Goal: Task Accomplishment & Management: Manage account settings

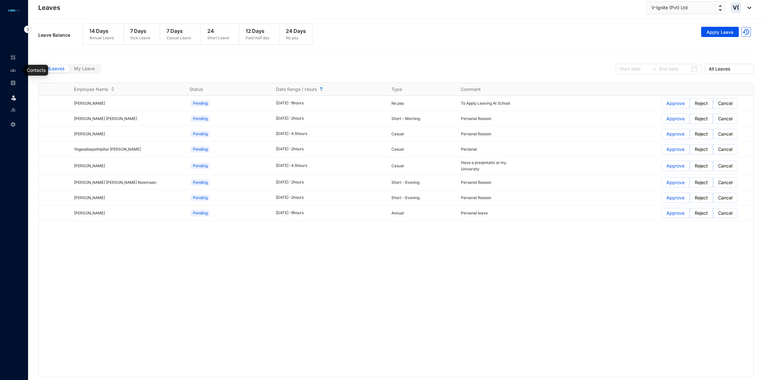
click at [18, 72] on link at bounding box center [18, 70] width 16 height 6
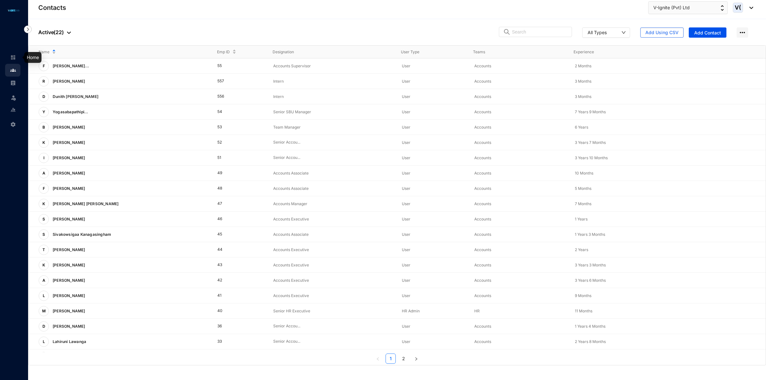
click at [12, 58] on img at bounding box center [13, 58] width 6 height 6
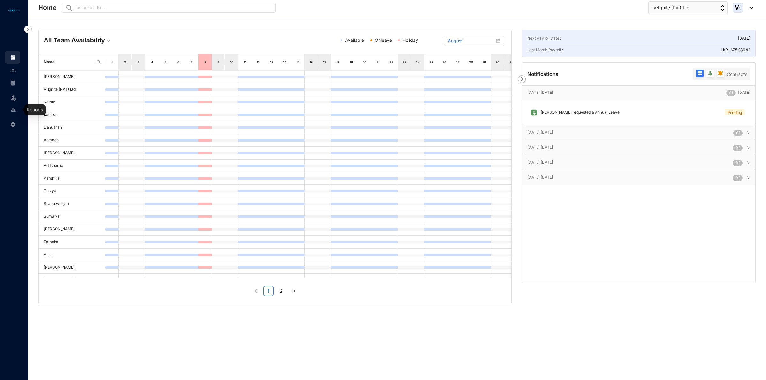
click at [14, 108] on img at bounding box center [13, 110] width 6 height 6
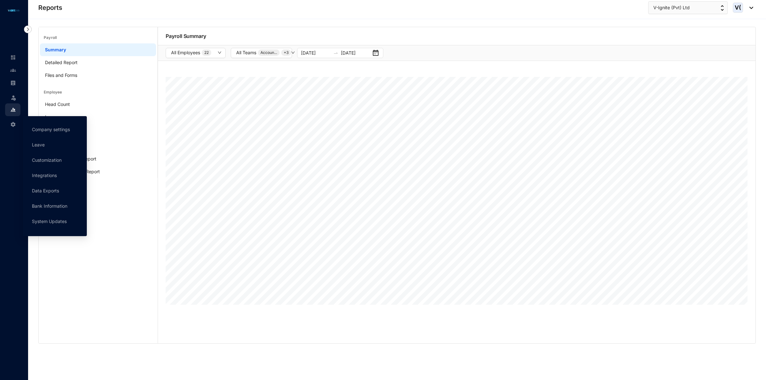
click at [13, 125] on img at bounding box center [13, 125] width 6 height 6
click at [54, 159] on link "Customization" at bounding box center [47, 159] width 30 height 5
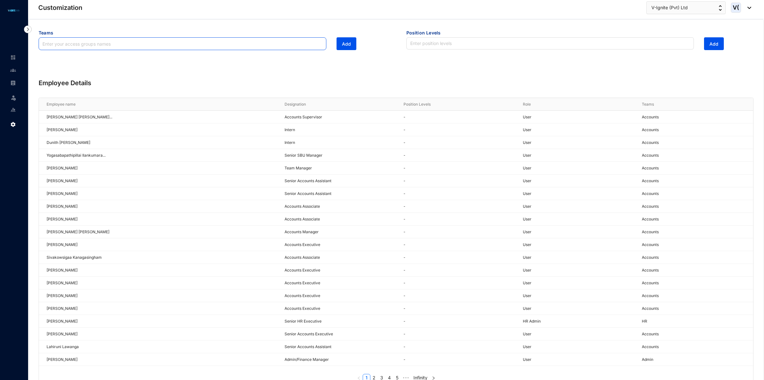
click at [112, 39] on input "text" at bounding box center [183, 43] width 288 height 13
type input "Monthly retainers"
click at [347, 39] on button "Add" at bounding box center [347, 43] width 20 height 13
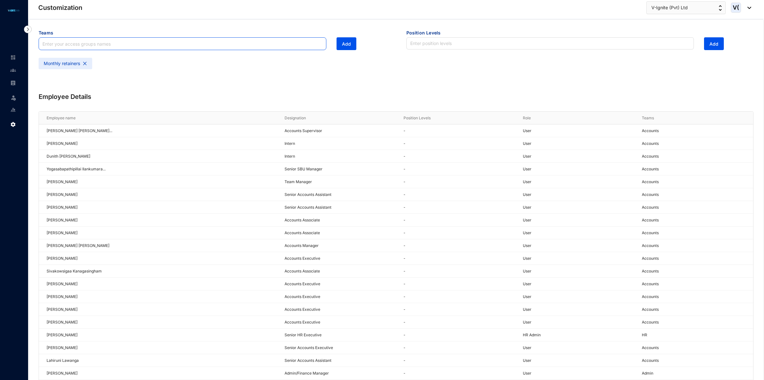
click at [136, 43] on input "text" at bounding box center [183, 43] width 288 height 13
click at [353, 47] on button "Add" at bounding box center [347, 43] width 20 height 13
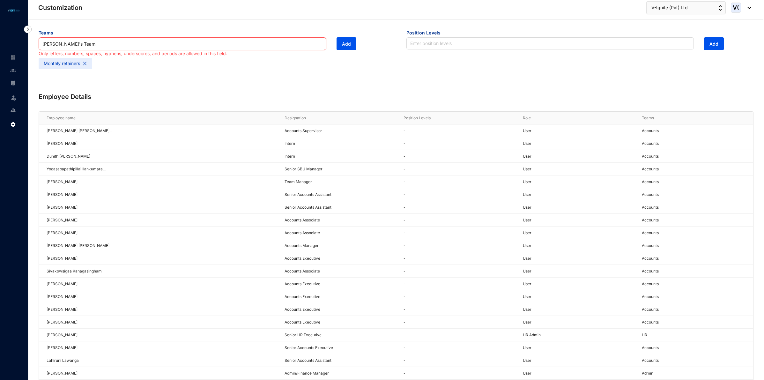
click at [97, 41] on input "[PERSON_NAME]'s Team" at bounding box center [183, 43] width 288 height 13
click at [63, 43] on input "[PERSON_NAME]'s Team" at bounding box center [183, 43] width 288 height 13
type input "Abinayan Team"
click at [345, 46] on span "Add" at bounding box center [346, 44] width 9 height 6
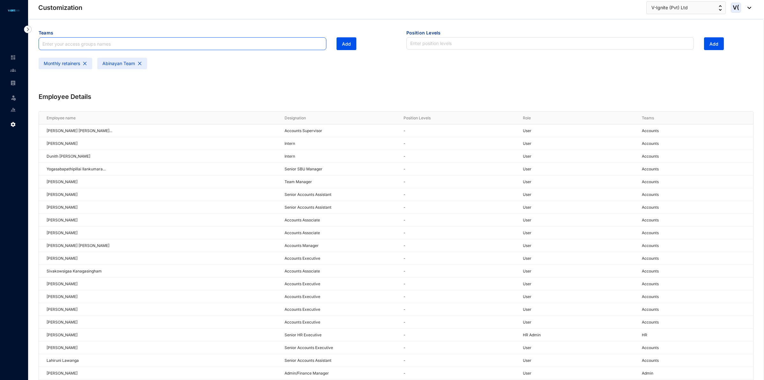
click at [106, 48] on input "text" at bounding box center [183, 43] width 288 height 13
type input "Kumaran Team"
click at [349, 46] on span "Add" at bounding box center [346, 44] width 9 height 6
click at [90, 47] on input "text" at bounding box center [183, 43] width 288 height 13
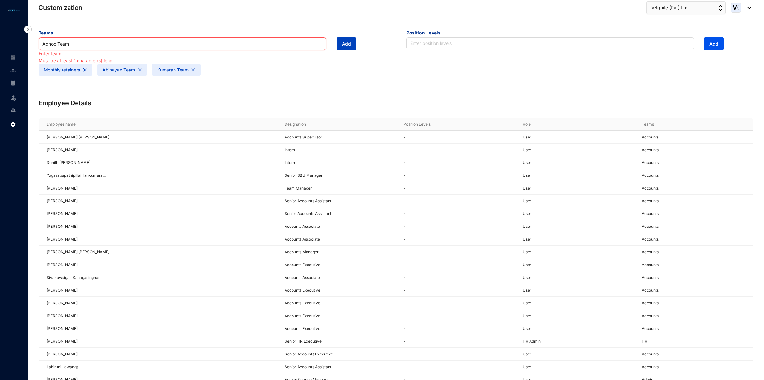
type input "Adhoc Team"
click at [350, 44] on span "Add" at bounding box center [346, 44] width 9 height 6
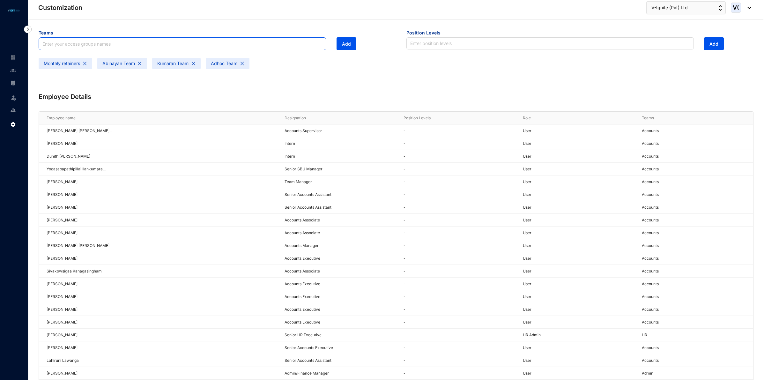
click at [273, 45] on input "text" at bounding box center [183, 43] width 288 height 13
type input "Aus Team"
click at [347, 46] on span "Add" at bounding box center [346, 44] width 9 height 6
click at [14, 70] on img at bounding box center [13, 70] width 6 height 6
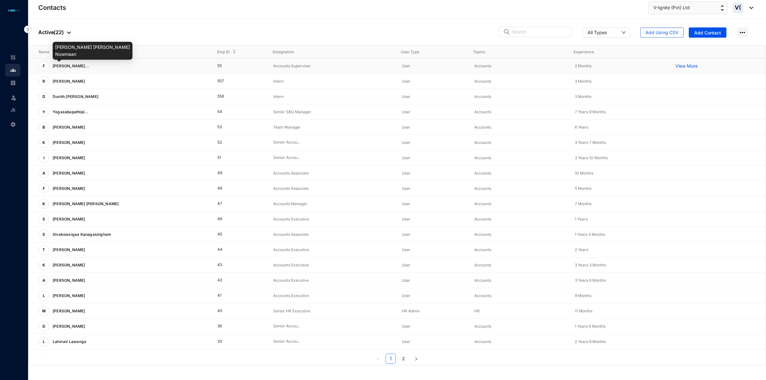
click at [81, 65] on span "[PERSON_NAME]..." at bounding box center [71, 65] width 36 height 5
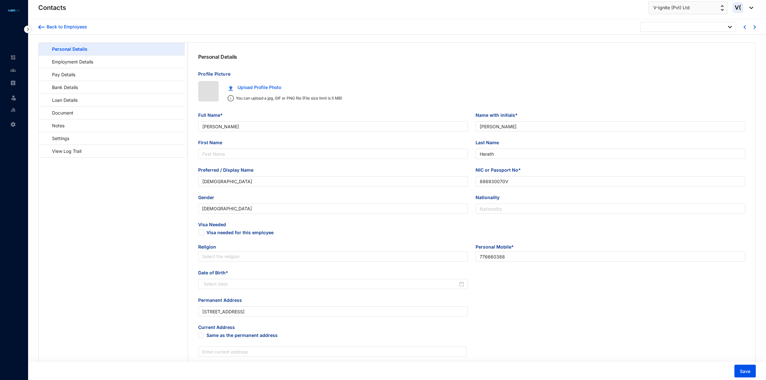
type input "[DATE]"
type input "[PERSON_NAME] [PERSON_NAME] Nowmaan"
type input "F.S.S.M Nowmaan"
type input "Nowmaan"
type input "[PERSON_NAME]"
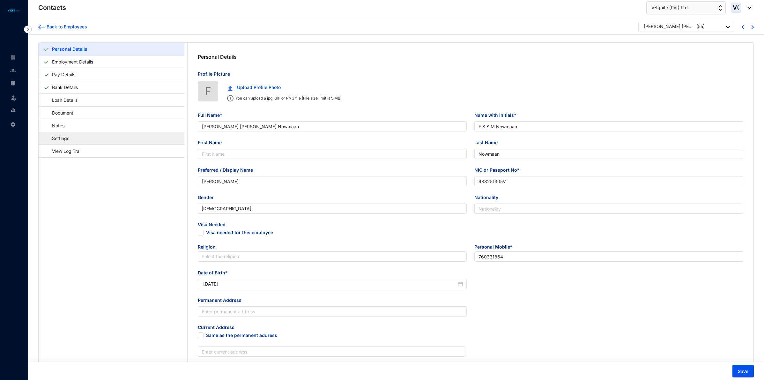
type input "988251305V"
type input "760331864"
type input "[DATE]"
click at [96, 61] on link "Employment Details" at bounding box center [72, 61] width 46 height 13
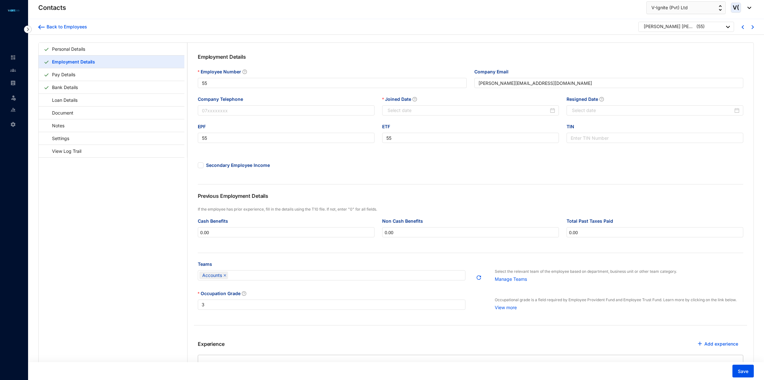
type input "[DATE]"
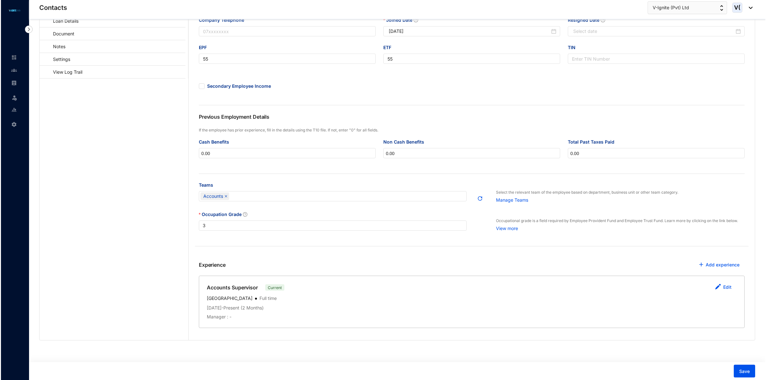
scroll to position [82, 0]
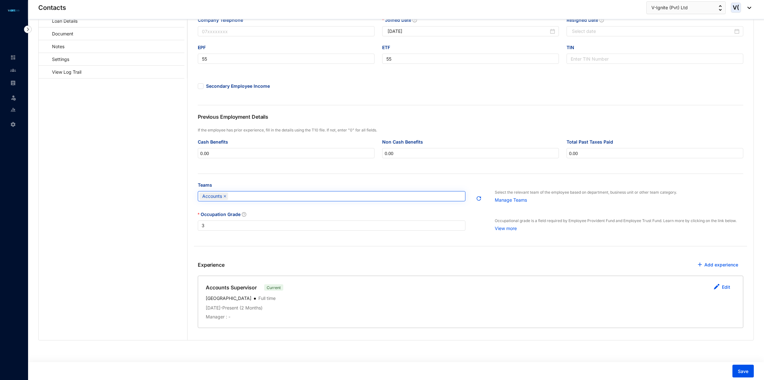
click at [456, 198] on div "Accounts" at bounding box center [328, 196] width 258 height 9
click at [239, 240] on div "Adhoc Team" at bounding box center [331, 242] width 257 height 7
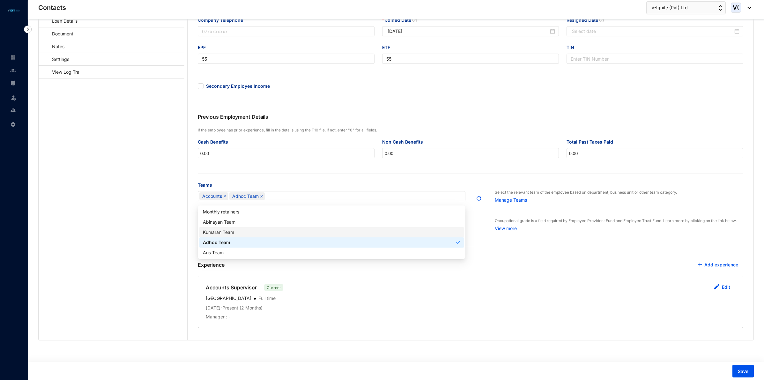
click at [520, 258] on div "Experience Add experience" at bounding box center [471, 266] width 546 height 17
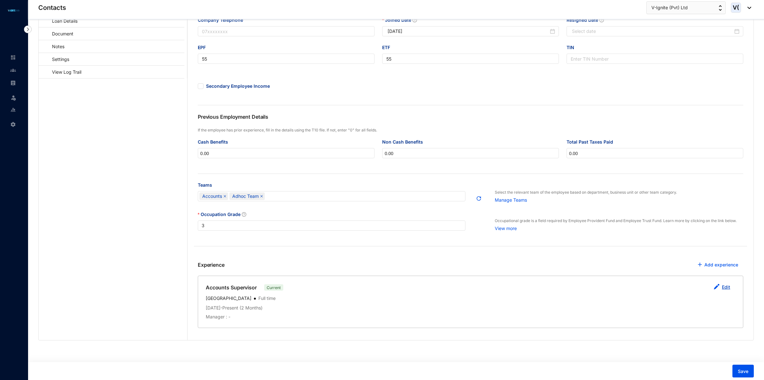
click at [730, 287] on button "Edit" at bounding box center [722, 287] width 27 height 13
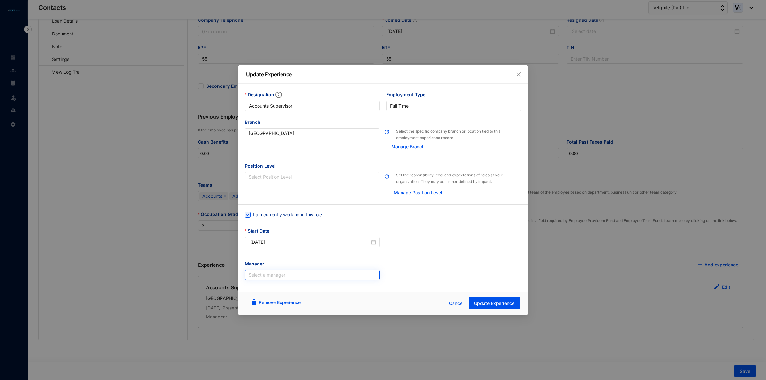
click at [293, 273] on input "search" at bounding box center [312, 275] width 127 height 10
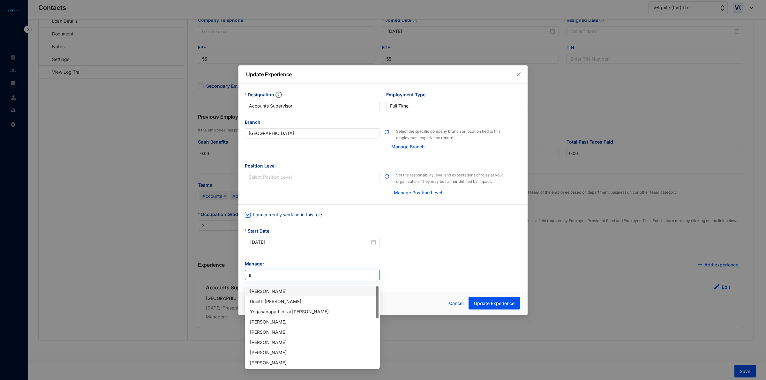
type input "ah"
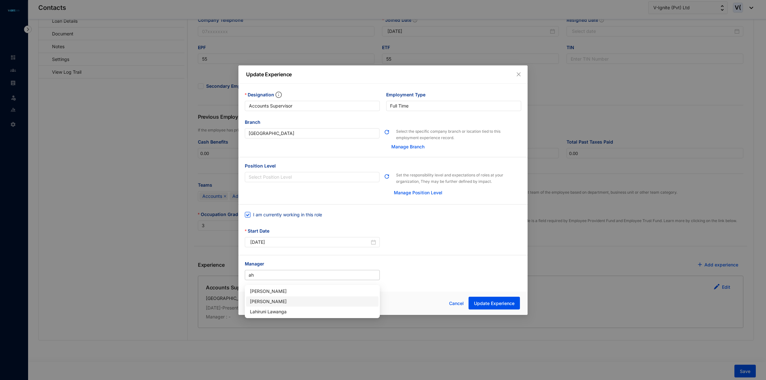
click at [297, 298] on div "[PERSON_NAME]" at bounding box center [312, 301] width 125 height 7
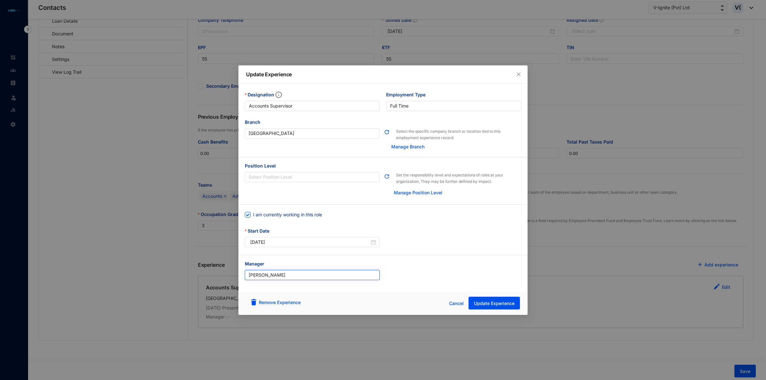
click at [316, 276] on span "[PERSON_NAME]" at bounding box center [312, 275] width 127 height 10
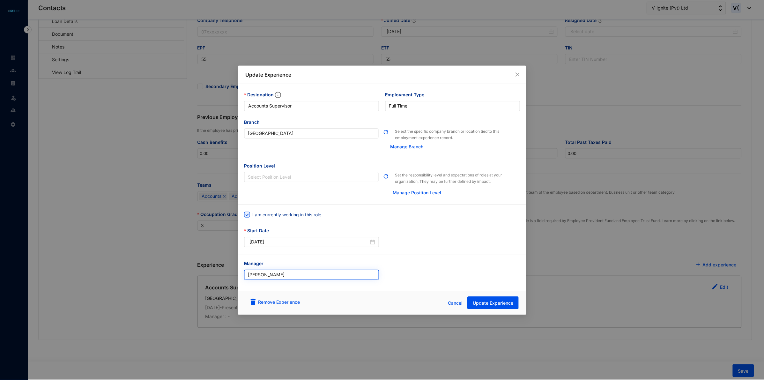
scroll to position [92, 0]
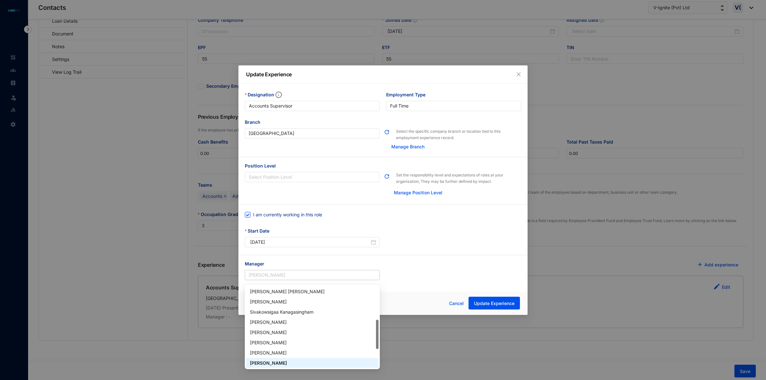
click at [299, 363] on div "[PERSON_NAME]" at bounding box center [312, 363] width 125 height 7
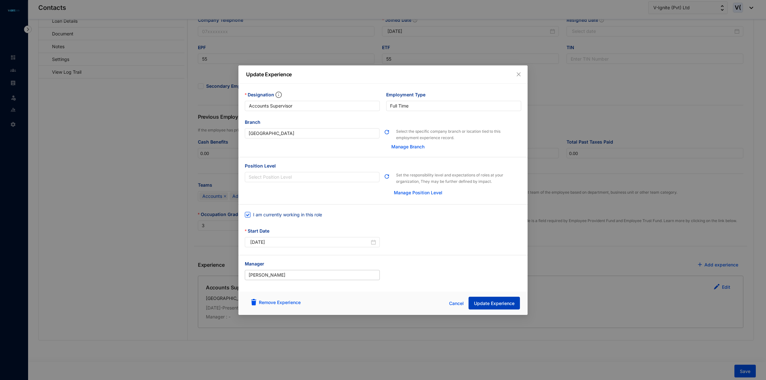
click at [487, 301] on span "Update Experience" at bounding box center [494, 303] width 41 height 6
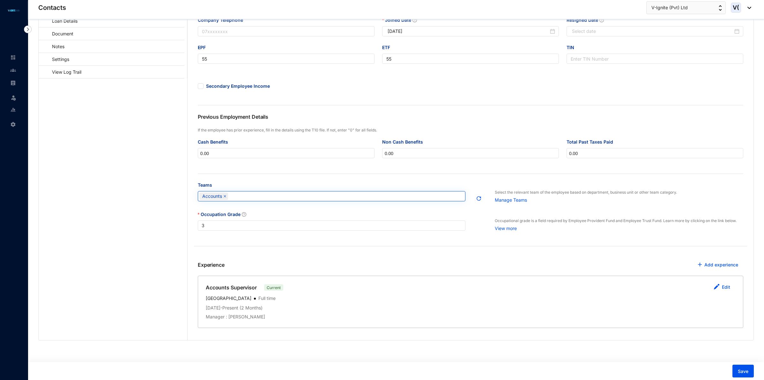
click at [425, 200] on div "Accounts" at bounding box center [328, 196] width 258 height 9
click at [238, 240] on div "Adhoc Team" at bounding box center [331, 242] width 257 height 7
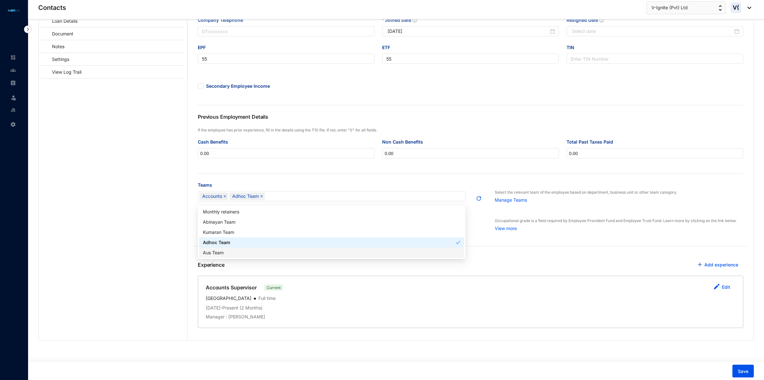
click at [509, 258] on div "Experience Add experience" at bounding box center [471, 266] width 546 height 17
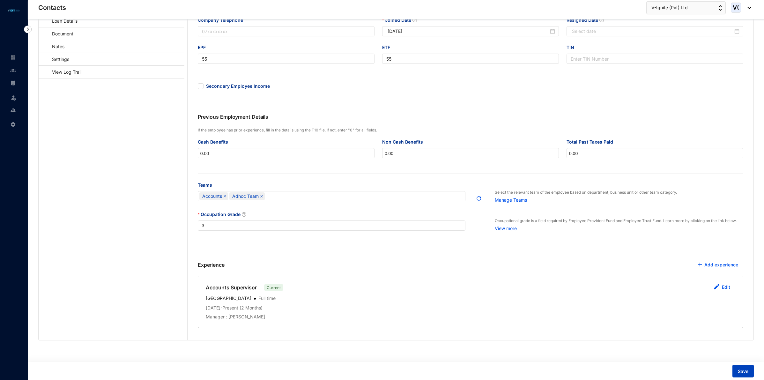
click at [747, 372] on span "Save" at bounding box center [743, 371] width 11 height 6
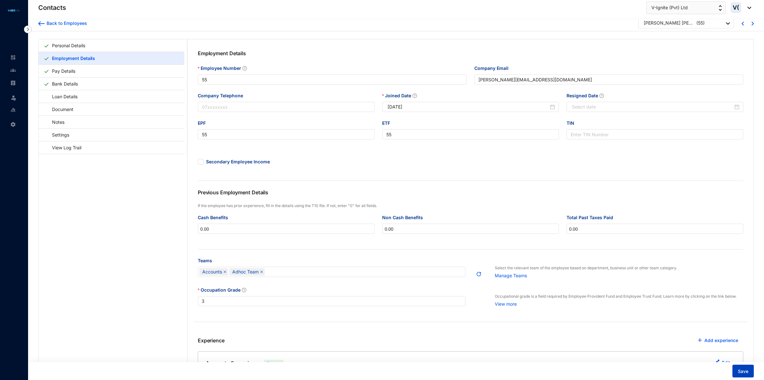
scroll to position [0, 0]
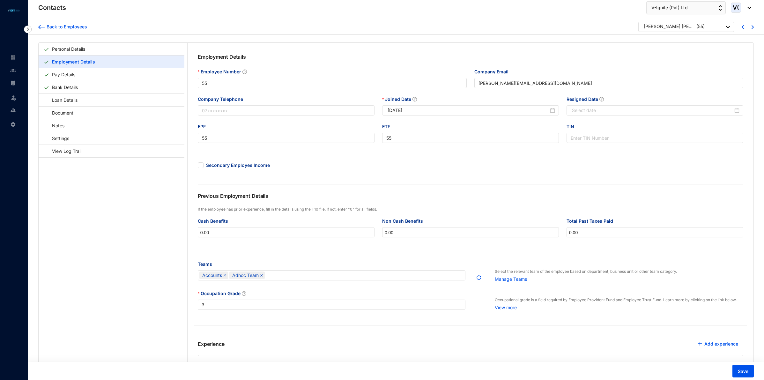
click at [705, 30] on p "( 55 )" at bounding box center [701, 27] width 8 height 8
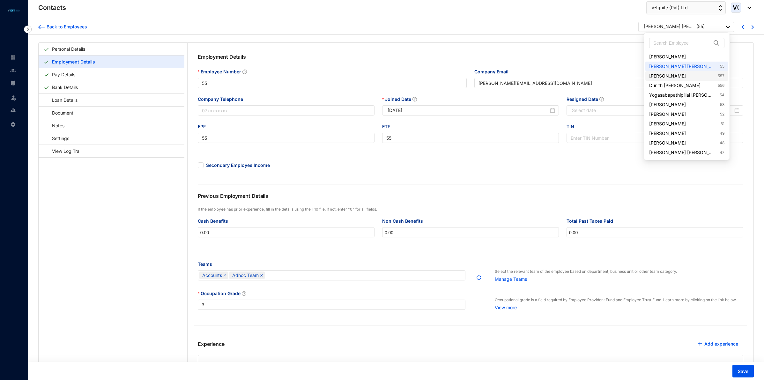
click at [681, 78] on link "[PERSON_NAME] 557" at bounding box center [686, 76] width 75 height 6
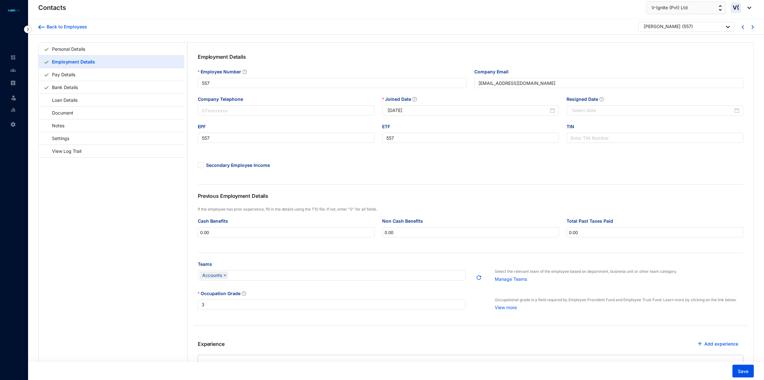
type input "557"
type input "[EMAIL_ADDRESS][DOMAIN_NAME]"
type input "557"
type input "[DATE]"
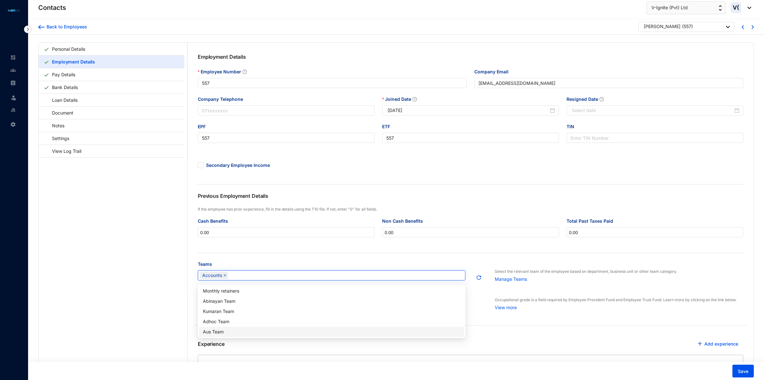
click at [304, 276] on div "Accounts" at bounding box center [328, 275] width 258 height 9
click at [226, 292] on div "Monthly retainers" at bounding box center [331, 290] width 257 height 7
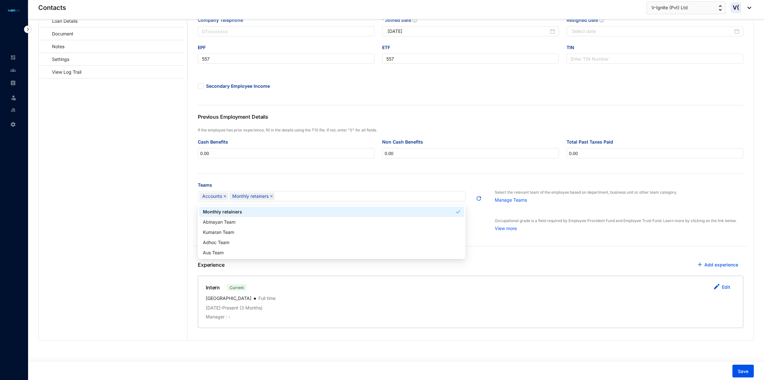
scroll to position [80, 0]
click at [736, 370] on button "Save" at bounding box center [743, 371] width 21 height 13
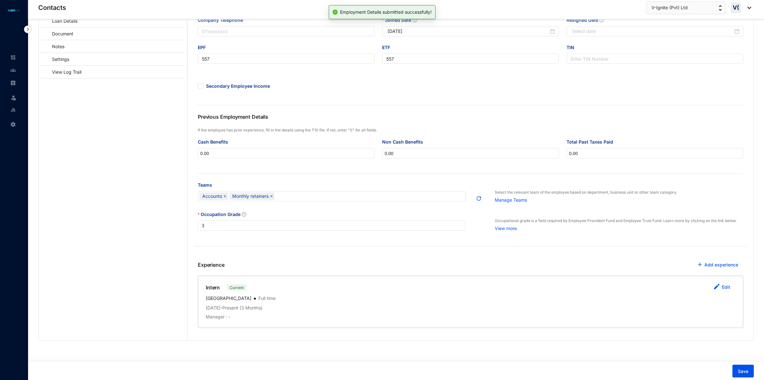
click at [256, 317] on div "Manager : -" at bounding box center [471, 317] width 530 height 6
click at [715, 292] on button "Edit" at bounding box center [722, 287] width 27 height 13
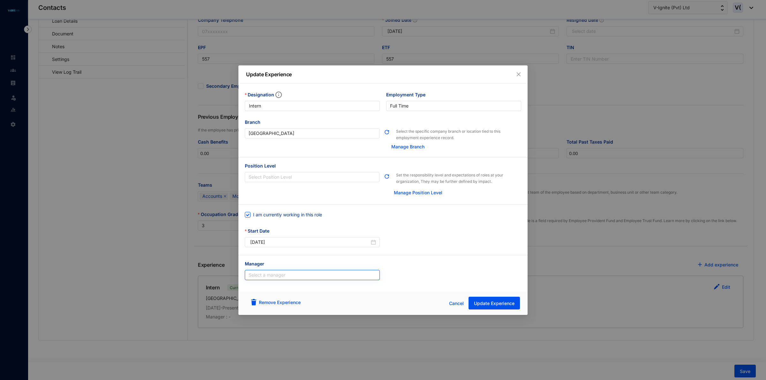
click at [264, 277] on input "search" at bounding box center [312, 275] width 127 height 10
type input "Kev"
click at [272, 287] on div "[PERSON_NAME] [PERSON_NAME]" at bounding box center [312, 289] width 125 height 7
click at [498, 300] on button "Update Experience" at bounding box center [493, 303] width 51 height 13
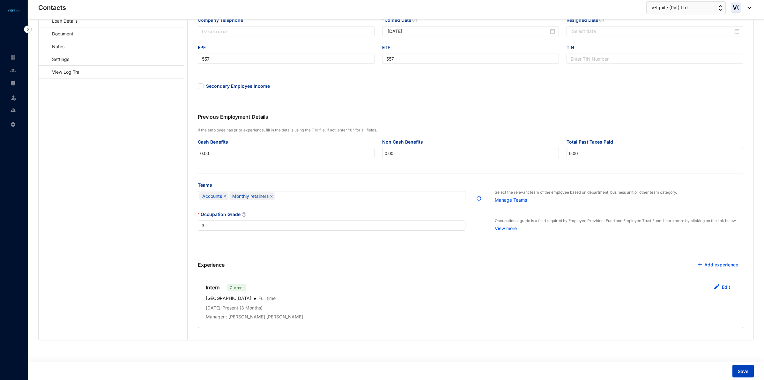
click at [739, 372] on span "Save" at bounding box center [743, 371] width 11 height 6
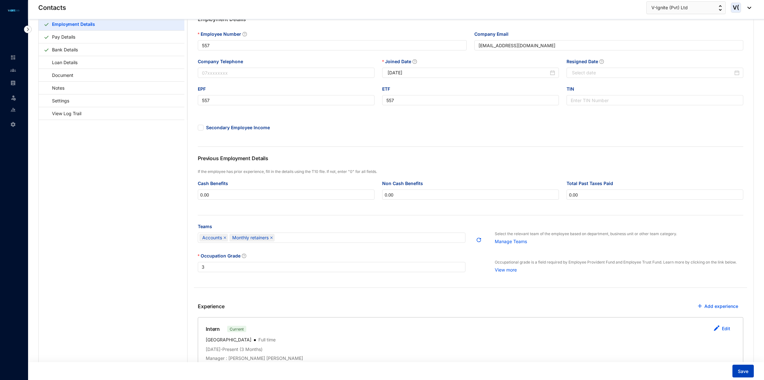
scroll to position [0, 0]
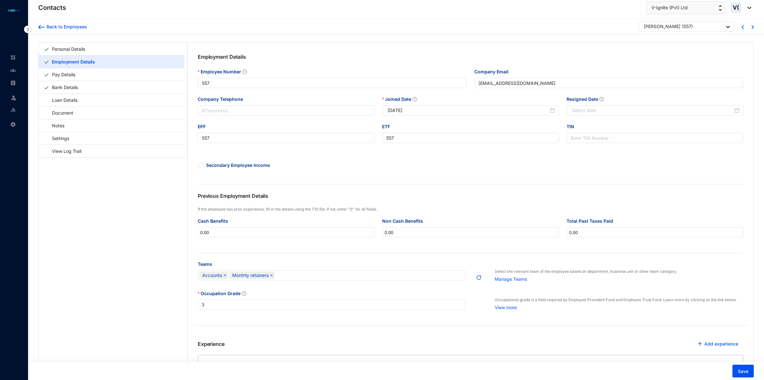
click at [675, 23] on div "[PERSON_NAME]" at bounding box center [662, 26] width 37 height 6
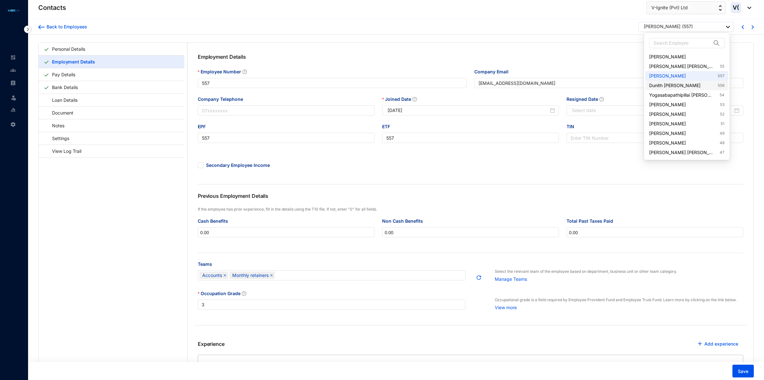
click at [679, 86] on link "Dunith [PERSON_NAME] 556" at bounding box center [686, 85] width 75 height 6
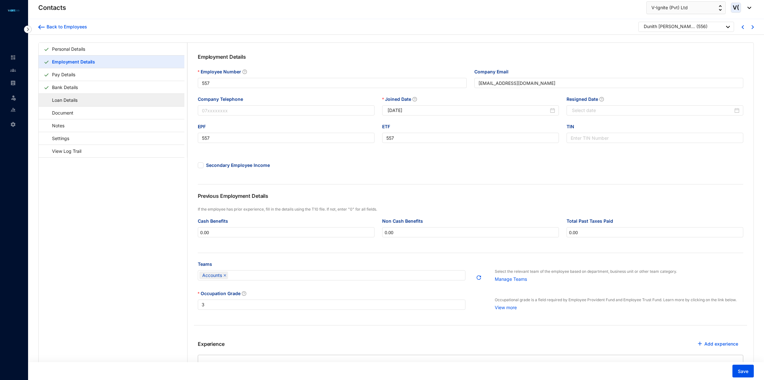
type input "556"
type input "[EMAIL_ADDRESS][DOMAIN_NAME]"
type input "556"
type input "[DATE]"
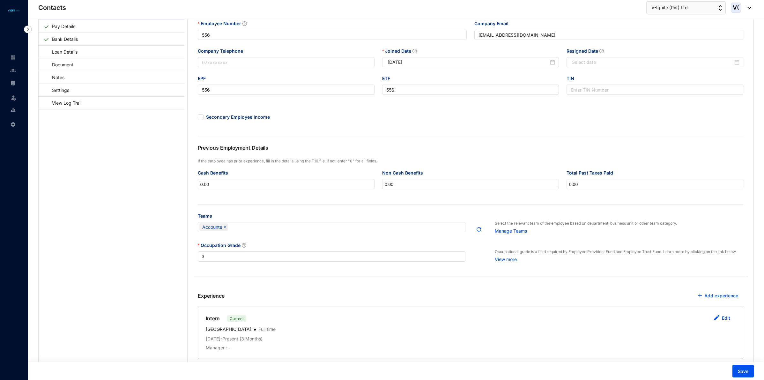
scroll to position [82, 0]
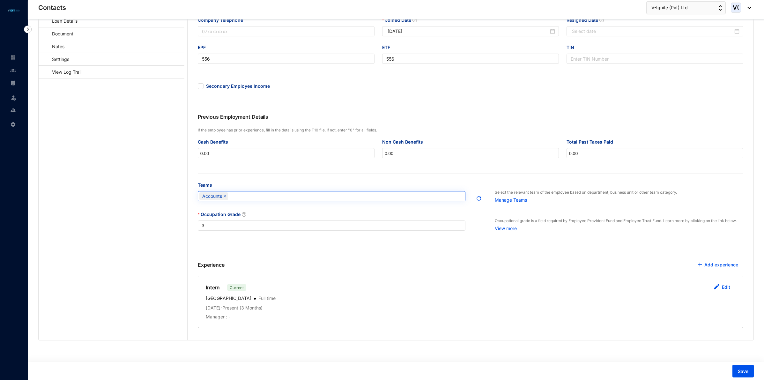
click at [317, 193] on div "Accounts" at bounding box center [328, 196] width 258 height 9
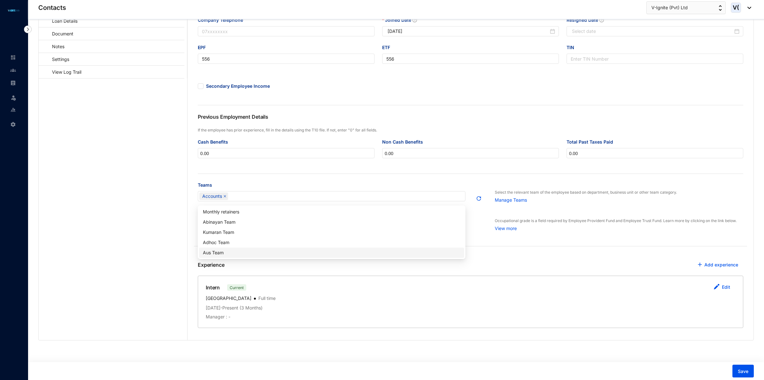
click at [220, 252] on div "Aus Team" at bounding box center [331, 252] width 257 height 7
click at [739, 367] on button "Save" at bounding box center [743, 371] width 21 height 13
click at [720, 290] on button "Edit" at bounding box center [722, 287] width 27 height 13
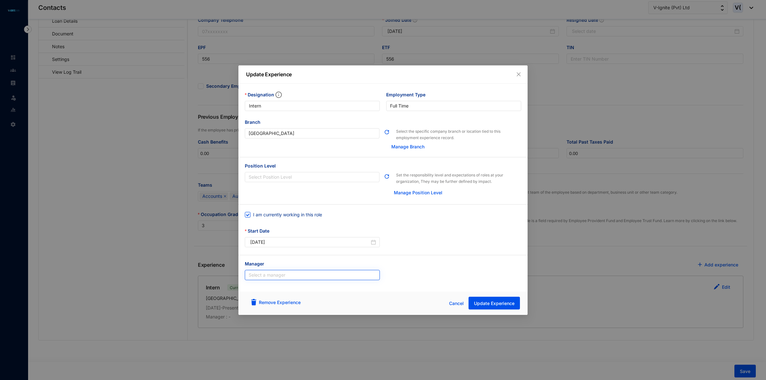
click at [325, 278] on input "search" at bounding box center [312, 275] width 127 height 10
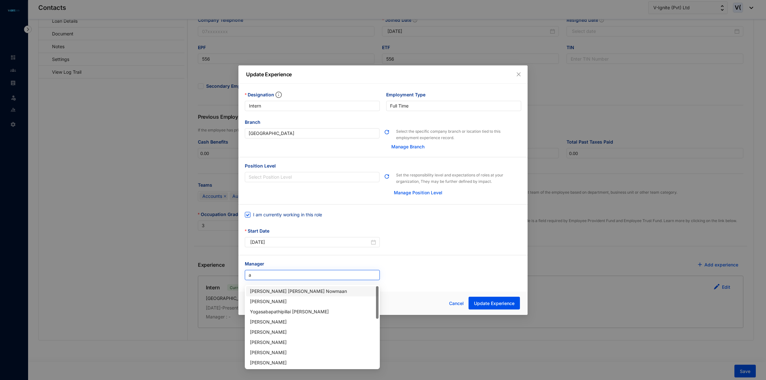
type input "ah"
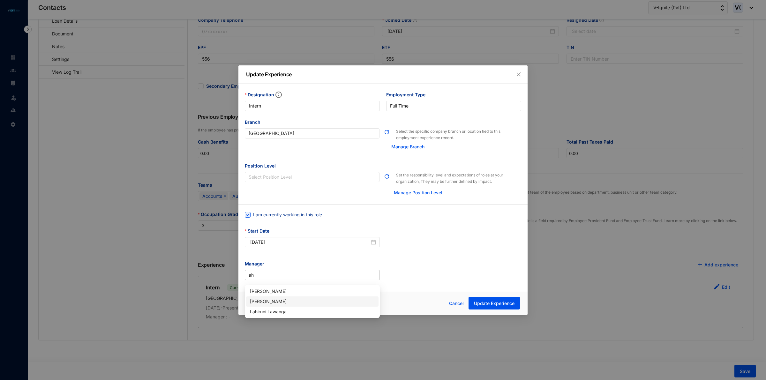
click at [308, 298] on div "[PERSON_NAME]" at bounding box center [312, 301] width 125 height 7
click at [498, 299] on button "Update Experience" at bounding box center [493, 303] width 51 height 13
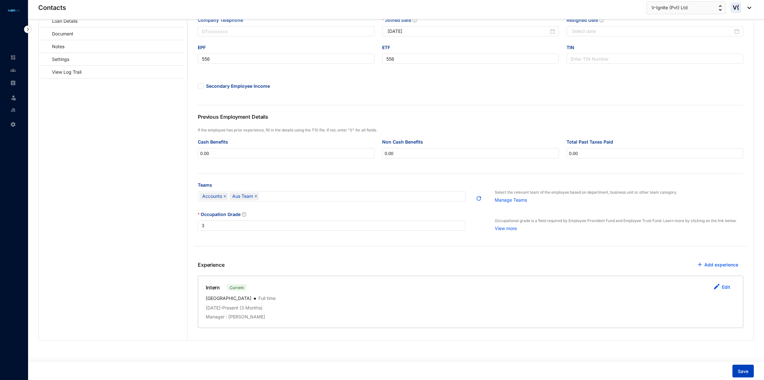
click at [739, 371] on span "Save" at bounding box center [743, 371] width 11 height 6
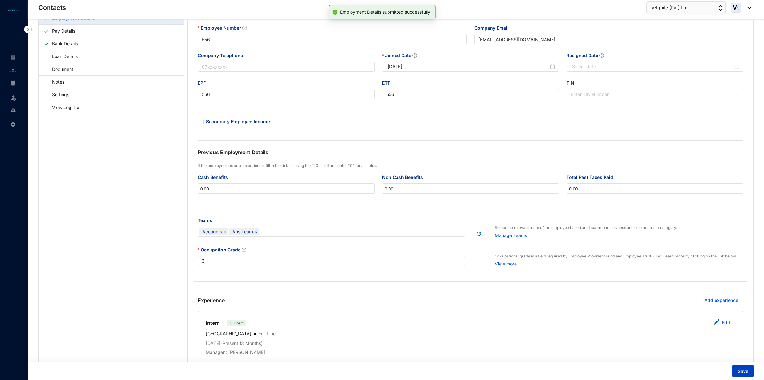
scroll to position [0, 0]
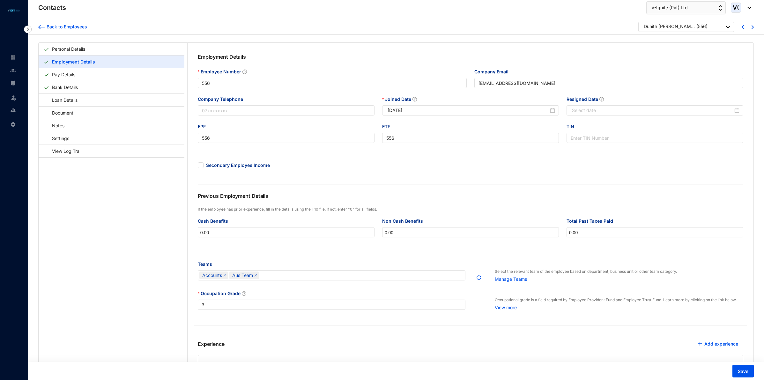
click at [691, 20] on div "Back to Employees Dunith [PERSON_NAME] ( 556 )" at bounding box center [396, 27] width 736 height 16
click at [691, 26] on div "Dunith [PERSON_NAME] ( 556 )" at bounding box center [687, 27] width 86 height 8
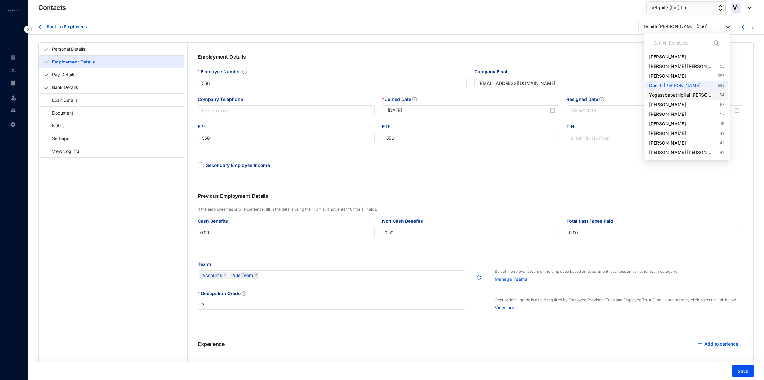
click at [700, 96] on link "Yogasabapathipillai [PERSON_NAME] 54" at bounding box center [686, 95] width 75 height 6
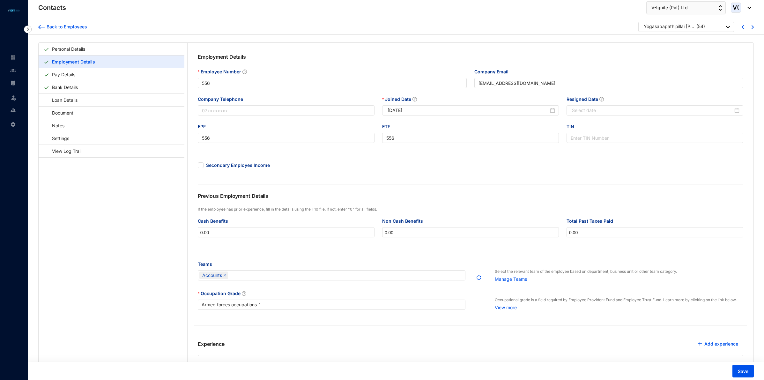
type input "54"
type input "[EMAIL_ADDRESS][DOMAIN_NAME]"
type input "54"
type input "[DATE]"
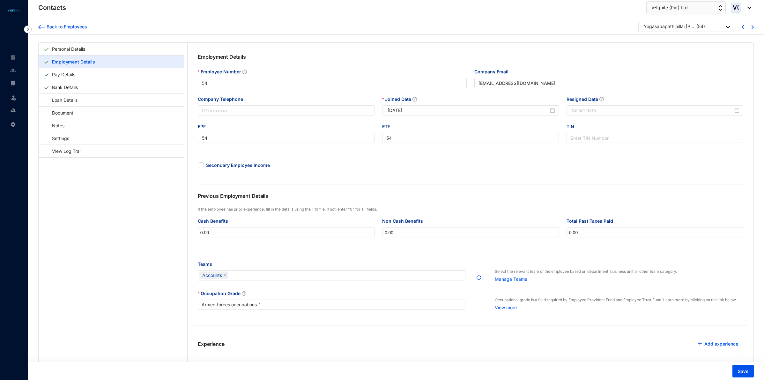
click at [420, 286] on div "Teams Accounts" at bounding box center [332, 274] width 268 height 27
click at [418, 280] on div "Accounts" at bounding box center [328, 275] width 258 height 9
click at [235, 311] on div "Kumaran Team" at bounding box center [331, 311] width 257 height 7
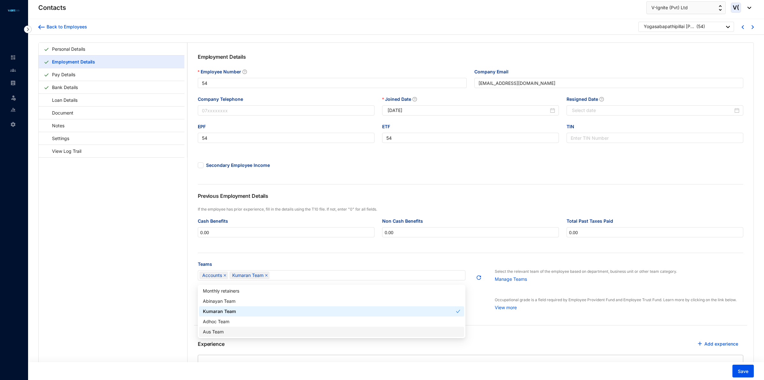
click at [519, 333] on div "Occupation Grade Armed forces occupations - 1 Occupational grade is a field req…" at bounding box center [470, 311] width 553 height 43
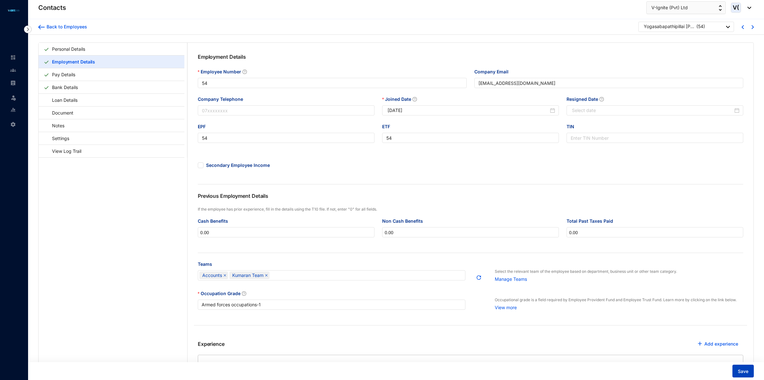
click at [748, 371] on span "Save" at bounding box center [743, 371] width 11 height 6
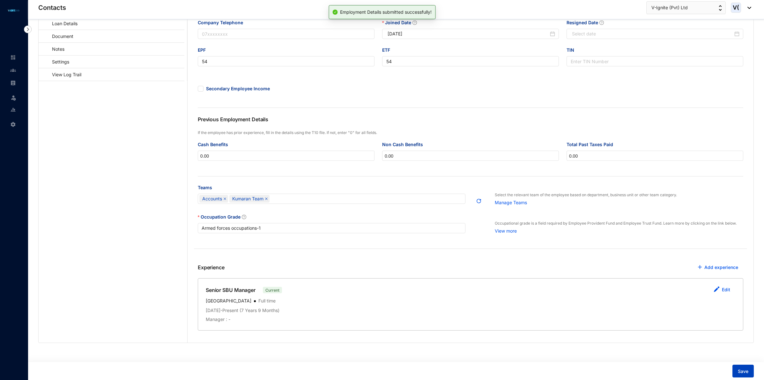
scroll to position [82, 0]
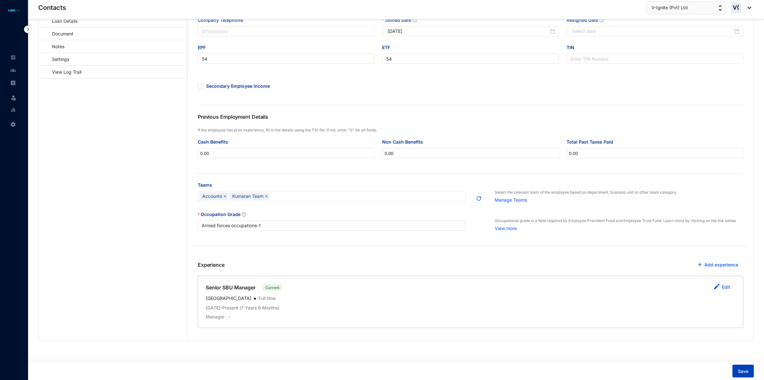
click at [740, 373] on span "Save" at bounding box center [743, 371] width 11 height 6
click at [753, 368] on button "Save" at bounding box center [743, 371] width 21 height 13
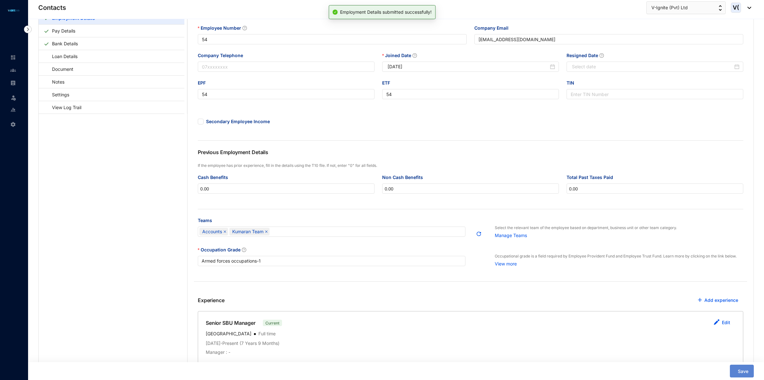
scroll to position [0, 0]
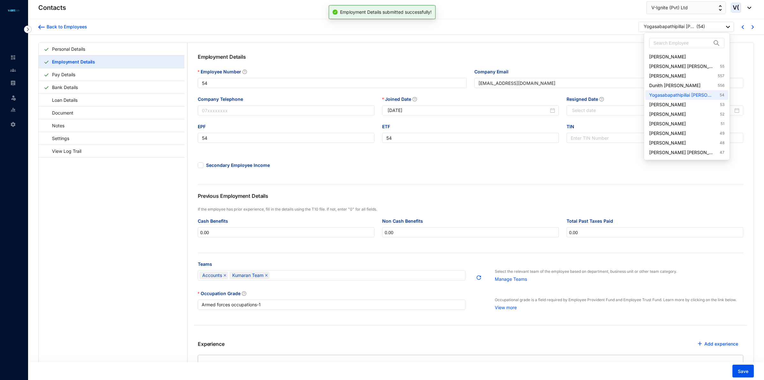
click at [720, 26] on div "Yogasabapathipillai [PERSON_NAME] ( 54 )" at bounding box center [687, 27] width 86 height 8
drag, startPoint x: 681, startPoint y: 103, endPoint x: 656, endPoint y: 158, distance: 61.1
click at [682, 103] on link "[PERSON_NAME] 53" at bounding box center [686, 104] width 75 height 6
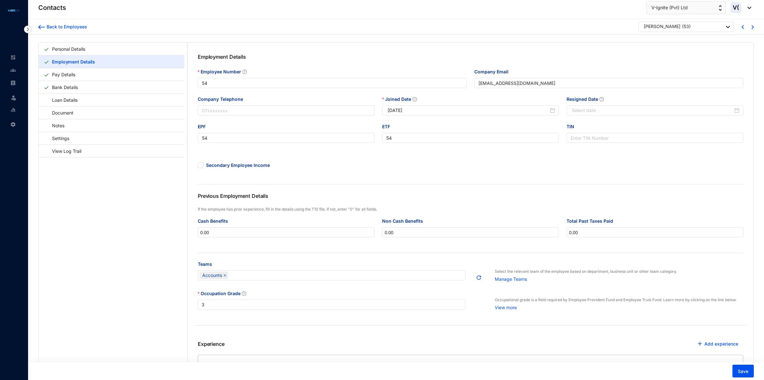
type input "53"
type input "[EMAIL_ADDRESS][DOMAIN_NAME]"
type input "53"
type input "[DATE]"
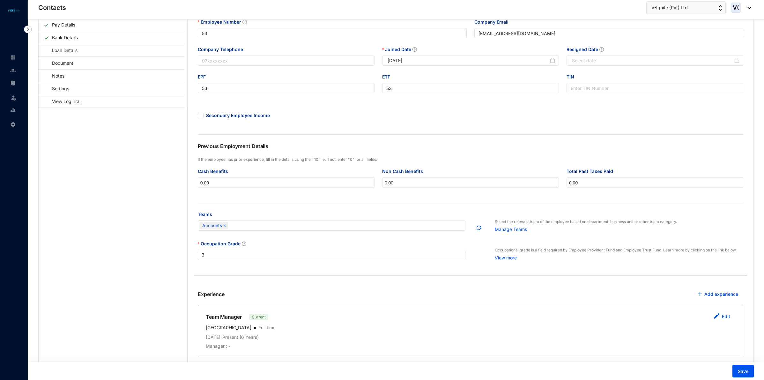
scroll to position [82, 0]
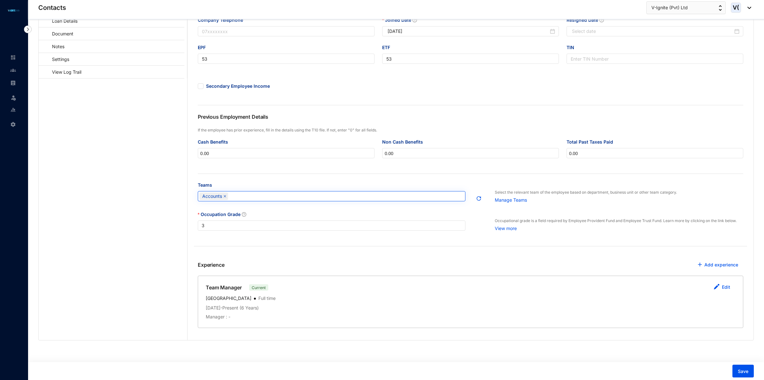
click at [267, 194] on div "Accounts" at bounding box center [328, 196] width 258 height 9
click at [223, 220] on div "Abinayan Team" at bounding box center [331, 222] width 257 height 7
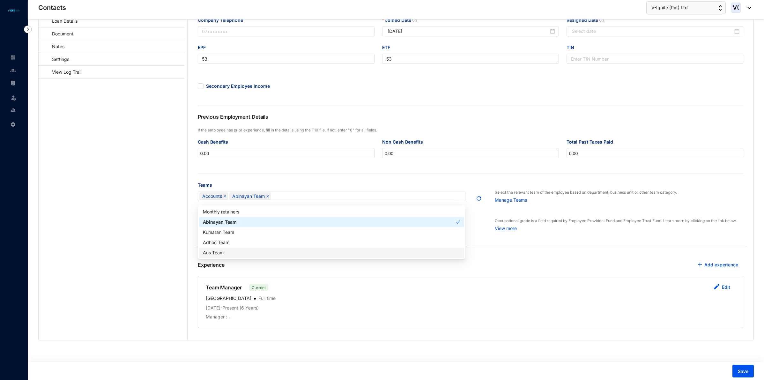
click at [307, 308] on div "[DATE] - Present ( 6 Years )" at bounding box center [471, 309] width 530 height 9
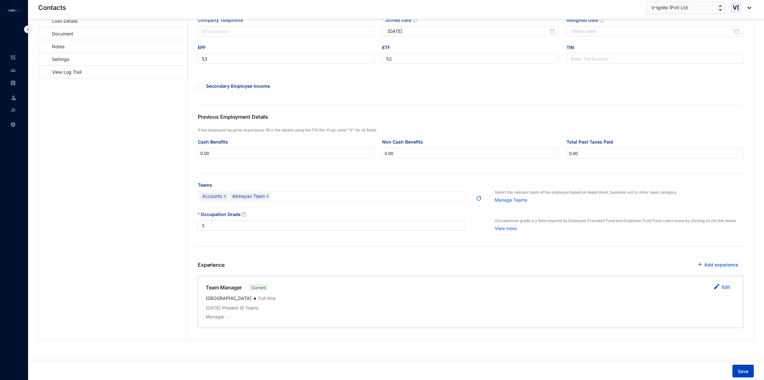
click at [741, 365] on button "Save" at bounding box center [743, 371] width 21 height 13
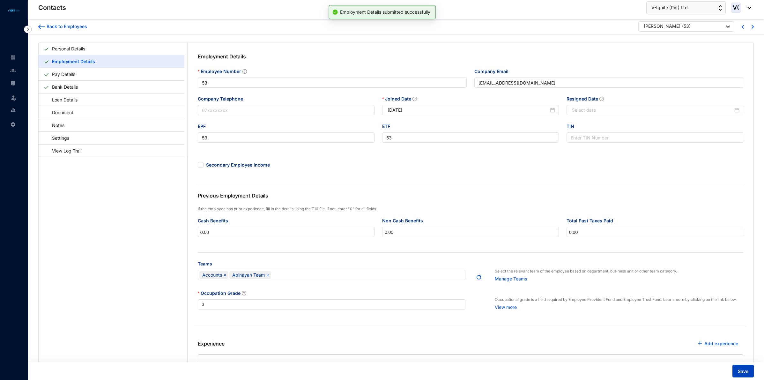
scroll to position [0, 0]
click at [708, 25] on div "[PERSON_NAME] ( 53 )" at bounding box center [687, 27] width 86 height 8
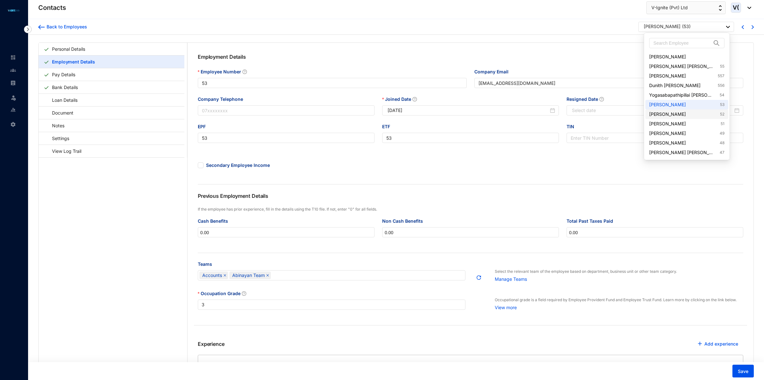
click at [683, 115] on link "[PERSON_NAME] 52" at bounding box center [686, 114] width 75 height 6
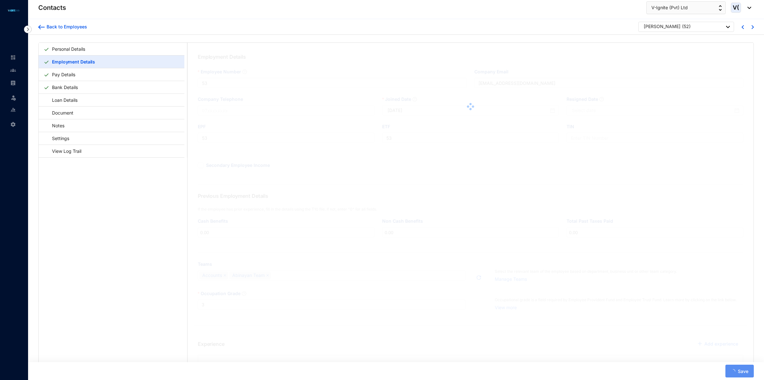
type input "52"
type input "[PERSON_NAME][EMAIL_ADDRESS][DOMAIN_NAME]"
type input "52"
type input "[DATE]"
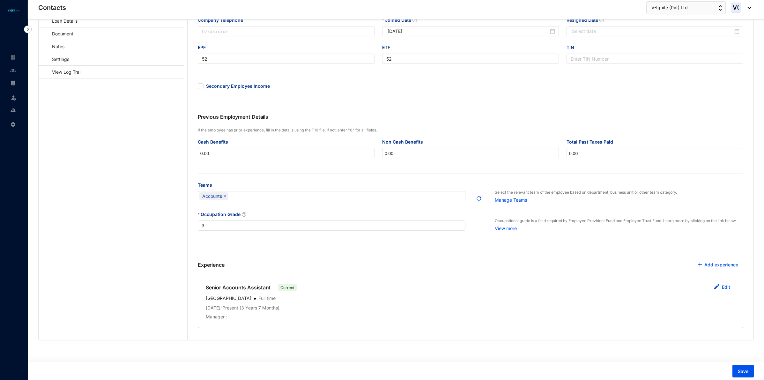
scroll to position [82, 0]
click at [248, 198] on div "Accounts" at bounding box center [328, 196] width 258 height 9
click at [266, 184] on div "Teams" at bounding box center [332, 187] width 268 height 10
click at [719, 286] on img "button" at bounding box center [717, 287] width 6 height 6
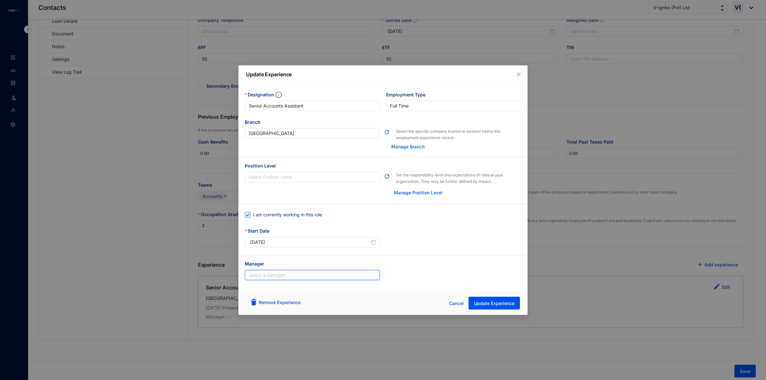
click at [306, 273] on input "search" at bounding box center [312, 275] width 127 height 10
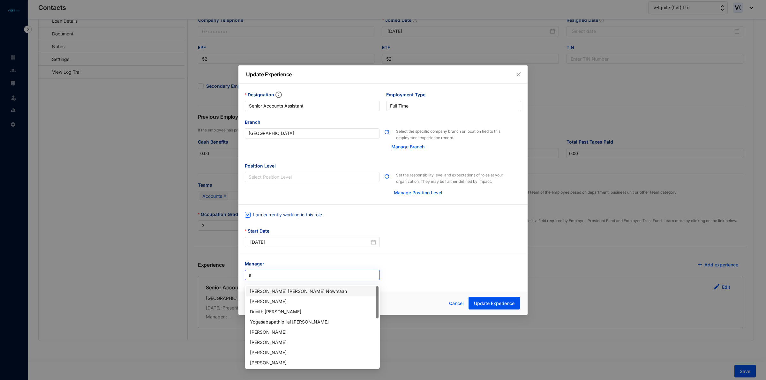
type input "ah"
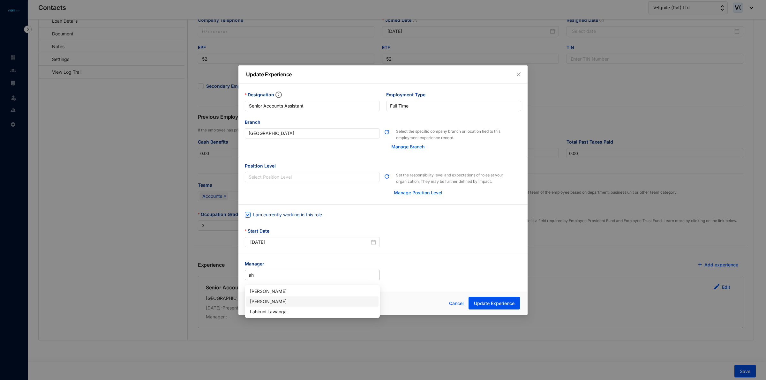
click at [298, 298] on div "[PERSON_NAME]" at bounding box center [312, 301] width 125 height 7
click at [485, 302] on span "Update Experience" at bounding box center [494, 303] width 41 height 6
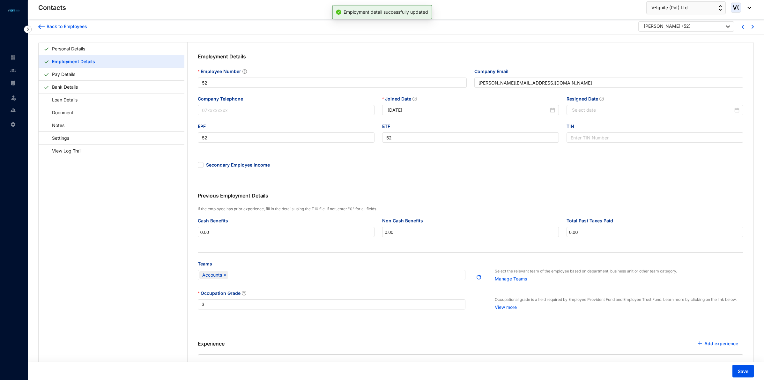
scroll to position [0, 0]
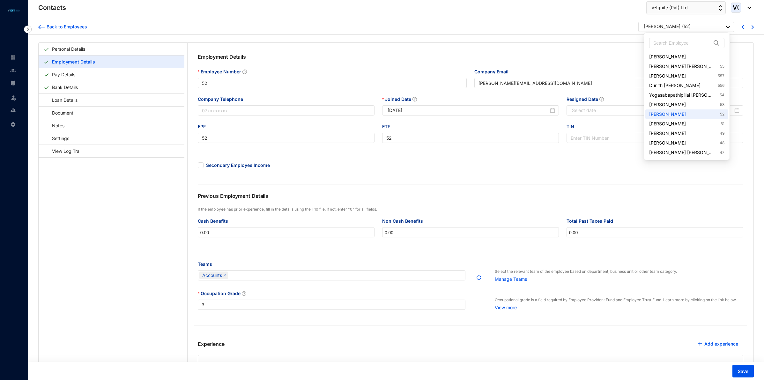
click at [681, 26] on div "[PERSON_NAME]" at bounding box center [662, 26] width 37 height 6
click at [678, 122] on link "[PERSON_NAME] 51" at bounding box center [686, 124] width 75 height 6
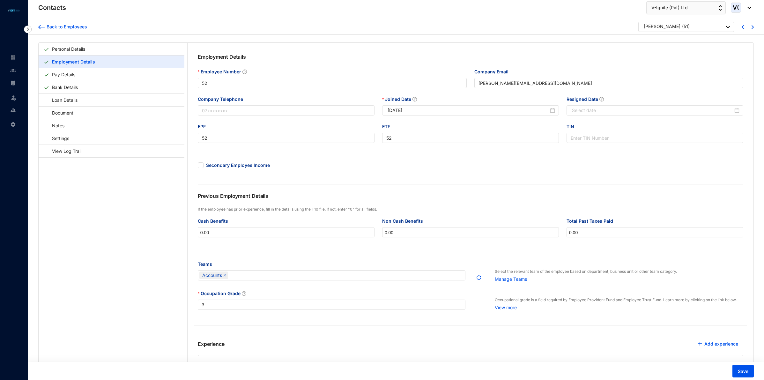
type input "51"
type input "[PERSON_NAME][EMAIL_ADDRESS][DOMAIN_NAME]"
type input "51"
type input "[DATE]"
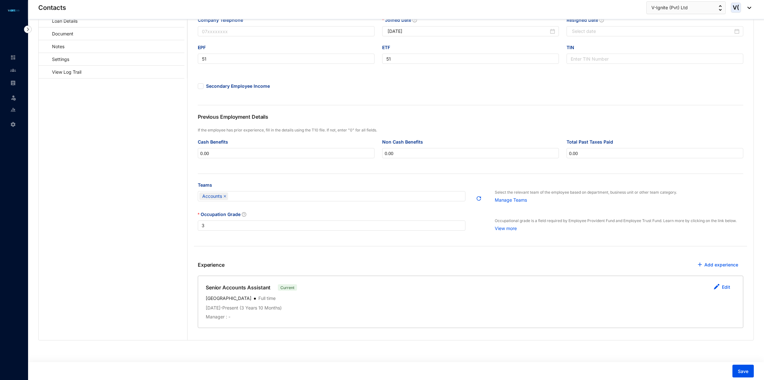
scroll to position [82, 0]
click at [247, 193] on div "Accounts" at bounding box center [328, 196] width 258 height 9
click at [239, 251] on div "Aus Team" at bounding box center [331, 252] width 257 height 7
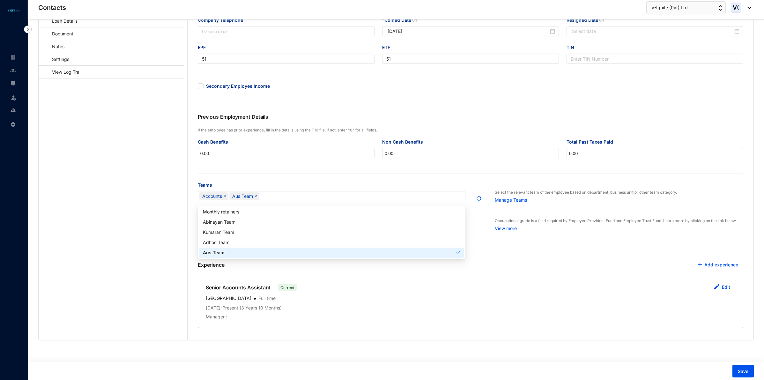
click at [332, 306] on div "[DATE] - Present ( 3 Years 10 Months )" at bounding box center [471, 309] width 530 height 9
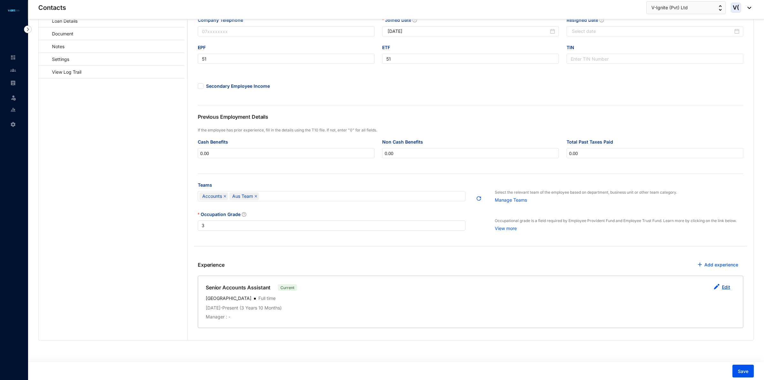
click at [720, 288] on button "Edit" at bounding box center [722, 287] width 27 height 13
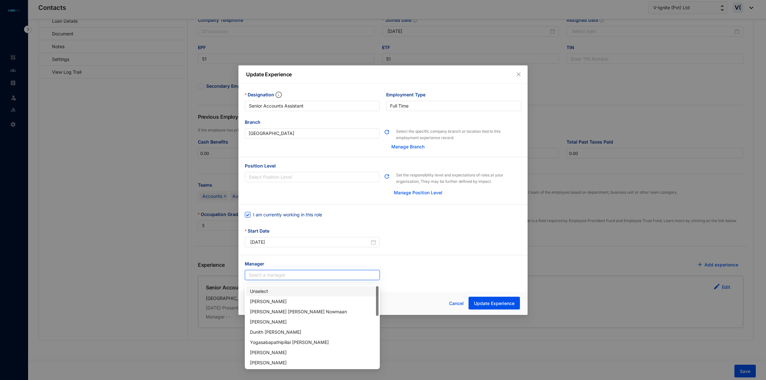
click at [285, 273] on input "search" at bounding box center [312, 275] width 127 height 10
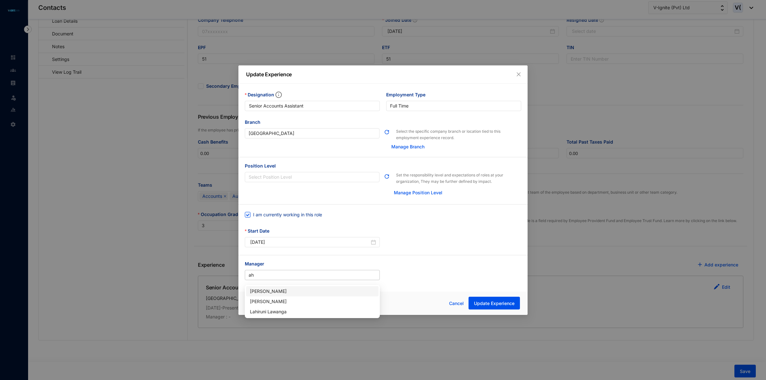
type input "ahm"
click at [295, 288] on div "[PERSON_NAME]" at bounding box center [312, 291] width 125 height 7
click at [513, 301] on span "Update Experience" at bounding box center [494, 303] width 41 height 6
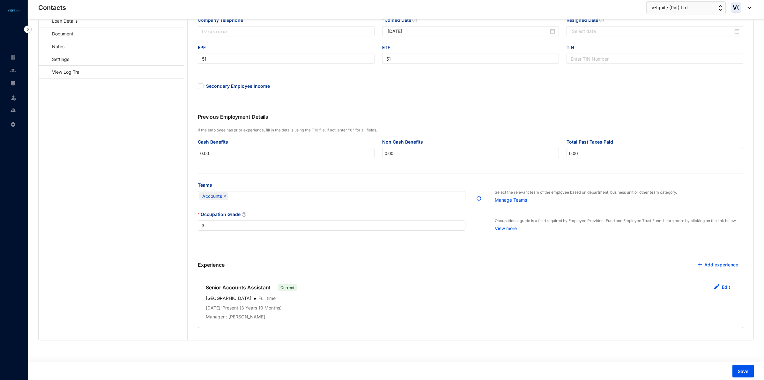
click at [269, 188] on div "Teams" at bounding box center [332, 187] width 268 height 10
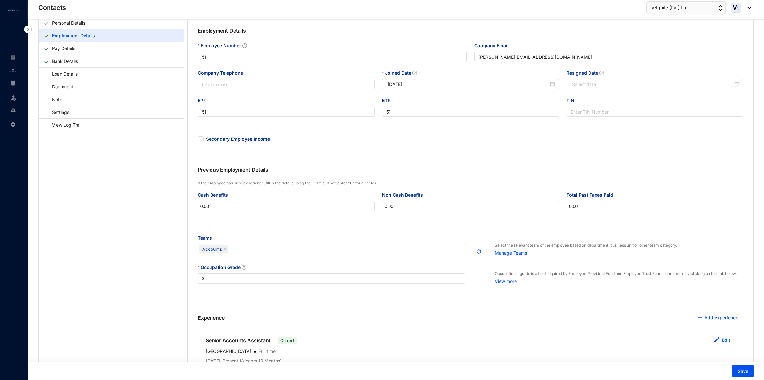
scroll to position [40, 0]
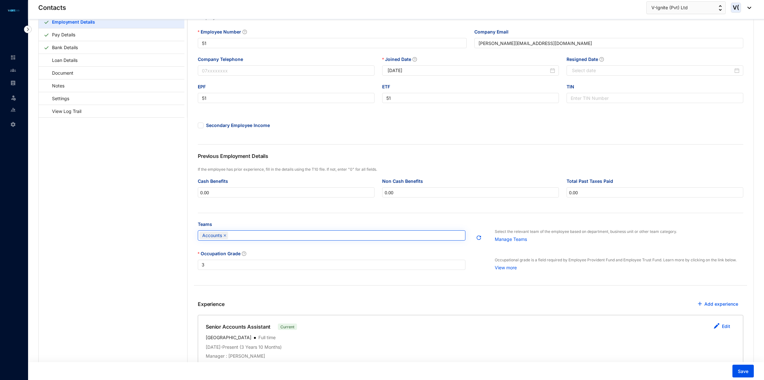
click at [344, 238] on div "Accounts" at bounding box center [328, 235] width 258 height 9
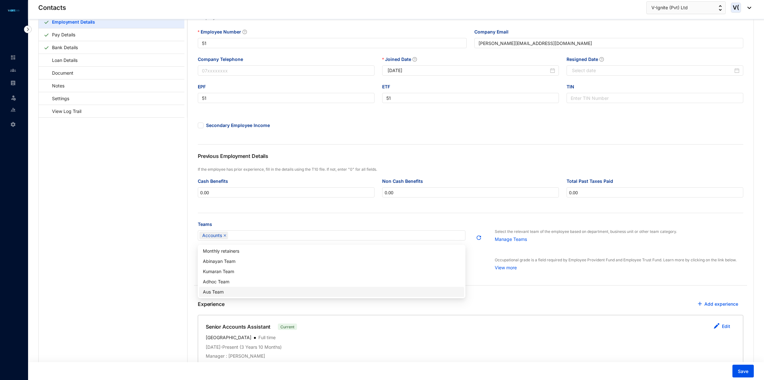
click at [249, 289] on div "Aus Team" at bounding box center [331, 291] width 257 height 7
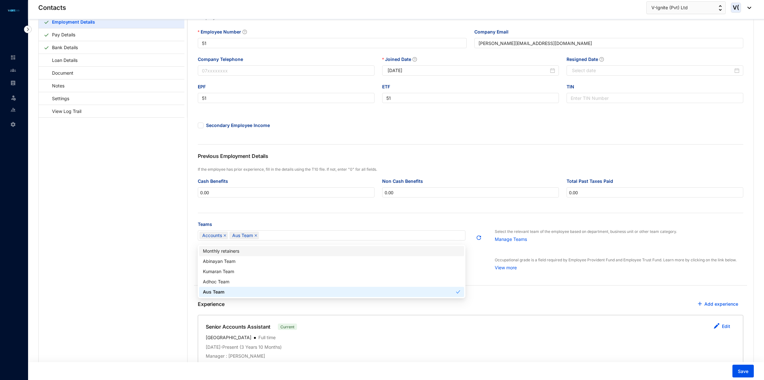
click at [506, 303] on div "Experience Add experience" at bounding box center [471, 306] width 546 height 17
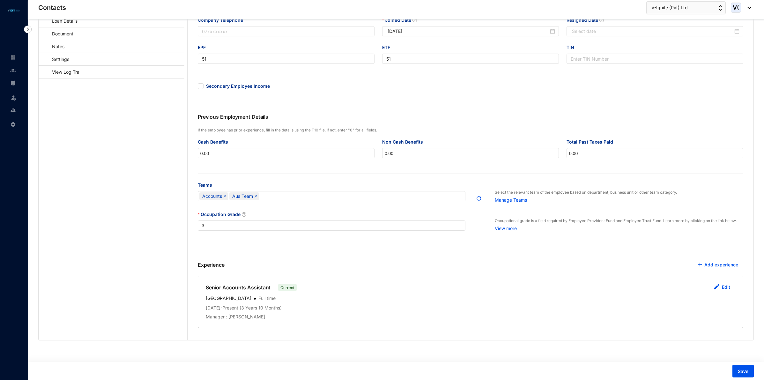
scroll to position [82, 0]
click at [754, 369] on div "Save" at bounding box center [395, 371] width 739 height 18
click at [742, 370] on span "Save" at bounding box center [743, 371] width 11 height 6
click at [745, 369] on span "Save" at bounding box center [743, 371] width 11 height 6
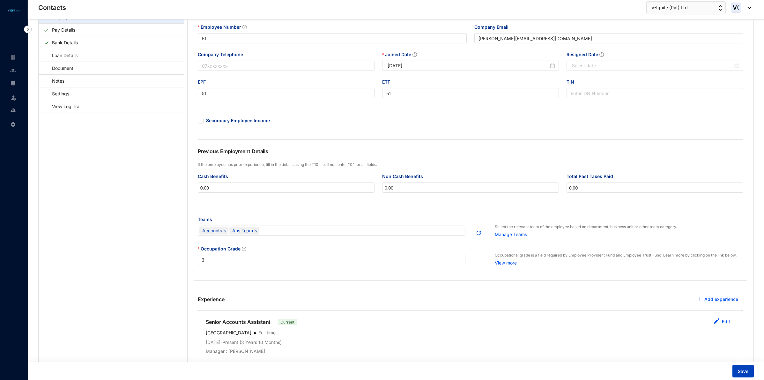
scroll to position [0, 0]
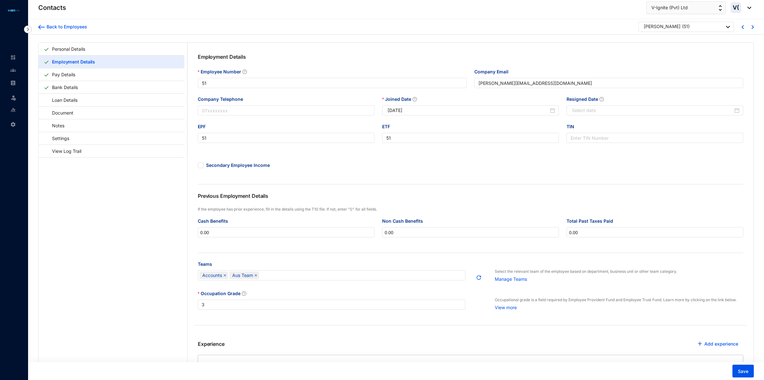
click at [696, 30] on div "[PERSON_NAME] ( 51 )" at bounding box center [687, 27] width 86 height 8
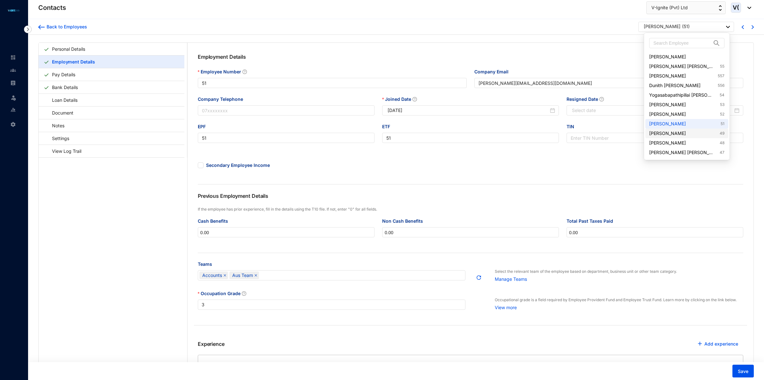
click at [659, 135] on link "[PERSON_NAME] 49" at bounding box center [686, 133] width 75 height 6
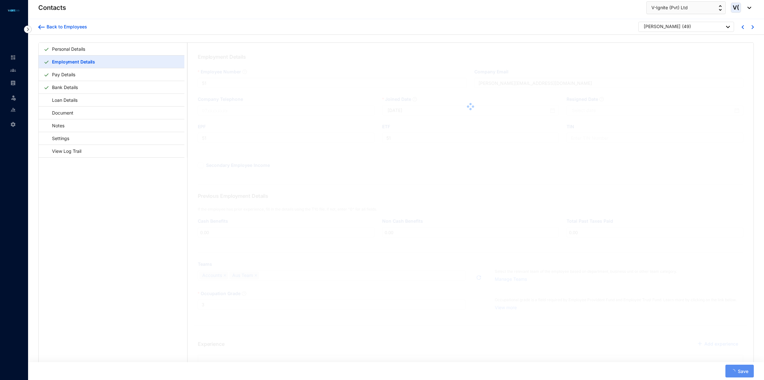
type input "49"
type input "[EMAIL_ADDRESS][DOMAIN_NAME]"
type input "49"
type input "[DATE]"
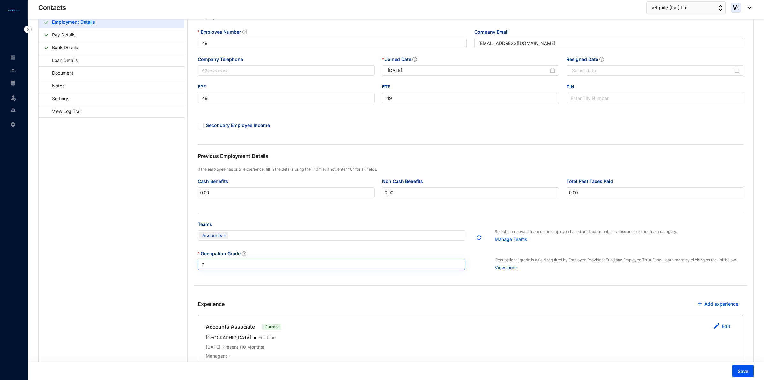
scroll to position [82, 0]
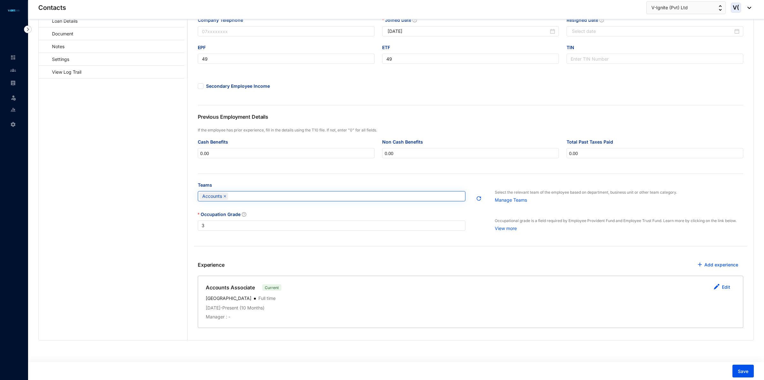
click at [252, 191] on div "Accounts" at bounding box center [332, 196] width 268 height 10
click at [230, 208] on div "Monthly retainers" at bounding box center [331, 211] width 257 height 7
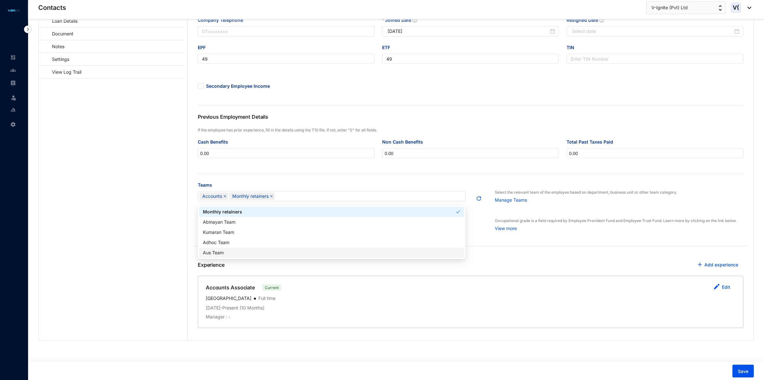
click at [519, 255] on div "Experience Add experience Accounts Associate Current Edit Colombo Full time [DA…" at bounding box center [471, 297] width 566 height 86
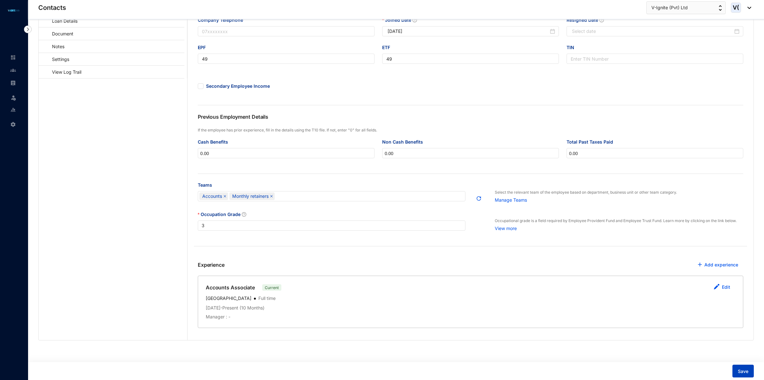
click at [742, 374] on span "Save" at bounding box center [743, 371] width 11 height 6
click at [716, 286] on img "button" at bounding box center [717, 287] width 6 height 6
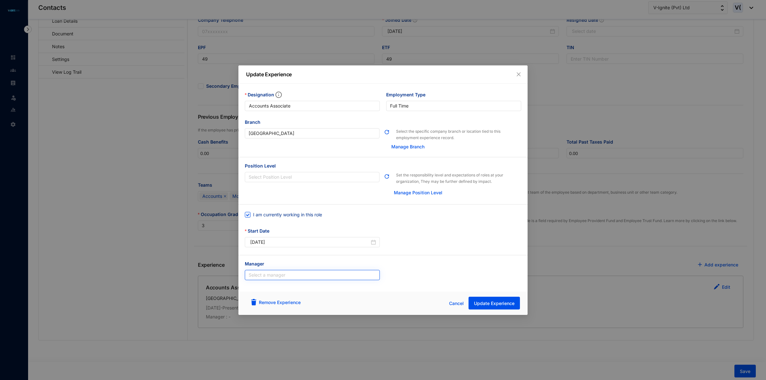
click at [294, 275] on input "search" at bounding box center [312, 275] width 127 height 10
type input "kev"
click at [291, 288] on div "[PERSON_NAME] [PERSON_NAME]" at bounding box center [312, 291] width 125 height 7
click at [506, 298] on button "Update Experience" at bounding box center [493, 303] width 51 height 13
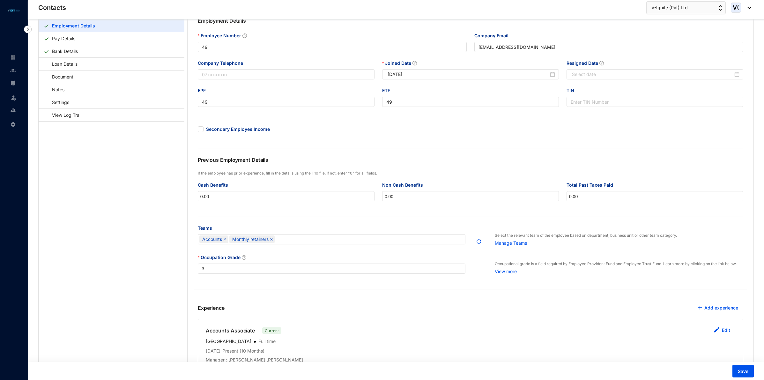
scroll to position [0, 0]
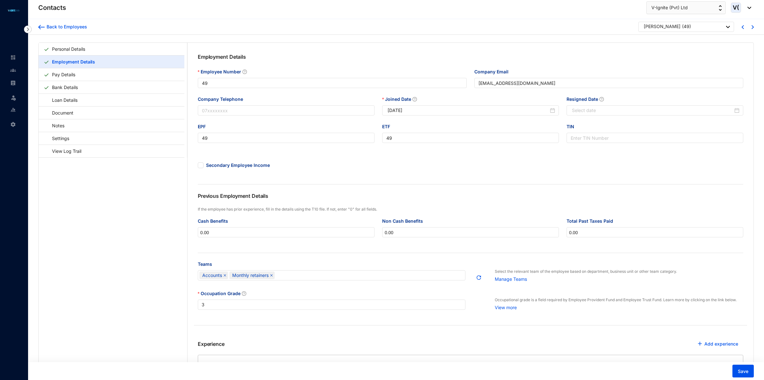
click at [696, 31] on div "[PERSON_NAME] ( 49 )" at bounding box center [686, 27] width 96 height 10
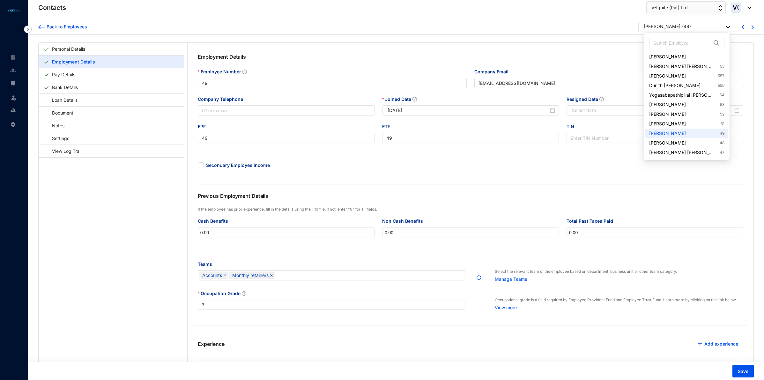
click at [695, 29] on div "[PERSON_NAME] ( 49 )" at bounding box center [687, 27] width 86 height 8
click at [668, 146] on link "[PERSON_NAME] 48" at bounding box center [686, 143] width 75 height 6
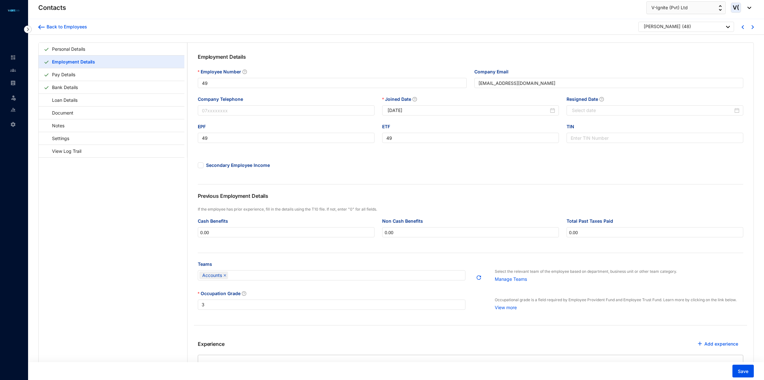
type input "48"
type input "[EMAIL_ADDRESS][DOMAIN_NAME]"
type input "48"
type input "[DATE]"
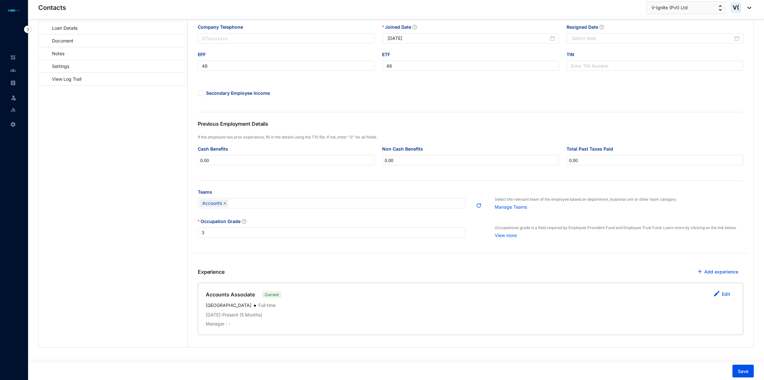
scroll to position [82, 0]
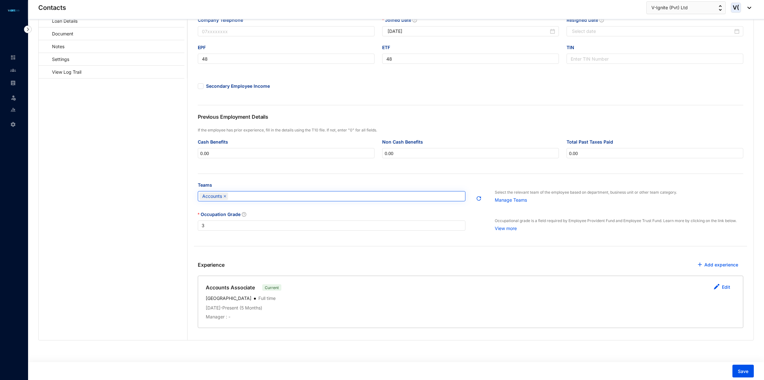
click at [293, 200] on div "Accounts" at bounding box center [328, 196] width 258 height 9
click at [685, 114] on div "Previous Employment Details" at bounding box center [471, 120] width 546 height 14
click at [238, 201] on div "Accounts" at bounding box center [332, 196] width 268 height 10
click at [232, 210] on div "Monthly retainers" at bounding box center [331, 211] width 257 height 7
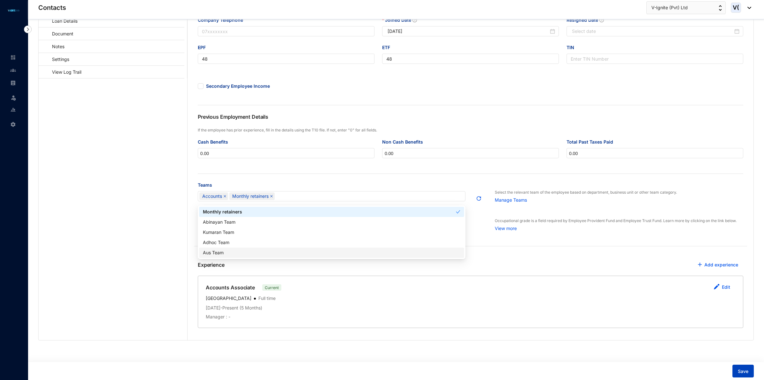
click at [736, 371] on button "Save" at bounding box center [743, 371] width 21 height 13
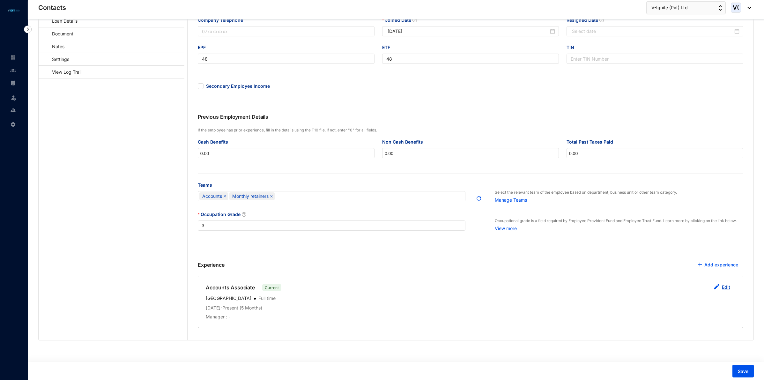
click at [722, 290] on button "Edit" at bounding box center [722, 287] width 27 height 13
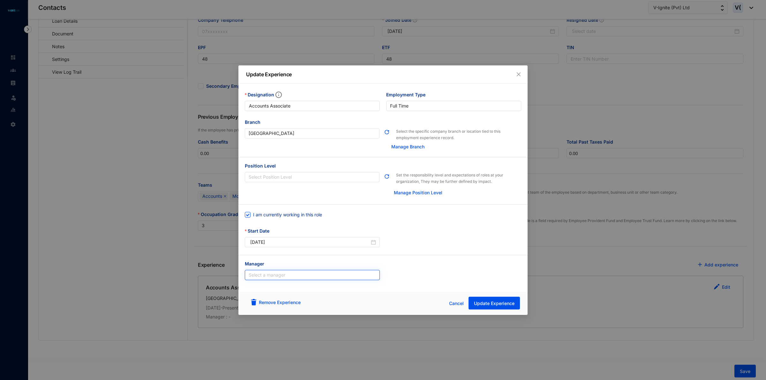
click at [300, 277] on input "search" at bounding box center [312, 275] width 127 height 10
type input "[PERSON_NAME]"
click at [293, 286] on div "[PERSON_NAME] [PERSON_NAME]" at bounding box center [312, 291] width 132 height 10
click at [506, 304] on span "Update Experience" at bounding box center [494, 303] width 41 height 6
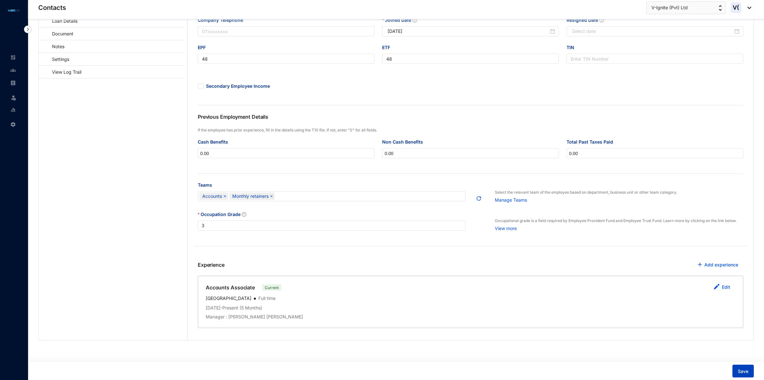
click at [743, 368] on span "Save" at bounding box center [743, 371] width 11 height 6
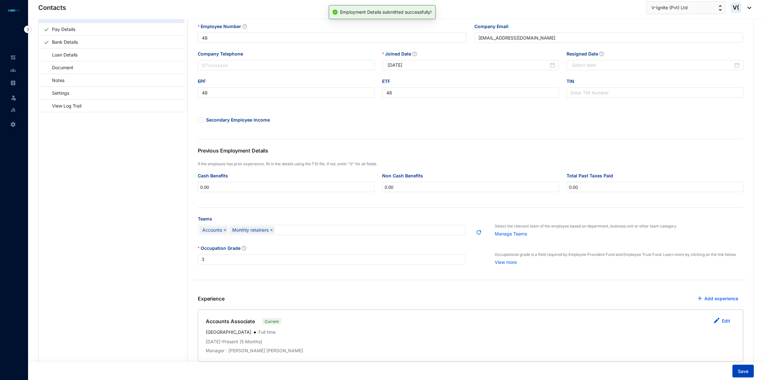
scroll to position [0, 0]
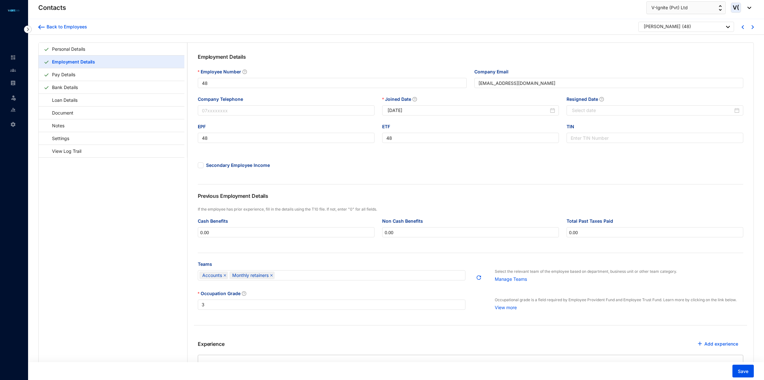
click at [688, 26] on p "( 48 )" at bounding box center [686, 27] width 9 height 8
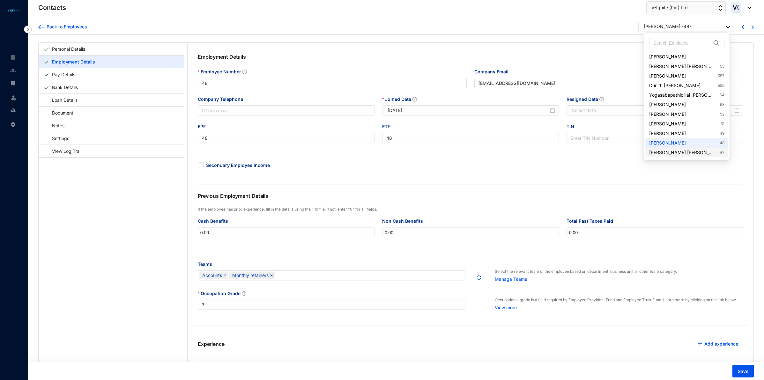
click at [681, 150] on link "[PERSON_NAME] [PERSON_NAME] 47" at bounding box center [686, 152] width 75 height 6
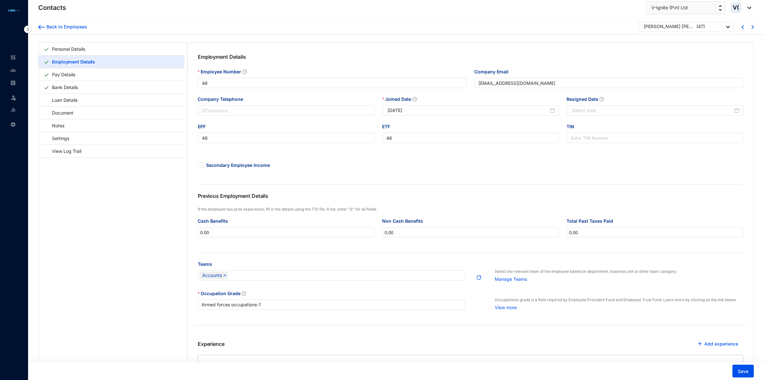
type input "47"
type input "[PERSON_NAME][EMAIL_ADDRESS][DOMAIN_NAME]"
type input "47"
type input "[DATE]"
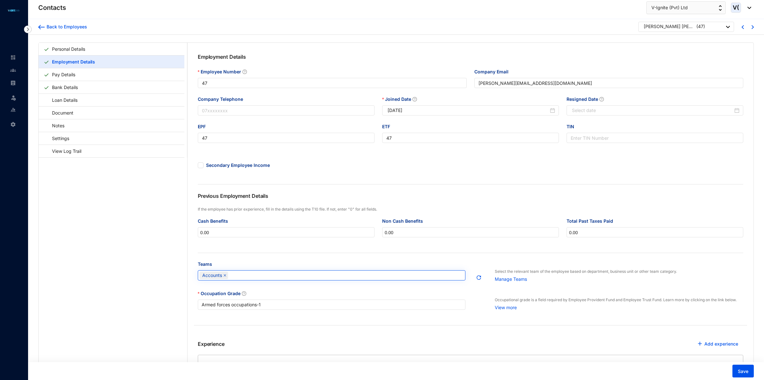
click at [292, 278] on div "Accounts" at bounding box center [328, 275] width 258 height 9
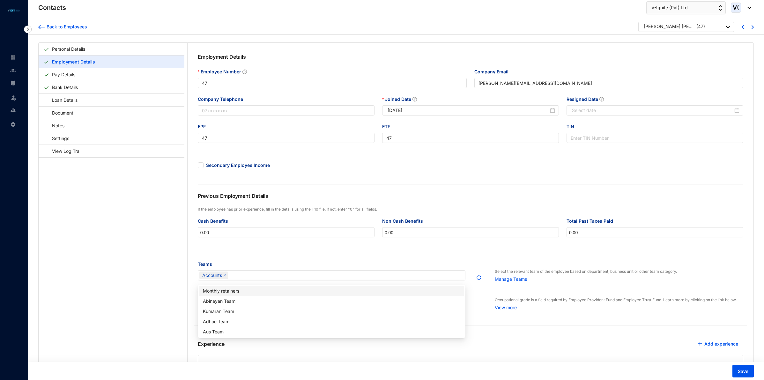
click at [242, 289] on div "Monthly retainers" at bounding box center [331, 290] width 257 height 7
click at [347, 261] on div "Employment Details Employee Number 47 Company Email [PERSON_NAME][EMAIL_ADDRESS…" at bounding box center [471, 188] width 566 height 290
click at [748, 374] on span "Save" at bounding box center [743, 371] width 11 height 6
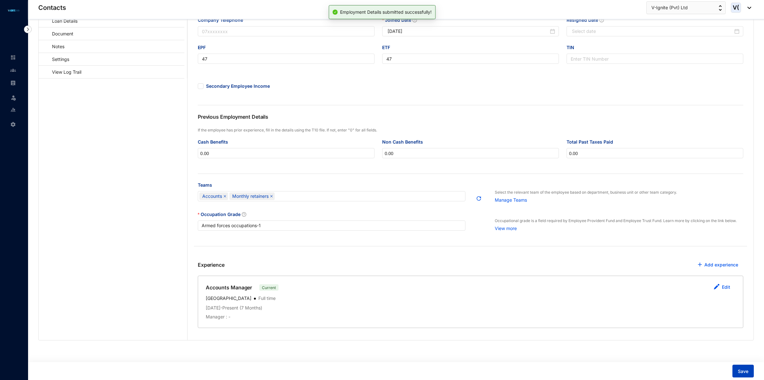
scroll to position [82, 0]
click at [723, 288] on link "Edit" at bounding box center [726, 286] width 8 height 5
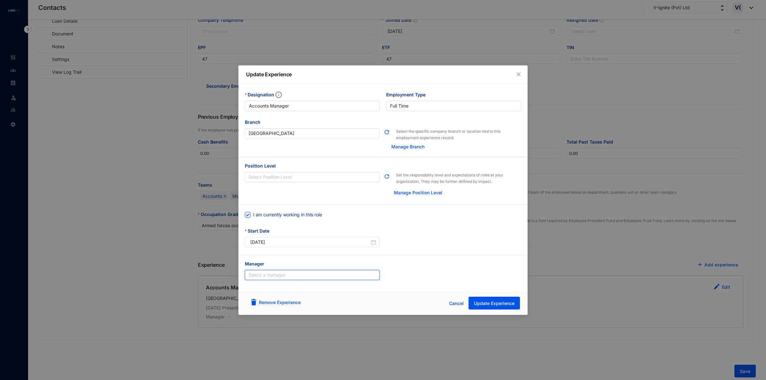
click at [295, 275] on input "search" at bounding box center [312, 275] width 127 height 10
type input "ahm"
click at [287, 288] on div "[PERSON_NAME]" at bounding box center [312, 291] width 125 height 7
click at [492, 302] on span "Update Experience" at bounding box center [494, 303] width 41 height 6
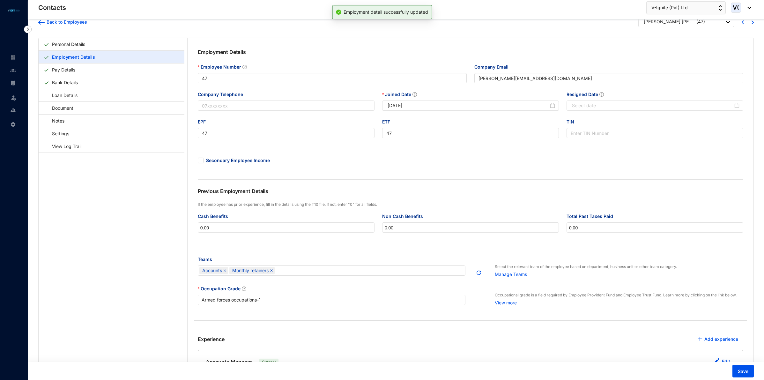
scroll to position [0, 0]
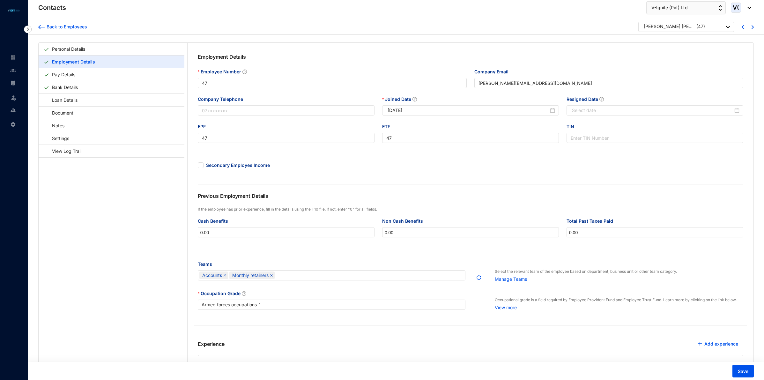
click at [715, 30] on div "[PERSON_NAME] [PERSON_NAME] ( 47 )" at bounding box center [687, 27] width 86 height 8
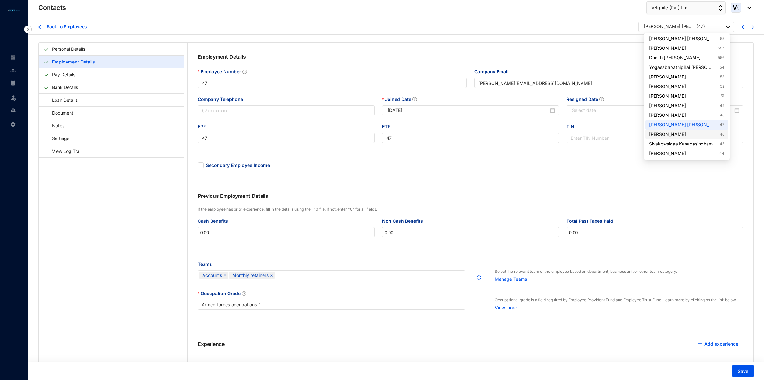
scroll to position [40, 0]
click at [696, 122] on link "[PERSON_NAME] 46" at bounding box center [686, 122] width 75 height 6
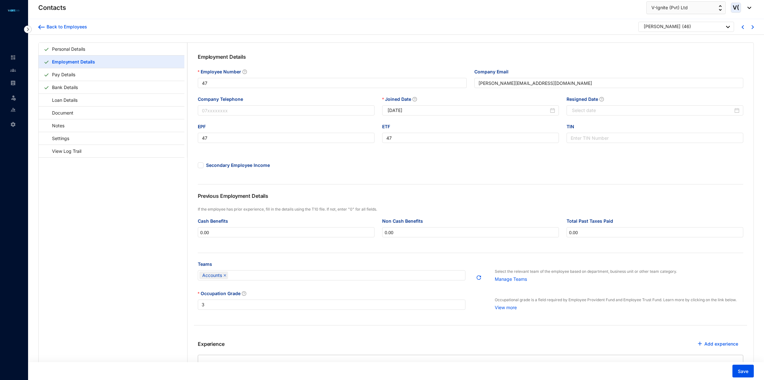
type input "46"
type input "[EMAIL_ADDRESS][DOMAIN_NAME]"
type input "46"
type input "[DATE]"
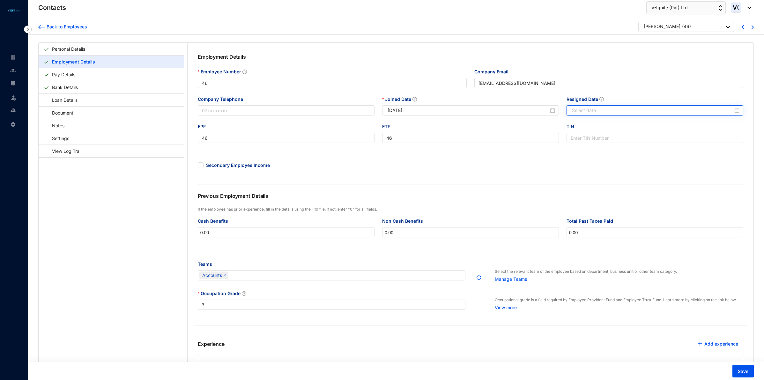
click at [610, 110] on input "Resigned Date" at bounding box center [652, 110] width 161 height 7
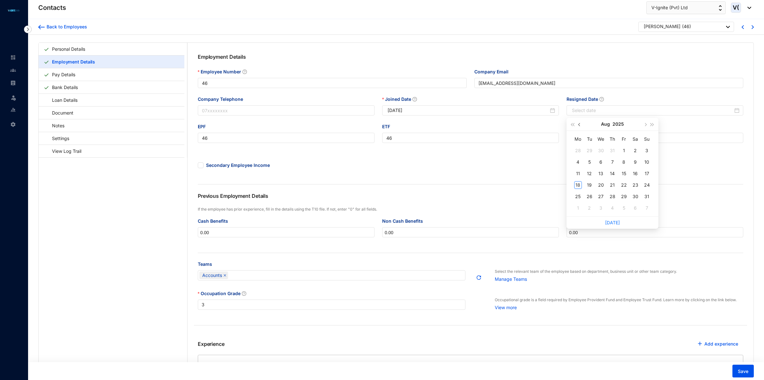
click at [579, 125] on span "button" at bounding box center [579, 124] width 3 height 3
type input "[DATE]"
click at [612, 197] on div "31" at bounding box center [613, 197] width 8 height 8
click at [741, 374] on span "Save" at bounding box center [743, 371] width 11 height 6
click at [701, 23] on div "[PERSON_NAME] ( 46 )" at bounding box center [687, 27] width 86 height 8
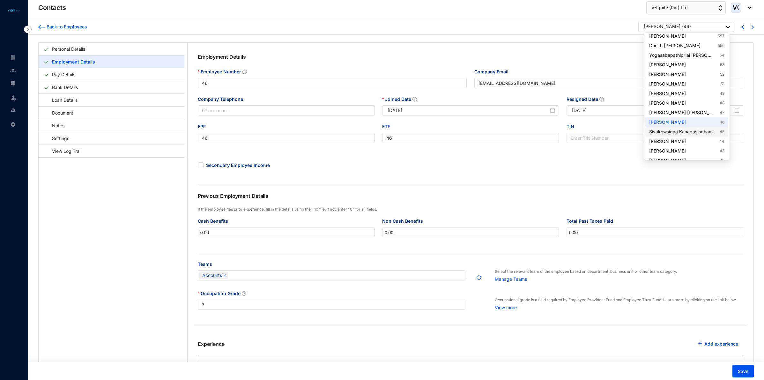
click at [677, 131] on link "Sivakowsigaa Kanagasingham 45" at bounding box center [686, 132] width 75 height 6
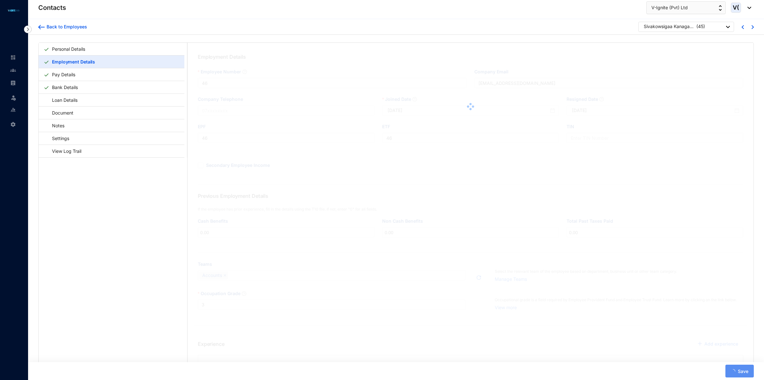
type input "45"
type input "[EMAIL_ADDRESS][DOMAIN_NAME]"
type input "45"
type input "[DATE]"
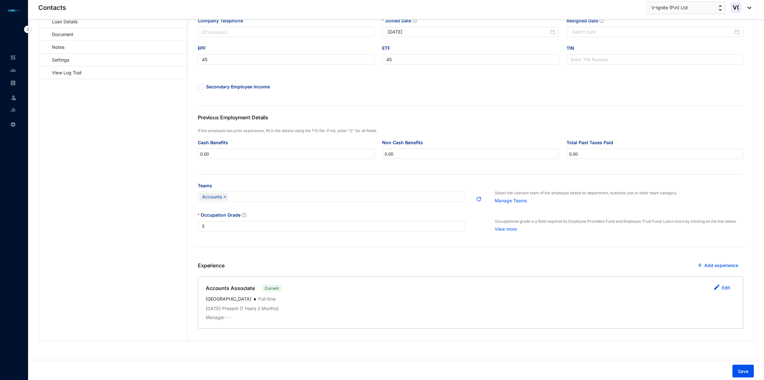
scroll to position [80, 0]
click at [273, 201] on div "Accounts" at bounding box center [328, 196] width 258 height 9
click at [665, 153] on input "0.00" at bounding box center [655, 153] width 176 height 10
click at [681, 114] on div "Employment Details Employee Number 45 Company Email [EMAIL_ADDRESS][DOMAIN_NAME…" at bounding box center [471, 109] width 566 height 290
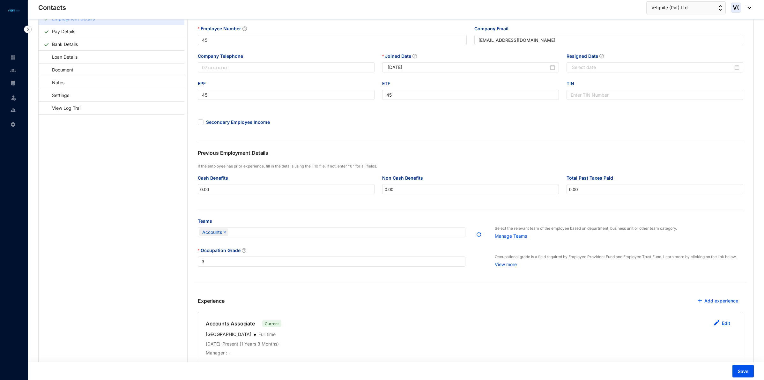
scroll to position [82, 0]
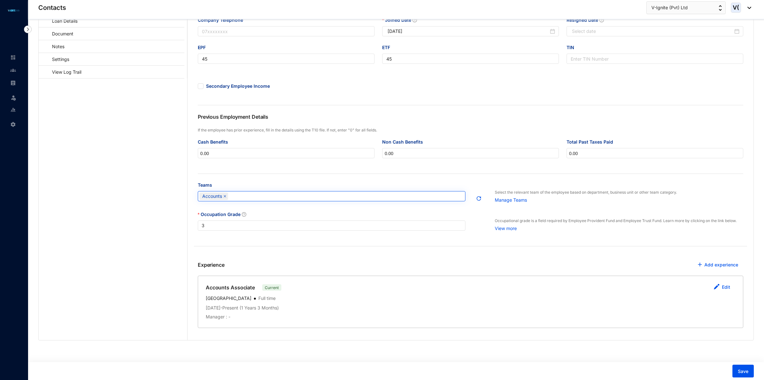
click at [283, 192] on div "Accounts" at bounding box center [328, 196] width 258 height 9
click at [243, 220] on div "Abinayan Team" at bounding box center [331, 222] width 257 height 7
click at [742, 366] on button "Save" at bounding box center [743, 371] width 21 height 13
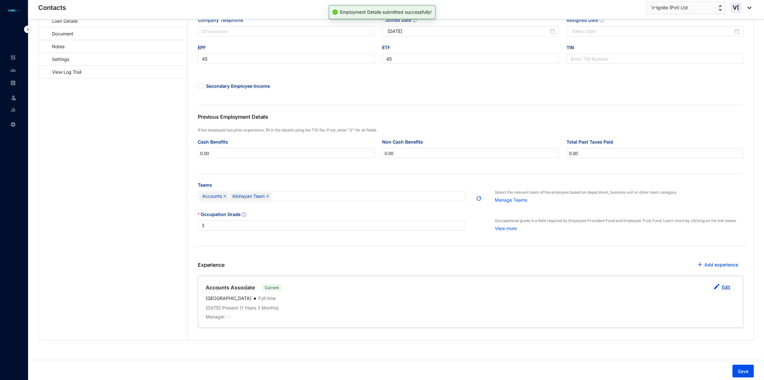
click at [726, 286] on link "Edit" at bounding box center [726, 286] width 8 height 5
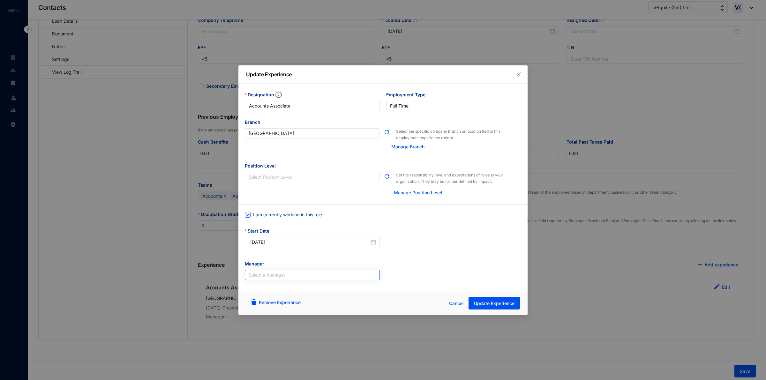
click at [292, 272] on input "search" at bounding box center [312, 275] width 127 height 10
type input "abi"
click at [297, 288] on div "[PERSON_NAME]" at bounding box center [312, 291] width 125 height 7
click at [500, 304] on span "Update Experience" at bounding box center [494, 303] width 41 height 6
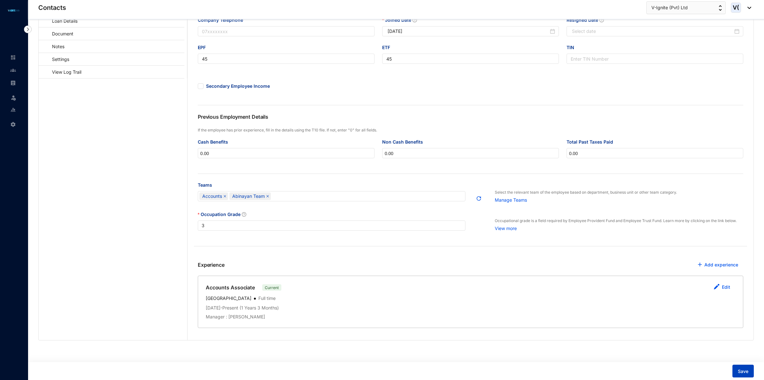
click at [742, 368] on button "Save" at bounding box center [743, 371] width 21 height 13
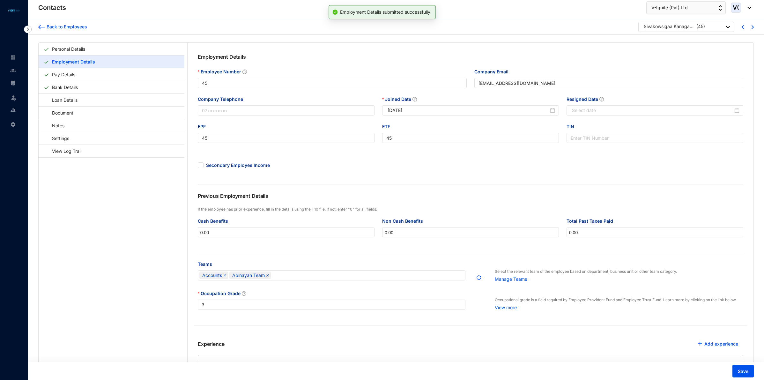
click at [694, 29] on div "Sivakowsigaa Kanagasingham" at bounding box center [669, 26] width 51 height 6
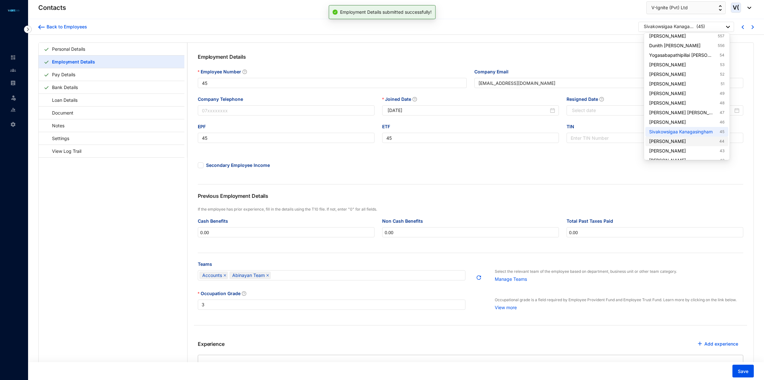
click at [681, 139] on link "[PERSON_NAME] 44" at bounding box center [686, 141] width 75 height 6
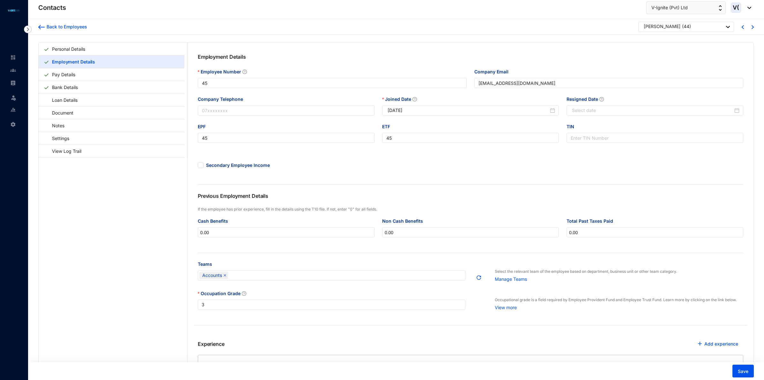
type input "44"
type input "[EMAIL_ADDRESS][DOMAIN_NAME]"
type input "44"
type input "[DATE]"
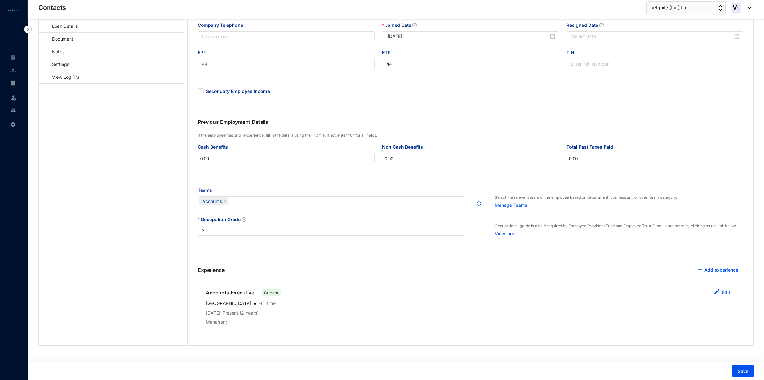
scroll to position [80, 0]
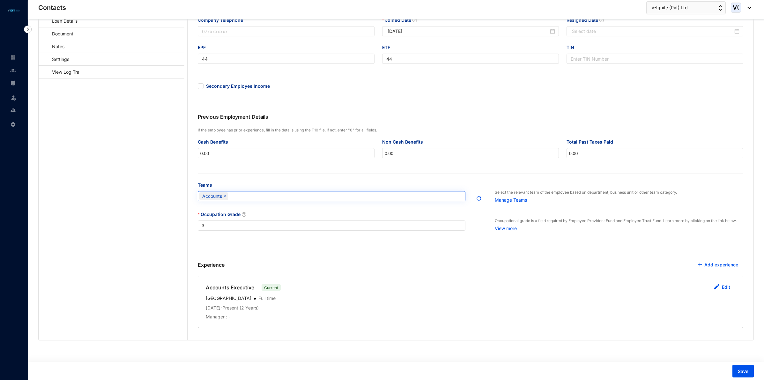
click at [414, 195] on div "Accounts" at bounding box center [328, 196] width 258 height 9
click at [704, 117] on div "Previous Employment Details" at bounding box center [471, 120] width 546 height 14
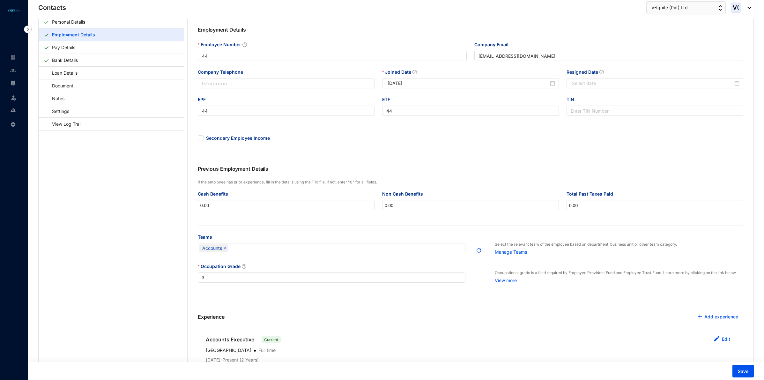
scroll to position [0, 0]
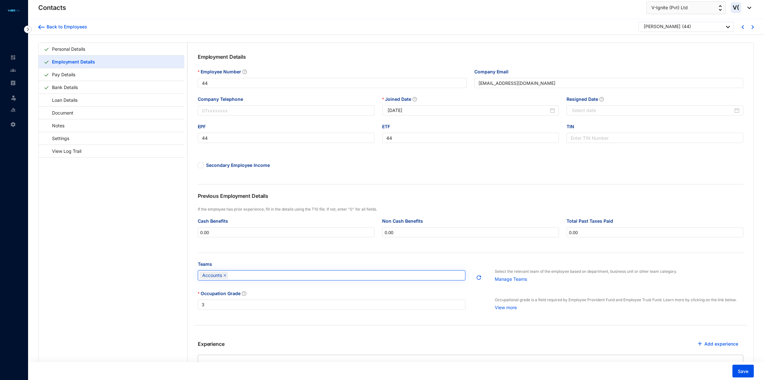
click at [415, 273] on div "Accounts" at bounding box center [332, 275] width 268 height 10
click at [227, 303] on div "Abinayan Team" at bounding box center [331, 301] width 257 height 7
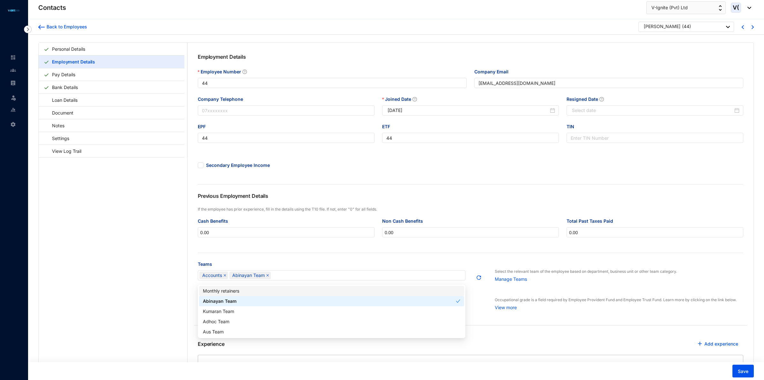
click at [376, 258] on div "Employment Details Employee Number 44 Company Email [EMAIL_ADDRESS][DOMAIN_NAME…" at bounding box center [471, 188] width 566 height 290
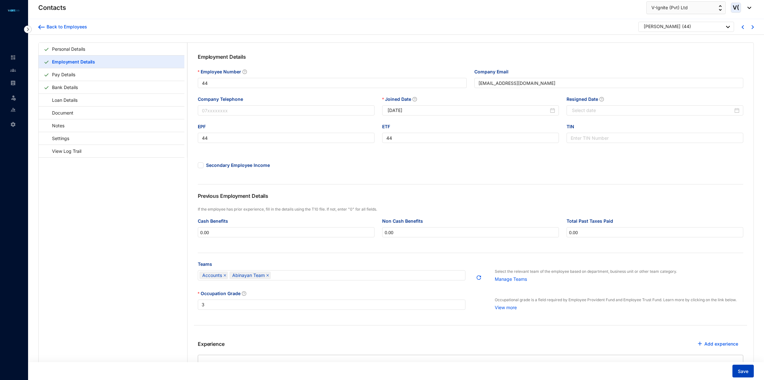
click at [747, 369] on span "Save" at bounding box center [743, 371] width 11 height 6
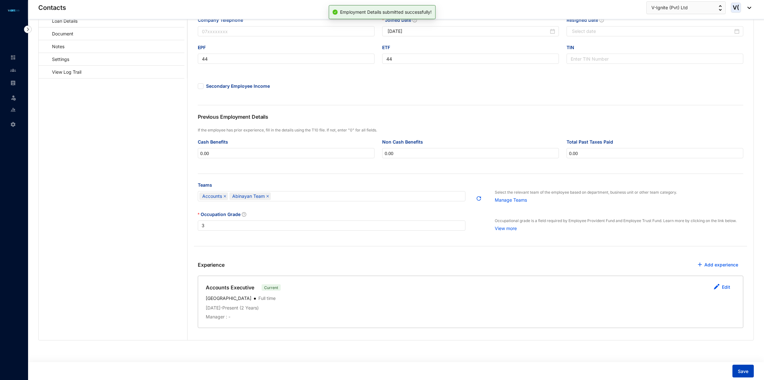
scroll to position [82, 0]
click at [720, 291] on button "Edit" at bounding box center [722, 287] width 27 height 13
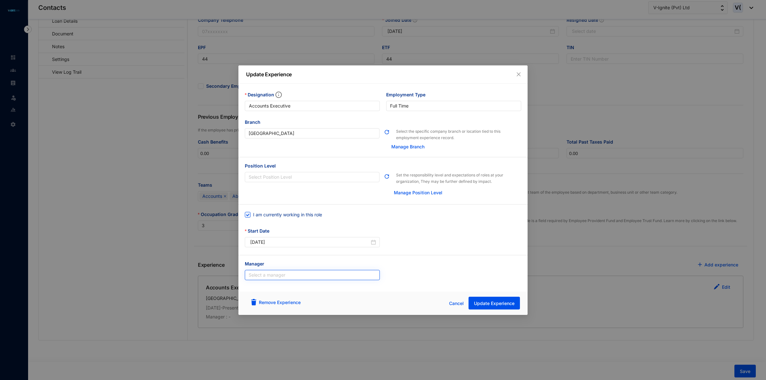
click at [307, 275] on input "search" at bounding box center [312, 275] width 127 height 10
type input "abi"
click at [270, 288] on div "[PERSON_NAME]" at bounding box center [312, 291] width 125 height 7
click at [503, 303] on span "Update Experience" at bounding box center [494, 303] width 41 height 6
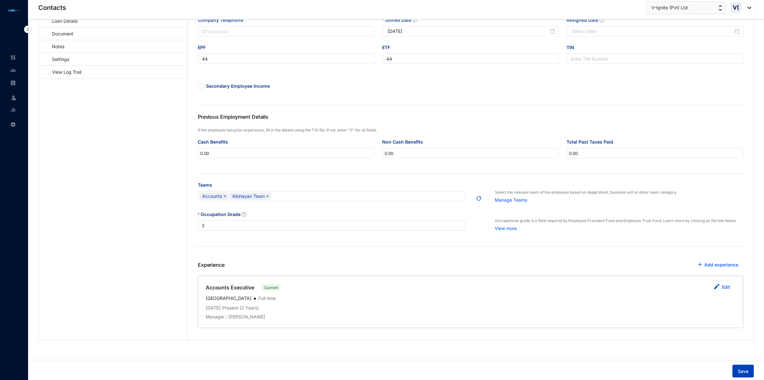
click at [749, 368] on button "Save" at bounding box center [743, 371] width 21 height 13
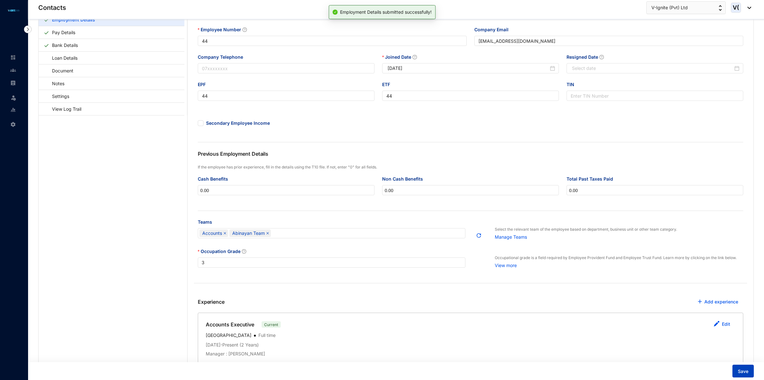
scroll to position [0, 0]
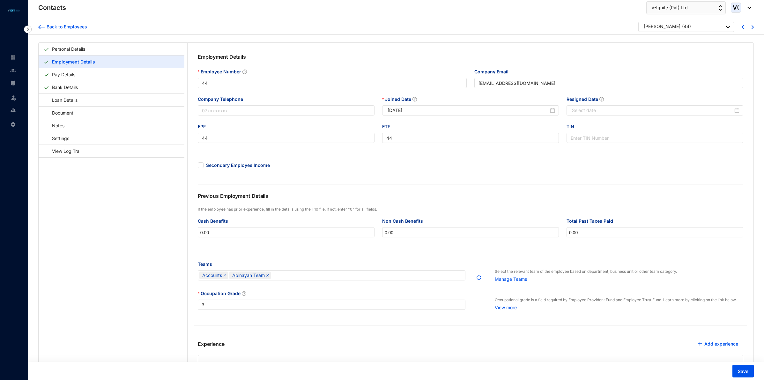
click at [681, 30] on p "[PERSON_NAME]" at bounding box center [662, 27] width 37 height 8
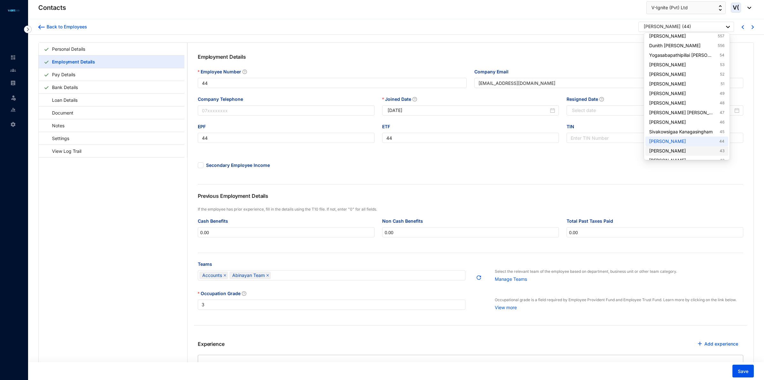
click at [693, 150] on link "[PERSON_NAME] 43" at bounding box center [686, 151] width 75 height 6
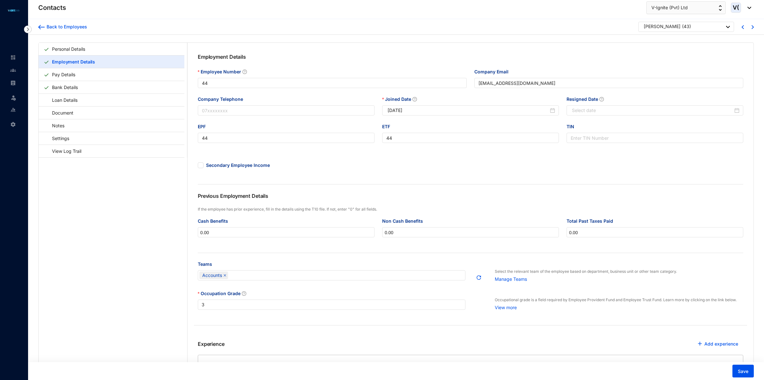
type input "43"
type input "[EMAIL_ADDRESS][DOMAIN_NAME]"
type input "43"
type input "[DATE]"
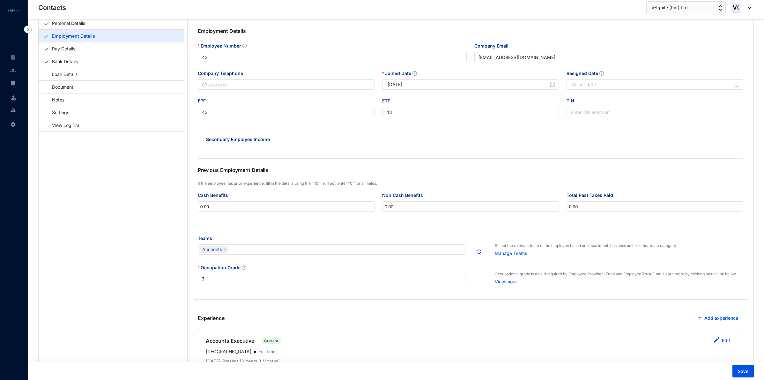
scroll to position [40, 0]
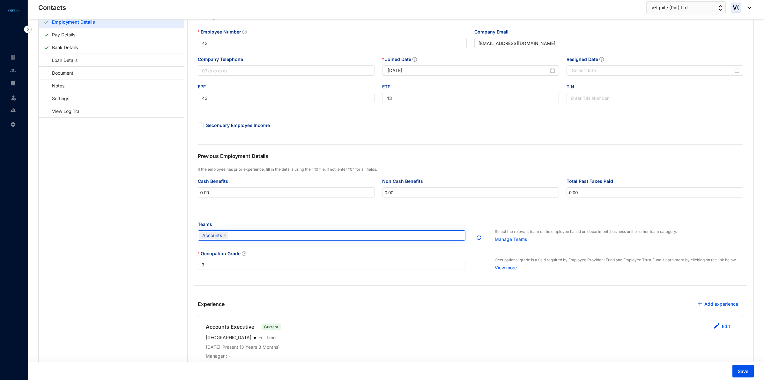
click at [243, 239] on div "Accounts" at bounding box center [328, 235] width 258 height 9
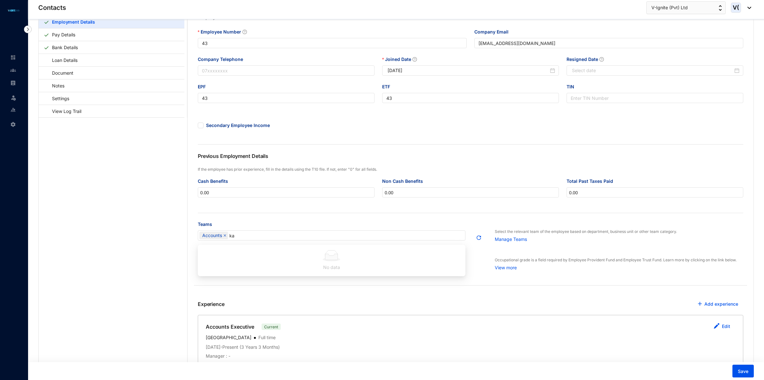
type input "k"
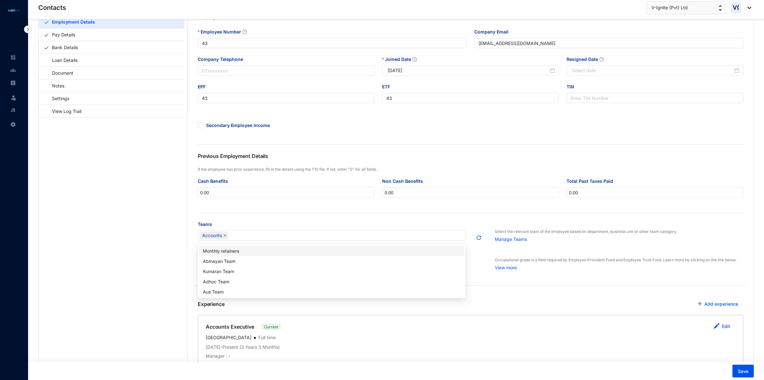
click at [318, 250] on div "Monthly retainers" at bounding box center [331, 251] width 257 height 7
click at [318, 250] on div "Monthly retainers" at bounding box center [329, 251] width 253 height 7
click at [318, 250] on div "Monthly retainers" at bounding box center [331, 251] width 257 height 7
click at [485, 283] on div "Occupation Grade 3 Occupational grade is a field required by Employee Provident…" at bounding box center [470, 271] width 553 height 43
click at [743, 367] on button "Save" at bounding box center [743, 371] width 21 height 13
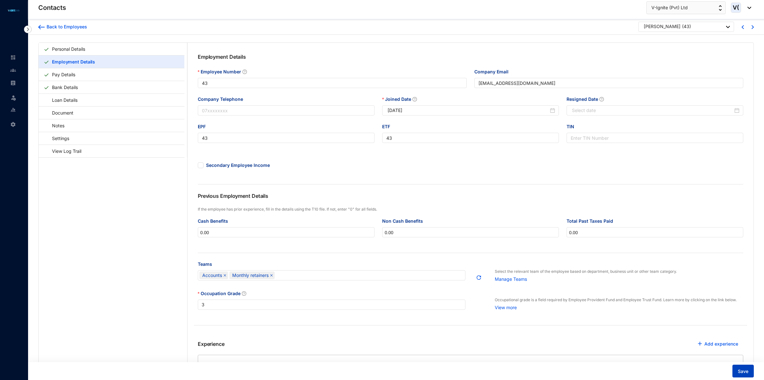
scroll to position [82, 0]
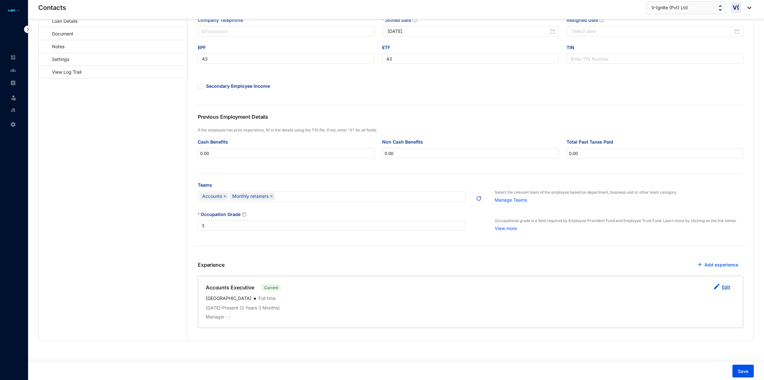
click at [726, 286] on link "Edit" at bounding box center [726, 286] width 8 height 5
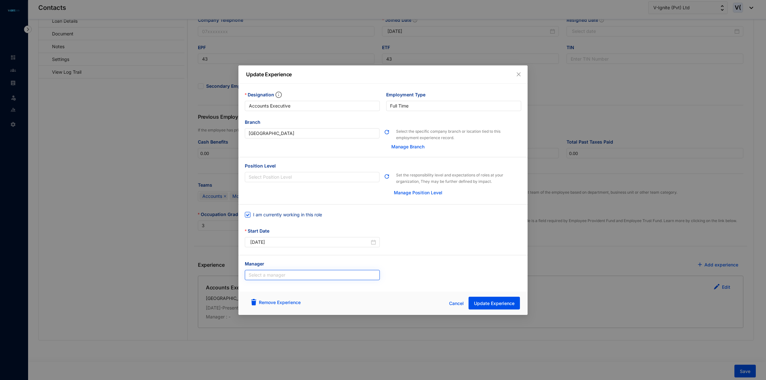
click at [337, 276] on input "search" at bounding box center [312, 275] width 127 height 10
type input "kevi"
click at [263, 289] on div "[PERSON_NAME] [PERSON_NAME]" at bounding box center [312, 291] width 125 height 7
click at [512, 305] on span "Update Experience" at bounding box center [494, 303] width 41 height 6
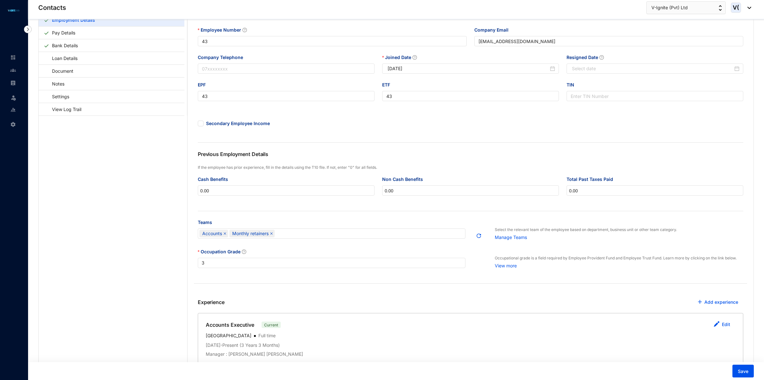
scroll to position [0, 0]
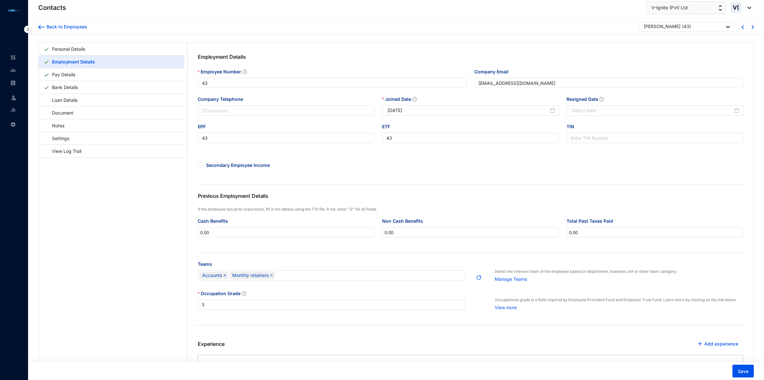
click at [714, 27] on div "[PERSON_NAME] ( 43 )" at bounding box center [687, 27] width 86 height 8
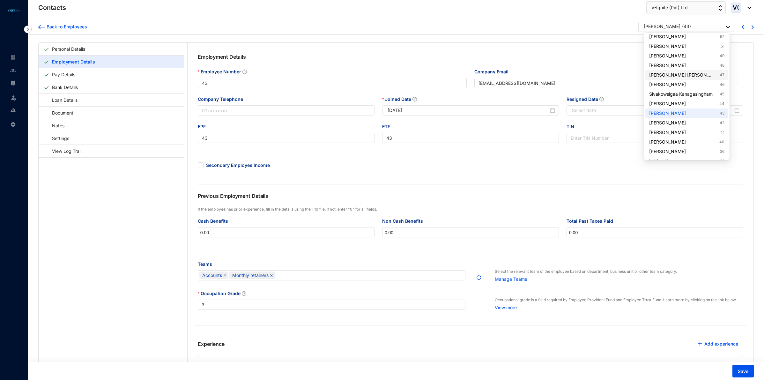
scroll to position [80, 0]
click at [688, 123] on link "[PERSON_NAME][DEMOGRAPHIC_DATA] 42" at bounding box center [686, 120] width 75 height 6
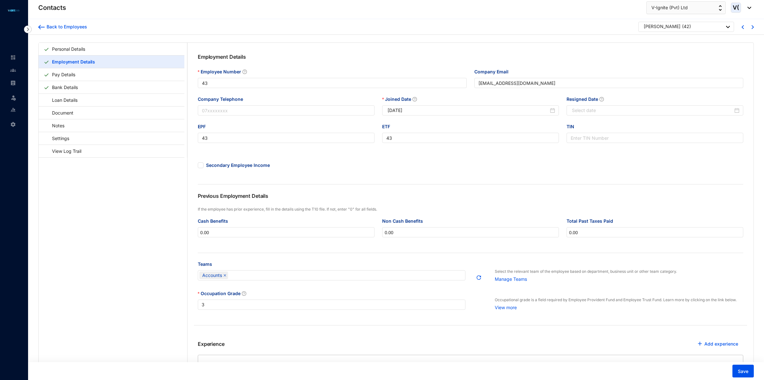
type input "42"
type input "[EMAIL_ADDRESS][DOMAIN_NAME]"
type input "42"
type input "[DATE]"
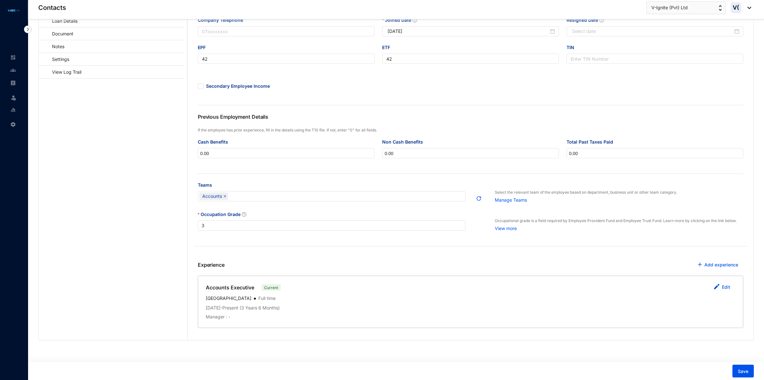
scroll to position [80, 0]
click at [313, 200] on div "Accounts" at bounding box center [328, 196] width 258 height 9
click at [267, 222] on div "Abinayan Team" at bounding box center [331, 222] width 257 height 7
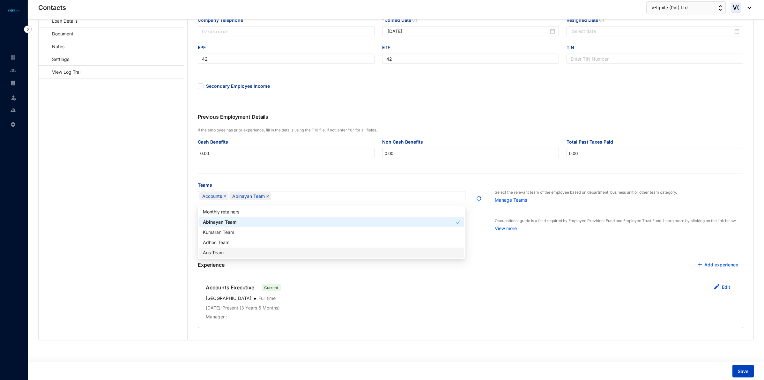
click at [743, 366] on button "Save" at bounding box center [743, 371] width 21 height 13
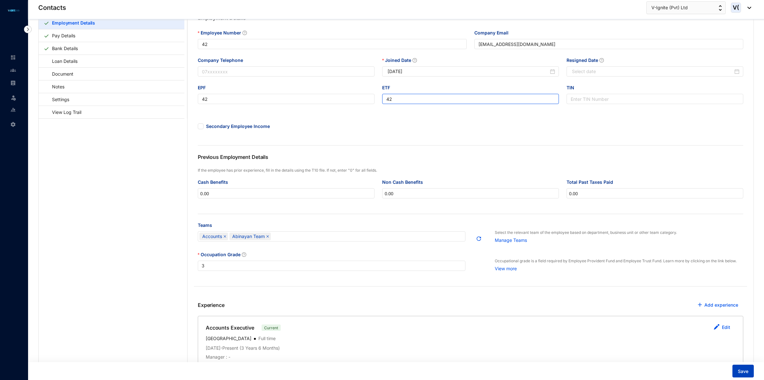
scroll to position [82, 0]
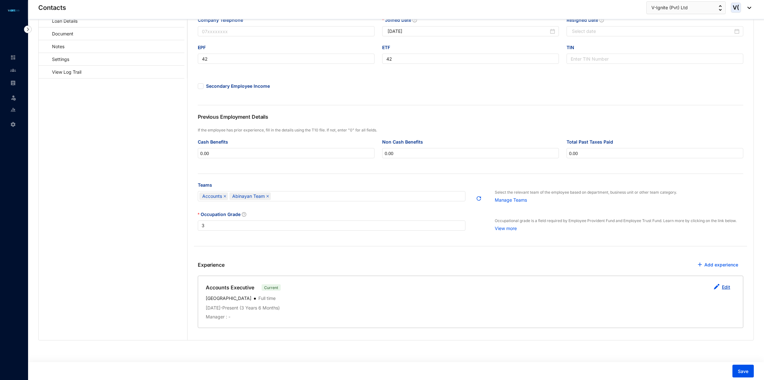
click at [728, 287] on link "Edit" at bounding box center [726, 286] width 8 height 5
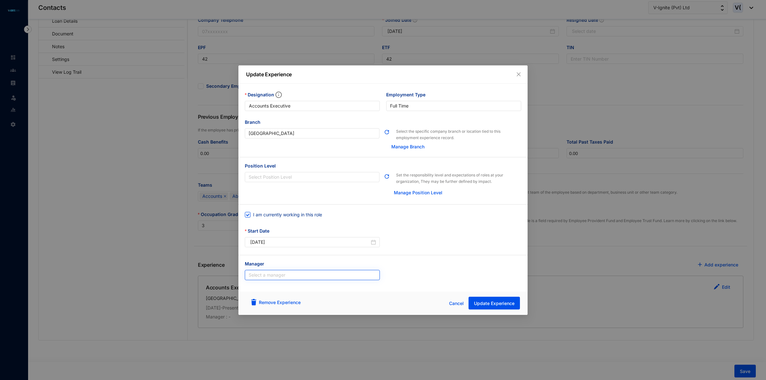
click at [329, 270] on div "Select a manager" at bounding box center [312, 275] width 135 height 10
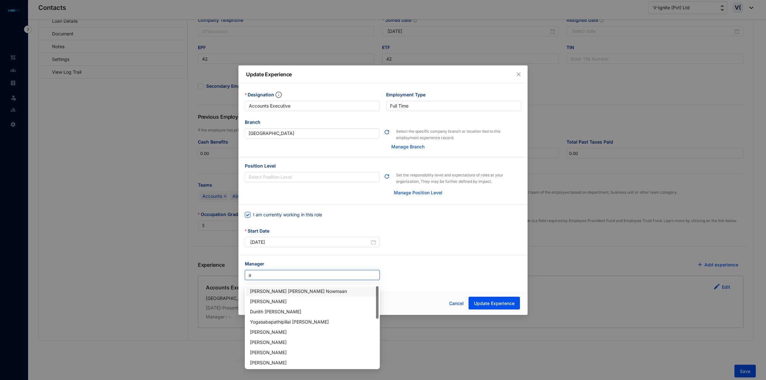
type input "ab"
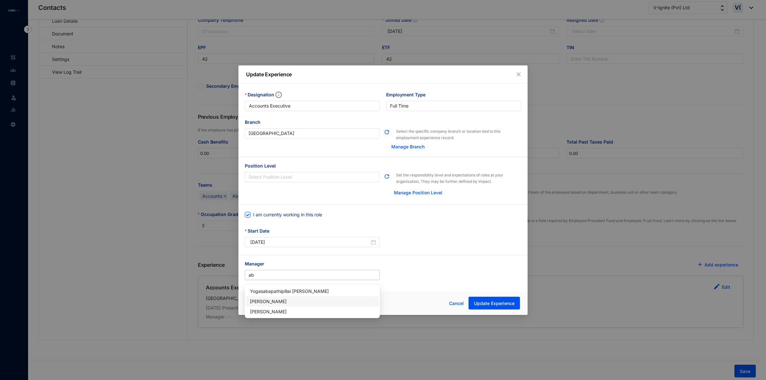
click at [291, 299] on div "[PERSON_NAME]" at bounding box center [312, 301] width 125 height 7
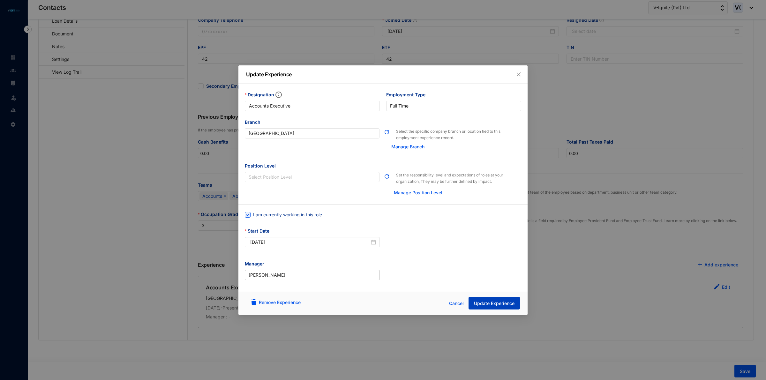
click at [487, 301] on span "Update Experience" at bounding box center [494, 303] width 41 height 6
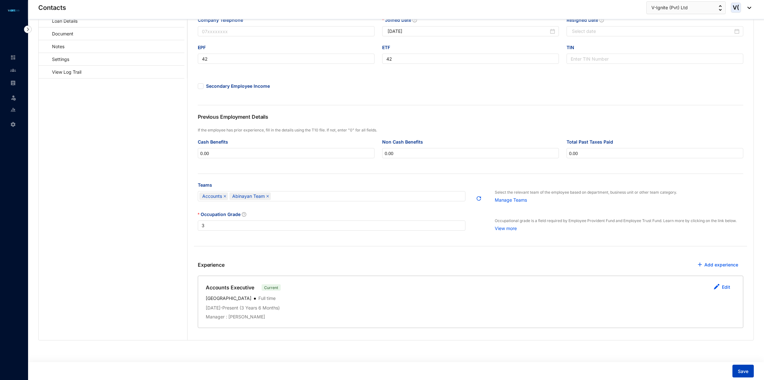
click at [746, 374] on span "Save" at bounding box center [743, 371] width 11 height 6
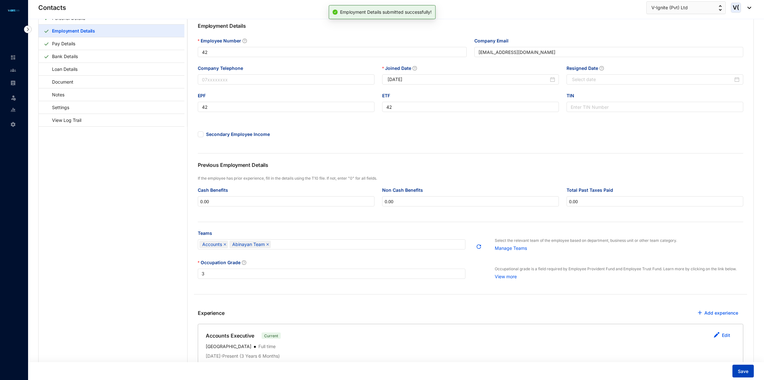
scroll to position [0, 0]
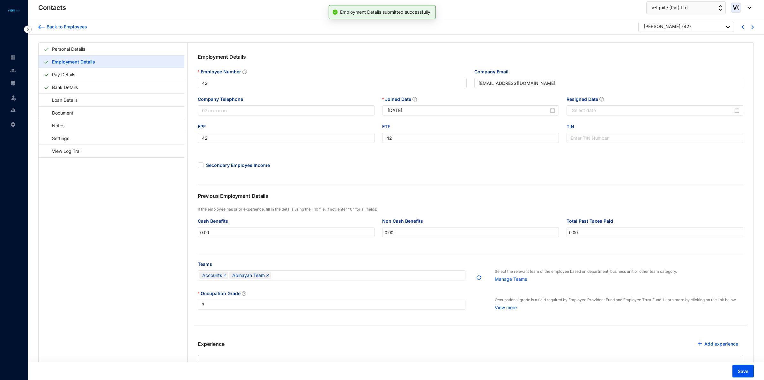
click at [691, 26] on p "( 42 )" at bounding box center [686, 27] width 9 height 8
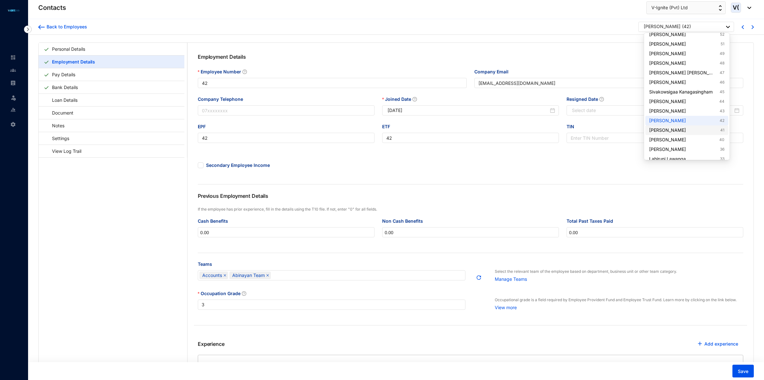
click at [675, 130] on link "[PERSON_NAME] 41" at bounding box center [686, 130] width 75 height 6
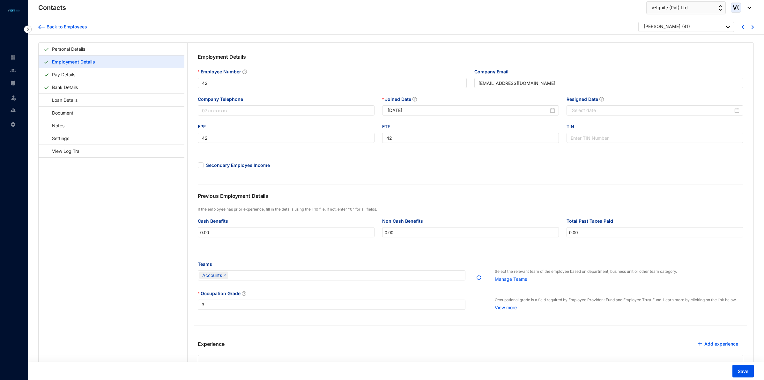
type input "41"
type input "[PERSON_NAME][EMAIL_ADDRESS][DOMAIN_NAME]"
type input "41"
type input "[DATE]"
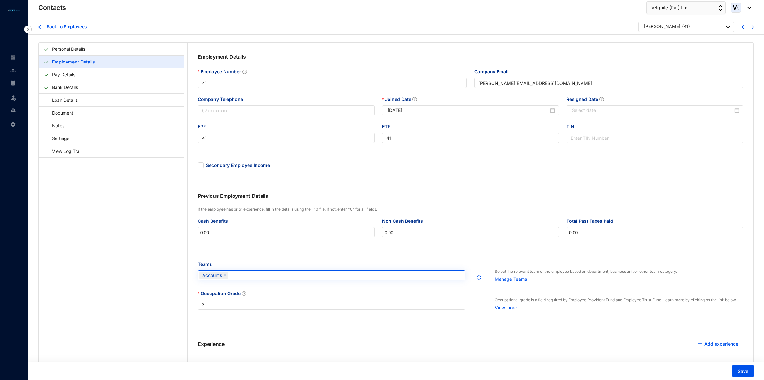
click at [424, 280] on div "Accounts" at bounding box center [332, 275] width 268 height 10
click at [237, 313] on div "Kumaran Team" at bounding box center [331, 311] width 257 height 7
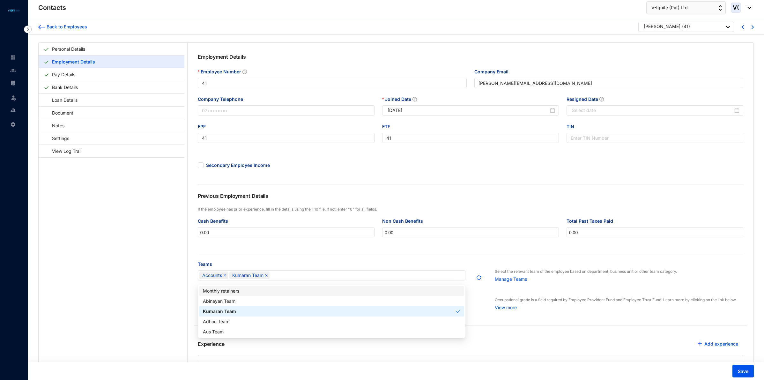
click at [452, 253] on div at bounding box center [471, 253] width 546 height 0
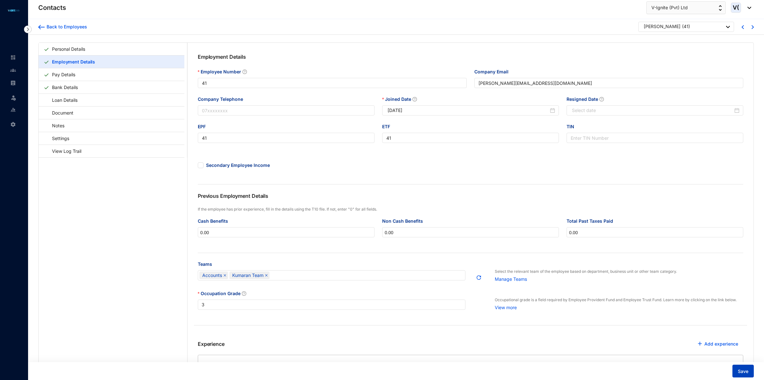
click at [750, 374] on button "Save" at bounding box center [743, 371] width 21 height 13
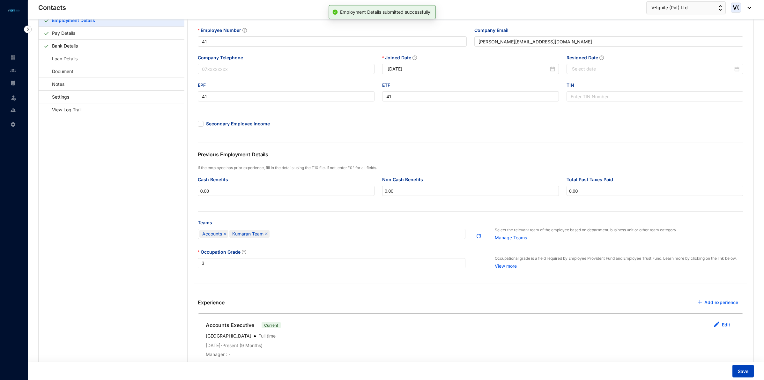
scroll to position [82, 0]
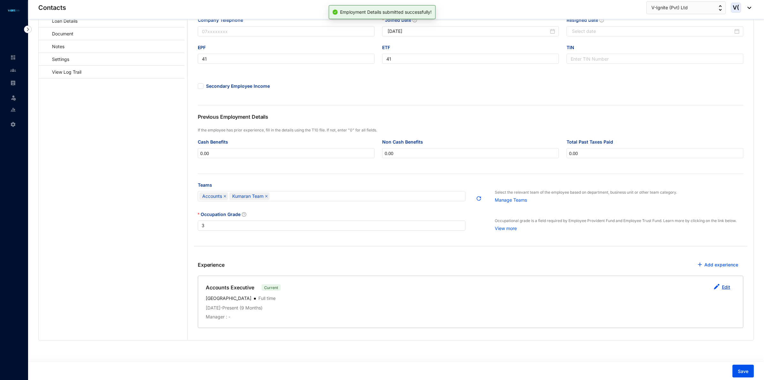
click at [727, 284] on link "Edit" at bounding box center [726, 286] width 8 height 5
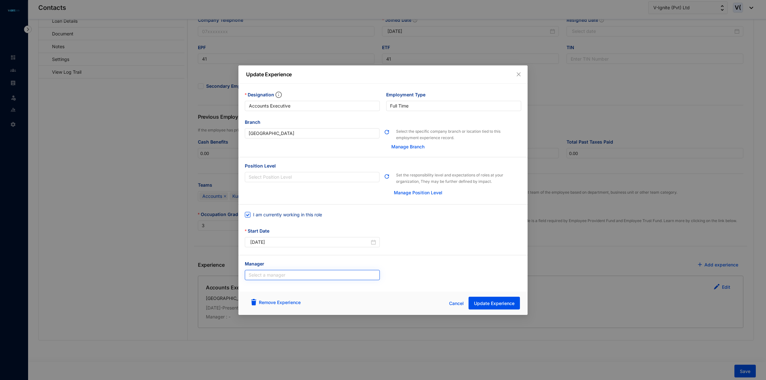
click at [256, 276] on input "search" at bounding box center [312, 275] width 127 height 10
type input "kum"
click at [288, 302] on div "Yogasabapathipillai [PERSON_NAME]" at bounding box center [312, 301] width 125 height 7
click at [510, 301] on span "Update Experience" at bounding box center [494, 303] width 41 height 6
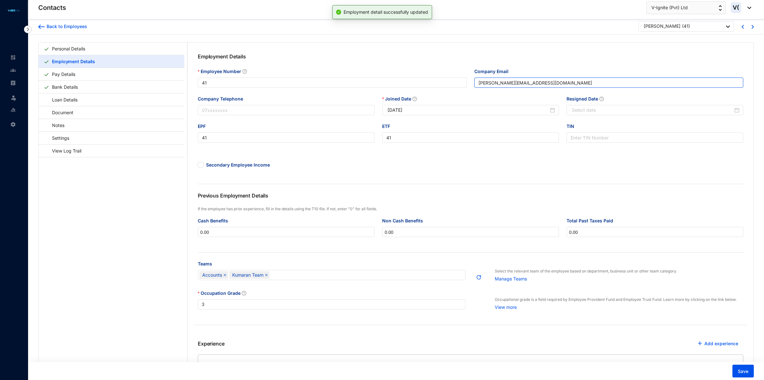
scroll to position [0, 0]
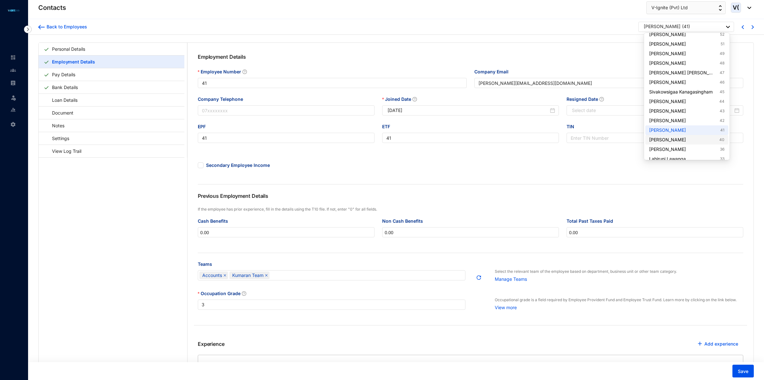
click at [687, 138] on link "[PERSON_NAME] 40" at bounding box center [686, 140] width 75 height 6
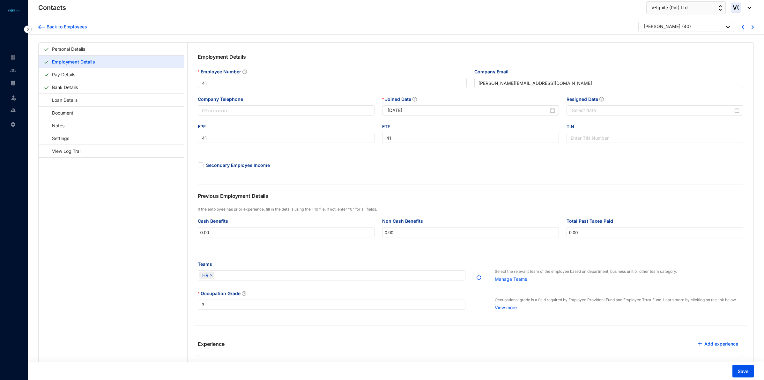
type input "40"
type input "[EMAIL_ADDRESS][DOMAIN_NAME]"
type input "40"
type input "[DATE]"
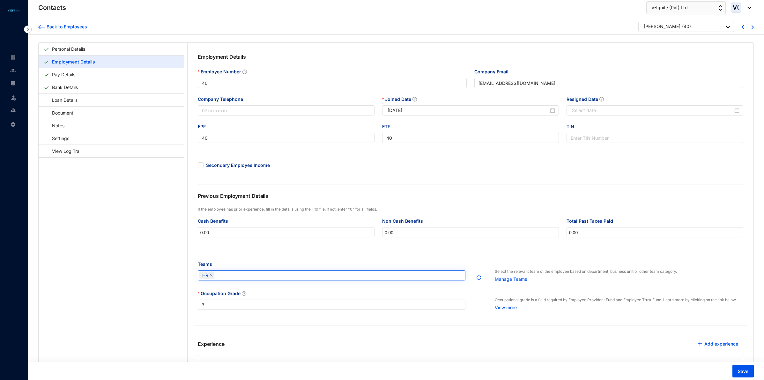
click at [390, 275] on div "HR" at bounding box center [328, 275] width 258 height 9
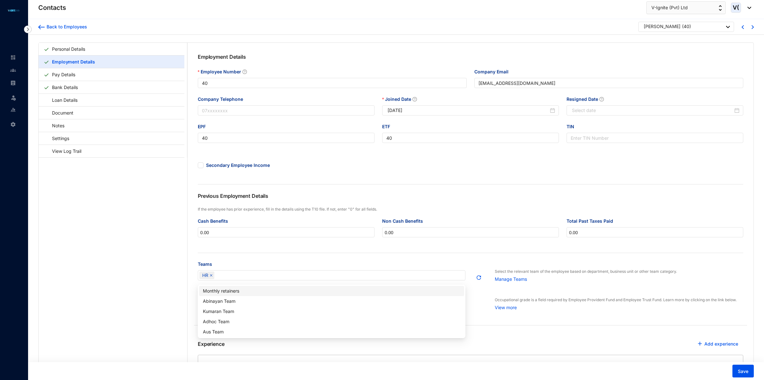
click at [384, 260] on div "Employment Details Employee Number 40 Company Email [EMAIL_ADDRESS][DOMAIN_NAME…" at bounding box center [471, 188] width 566 height 290
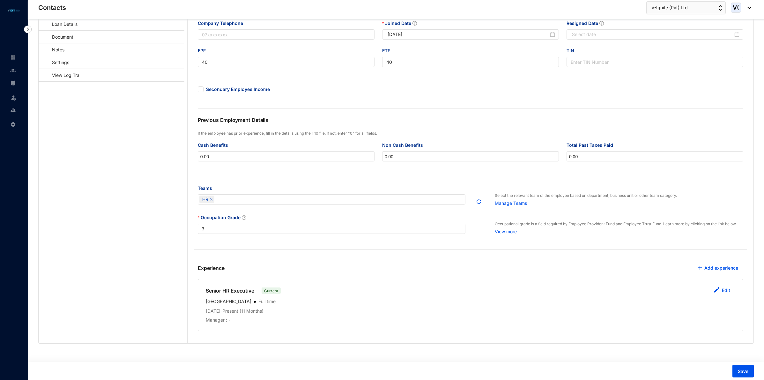
scroll to position [82, 0]
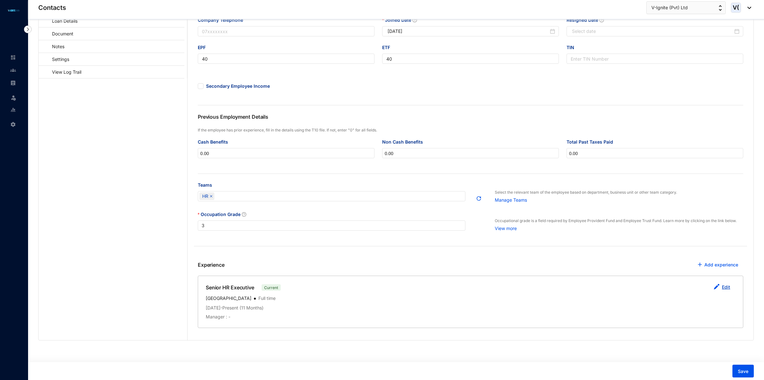
click at [724, 284] on link "Edit" at bounding box center [726, 286] width 8 height 5
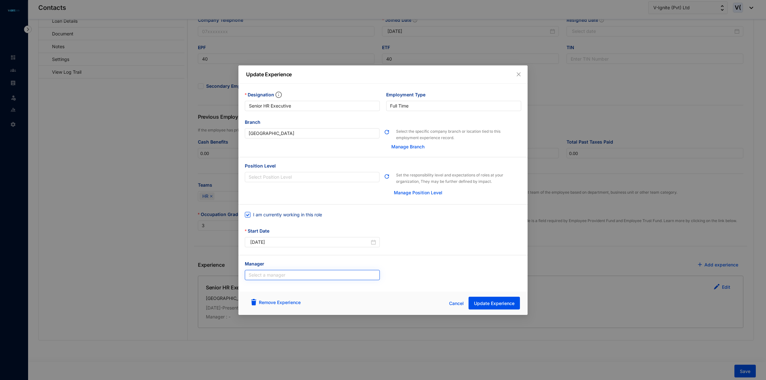
click at [309, 279] on input "search" at bounding box center [312, 275] width 127 height 10
type input "kart"
click at [284, 288] on div "[PERSON_NAME]" at bounding box center [312, 291] width 125 height 7
click at [507, 303] on span "Update Experience" at bounding box center [494, 303] width 41 height 6
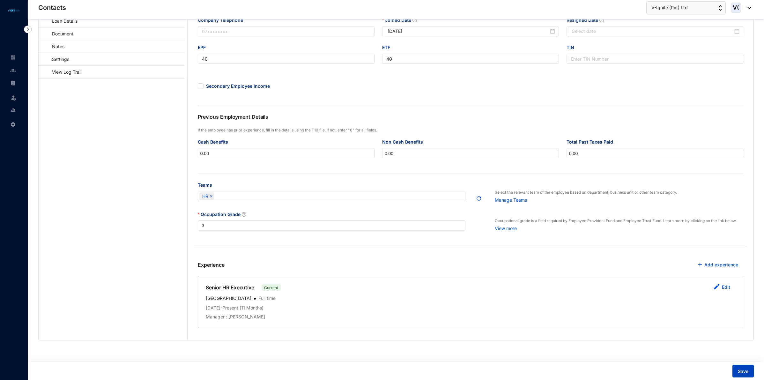
click at [746, 371] on span "Save" at bounding box center [743, 371] width 11 height 6
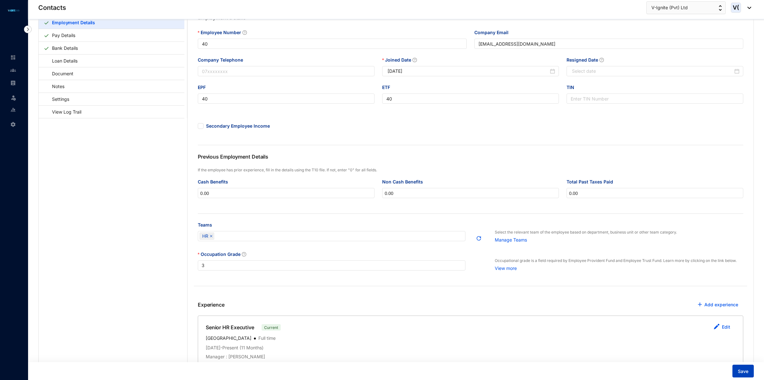
scroll to position [0, 0]
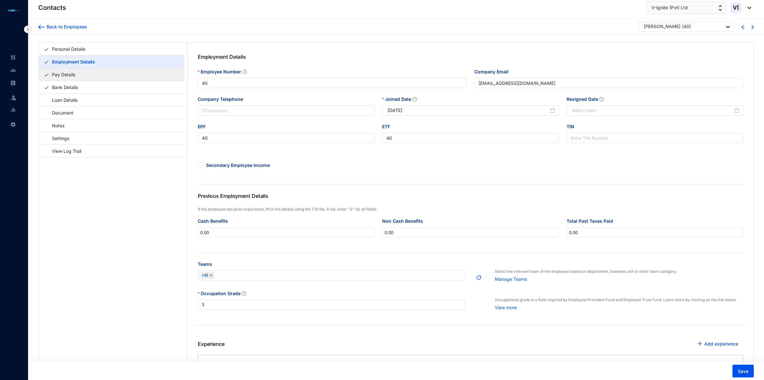
click at [78, 75] on link "Pay Details" at bounding box center [63, 74] width 28 height 13
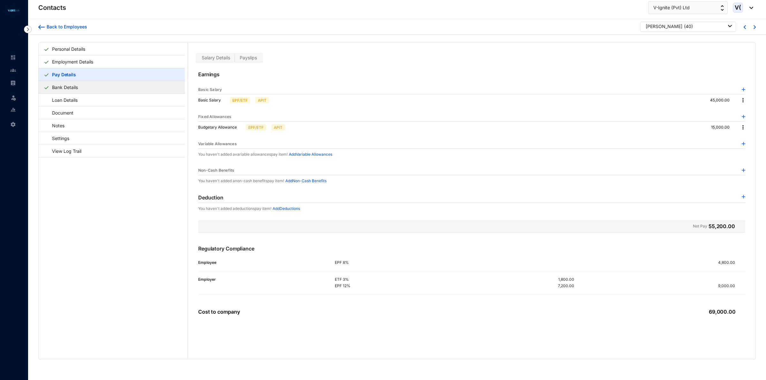
click at [80, 84] on link "Bank Details" at bounding box center [64, 87] width 31 height 13
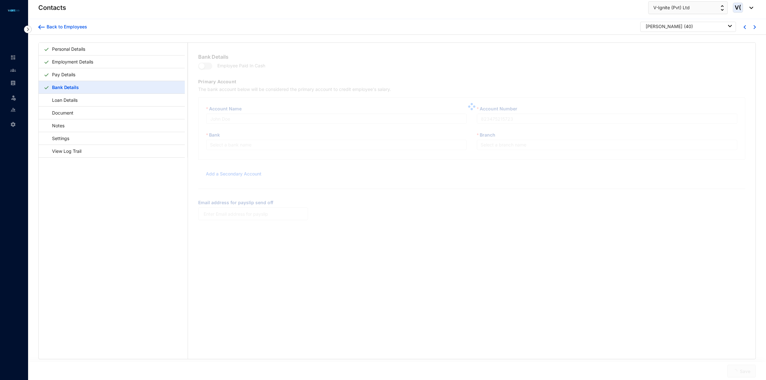
type input "[PERSON_NAME]"
type input "84879623"
type input "[EMAIL_ADDRESS][DOMAIN_NAME]"
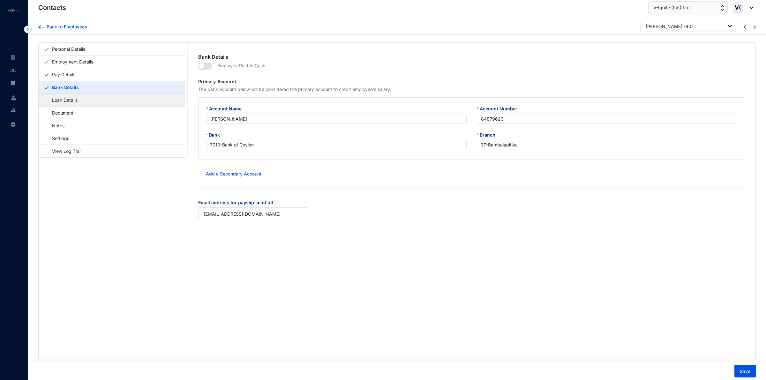
click at [80, 101] on link "Loan Details" at bounding box center [62, 99] width 36 height 13
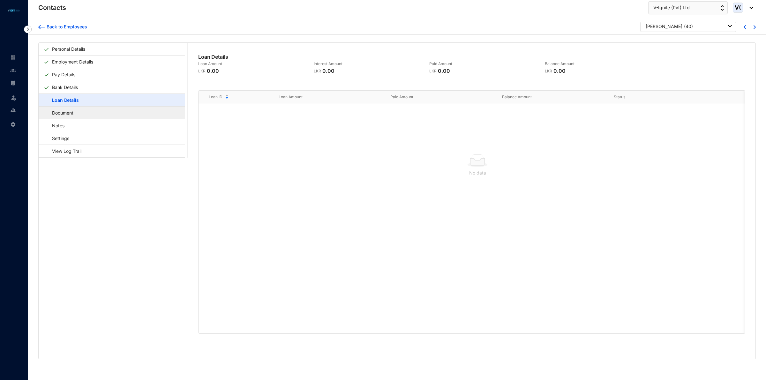
click at [76, 112] on link "Document" at bounding box center [60, 112] width 32 height 13
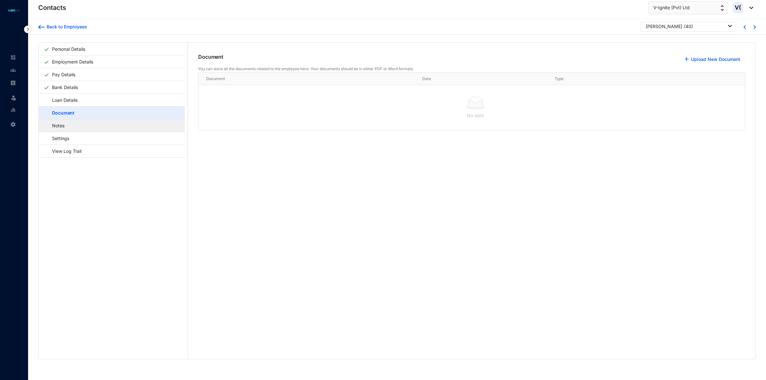
click at [67, 127] on link "Notes" at bounding box center [55, 125] width 23 height 13
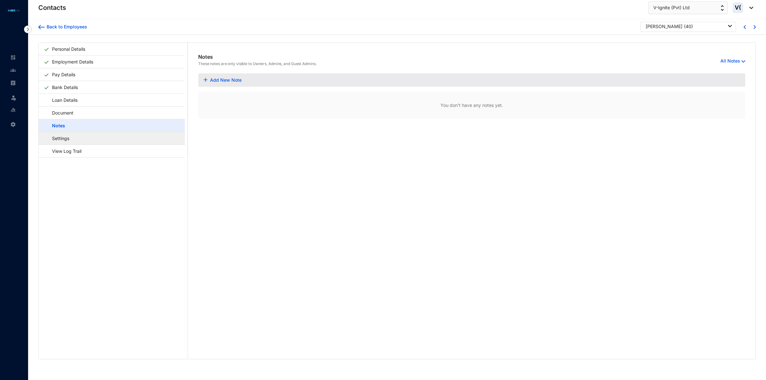
click at [71, 139] on link "Settings" at bounding box center [58, 138] width 28 height 13
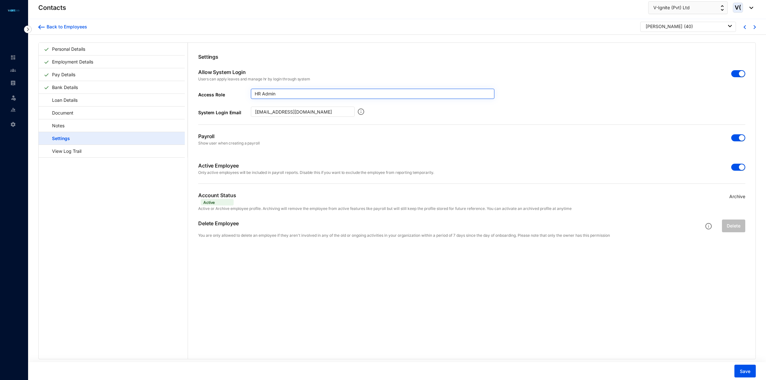
click at [289, 92] on span "HR Admin" at bounding box center [373, 94] width 236 height 10
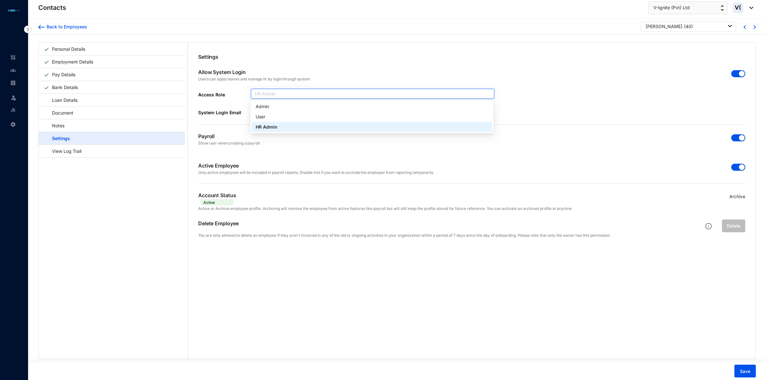
click at [289, 92] on span "HR Admin" at bounding box center [373, 94] width 236 height 10
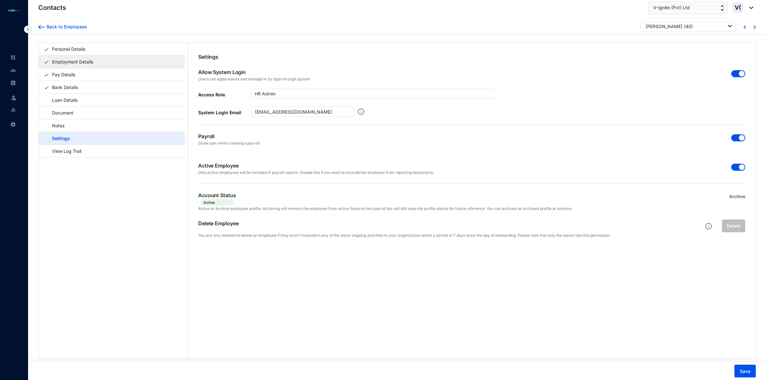
click at [76, 60] on link "Employment Details" at bounding box center [72, 61] width 46 height 13
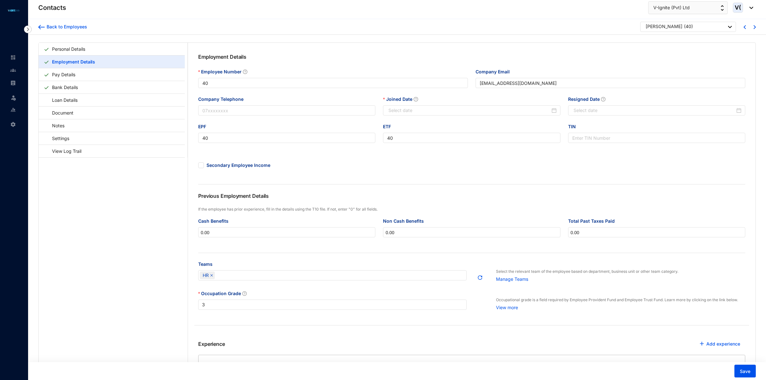
type input "[DATE]"
click at [707, 29] on div "[PERSON_NAME] ( 40 )" at bounding box center [687, 27] width 86 height 8
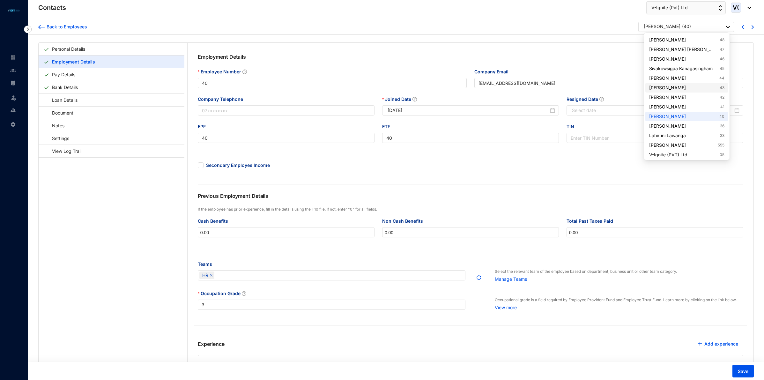
scroll to position [104, 0]
click at [685, 122] on link "[PERSON_NAME] 36" at bounding box center [686, 125] width 75 height 6
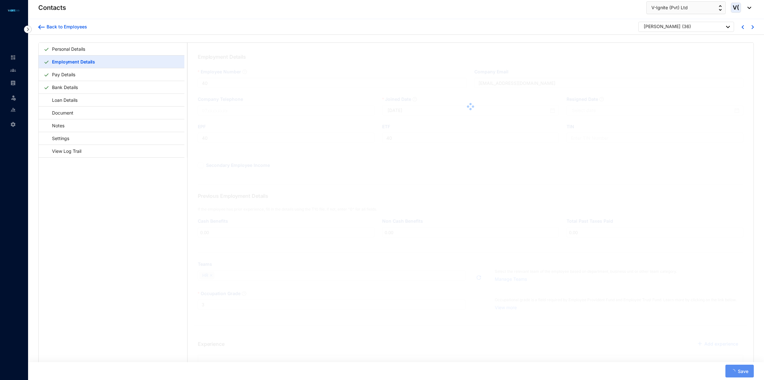
type input "36"
type input "[EMAIL_ADDRESS][DOMAIN_NAME]"
type input "36"
type input "[DATE]"
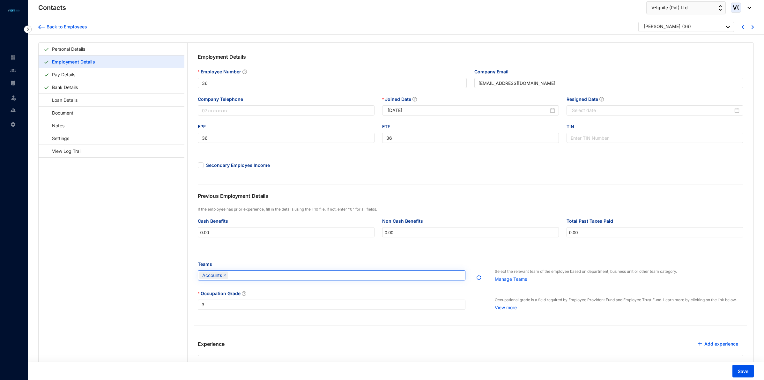
click at [281, 278] on div "Accounts" at bounding box center [328, 275] width 258 height 9
click at [227, 323] on div "Adhoc Team" at bounding box center [331, 321] width 257 height 7
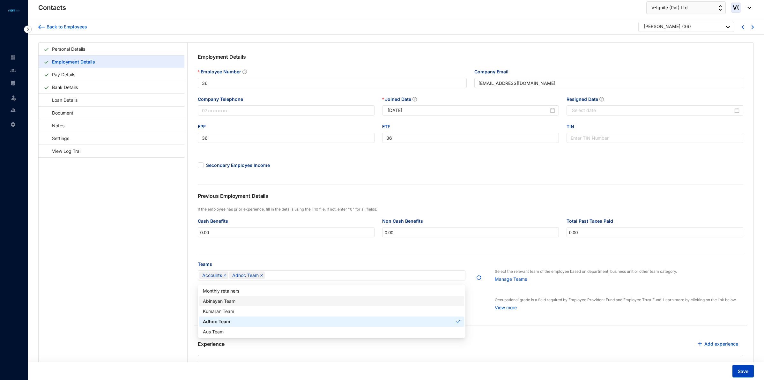
click at [745, 373] on span "Save" at bounding box center [743, 371] width 11 height 6
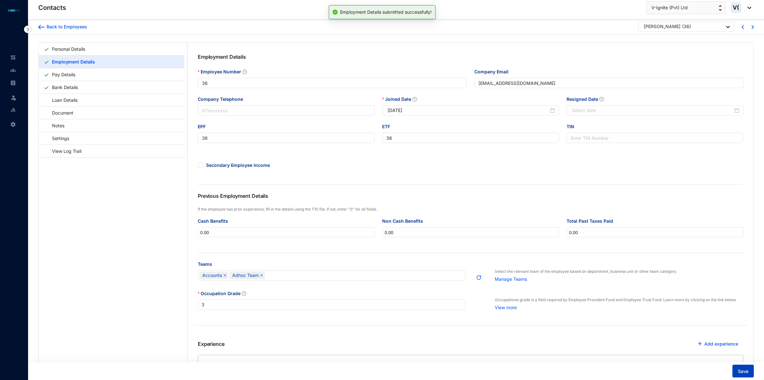
scroll to position [82, 0]
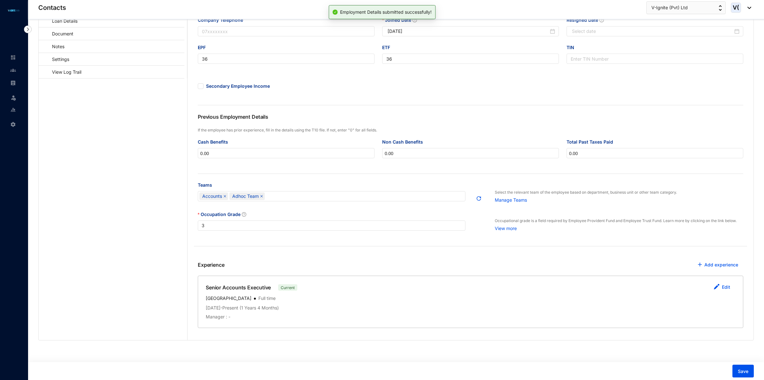
click at [242, 315] on div "Manager : -" at bounding box center [471, 317] width 530 height 6
click at [730, 287] on button "Edit" at bounding box center [722, 287] width 27 height 13
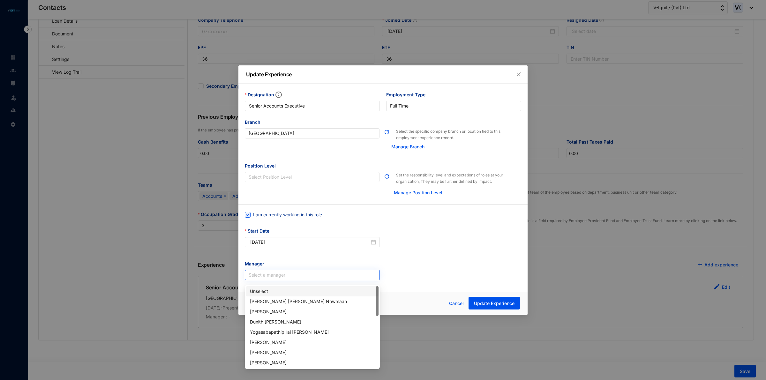
click at [313, 275] on input "search" at bounding box center [312, 275] width 127 height 10
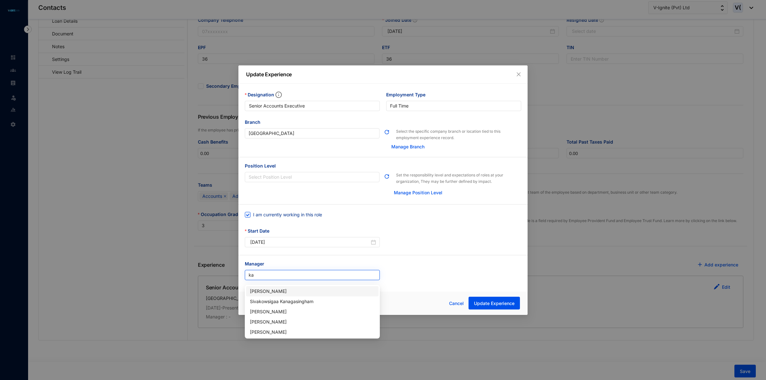
type input "kar"
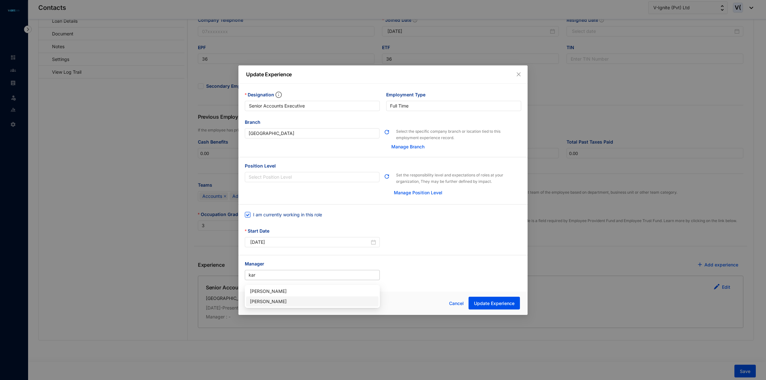
click at [297, 298] on div "[PERSON_NAME]" at bounding box center [312, 301] width 125 height 7
click at [495, 306] on span "Update Experience" at bounding box center [494, 303] width 41 height 6
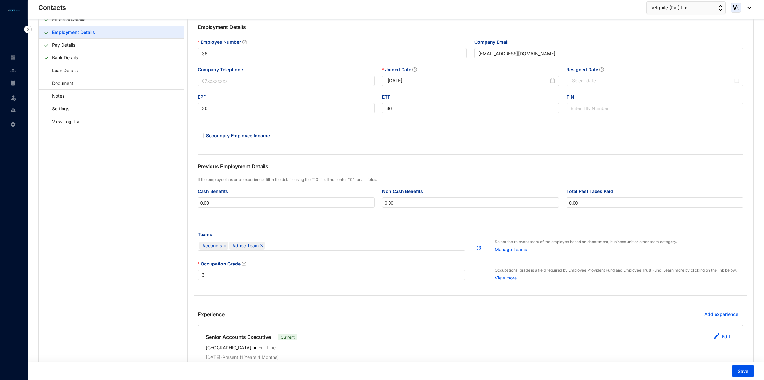
scroll to position [0, 0]
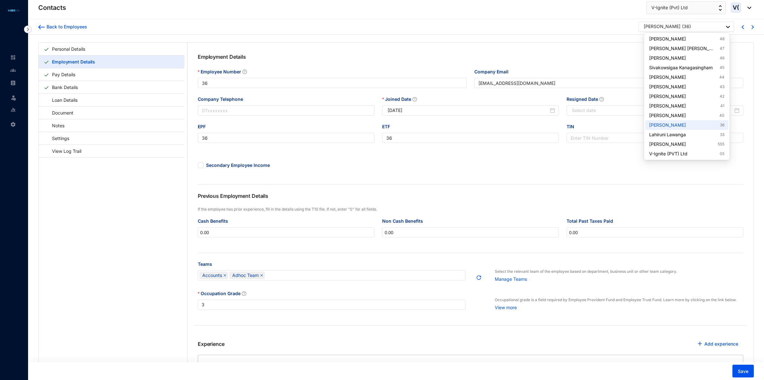
click at [691, 25] on p "( 36 )" at bounding box center [686, 27] width 9 height 8
click at [698, 135] on link "Lahiruni Lawanga 33" at bounding box center [686, 134] width 75 height 6
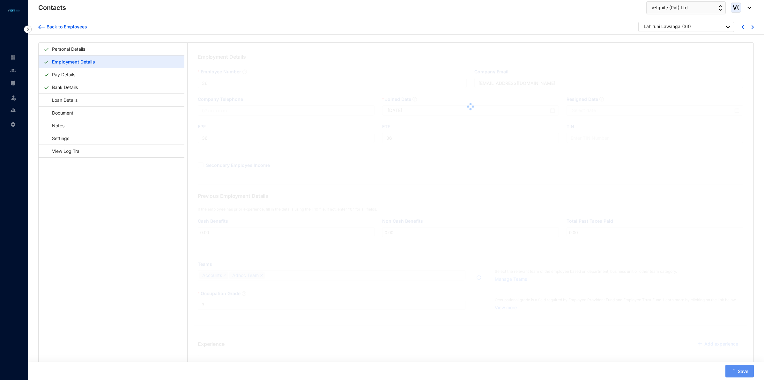
type input "33"
type input "[EMAIL_ADDRESS][DOMAIN_NAME]"
type input "33"
type input "[DATE]"
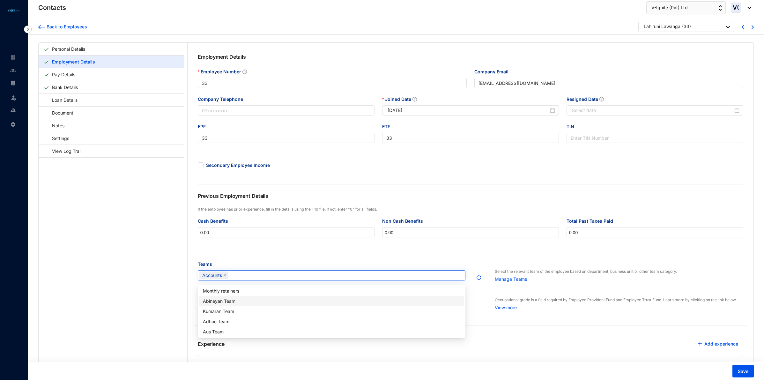
click at [273, 279] on div "Accounts" at bounding box center [328, 275] width 258 height 9
click at [236, 331] on div "Aus Team" at bounding box center [331, 331] width 257 height 7
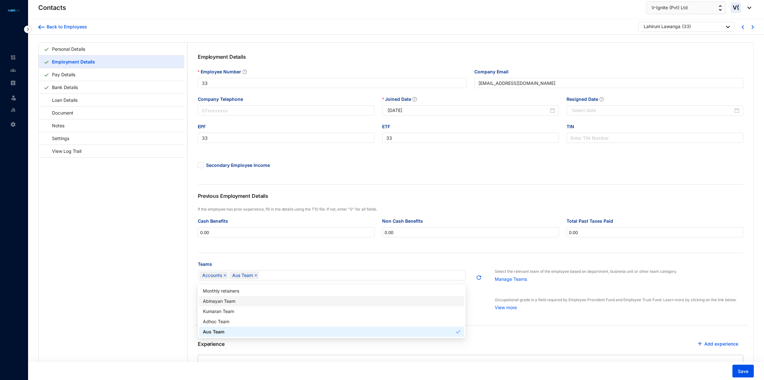
click at [525, 323] on div "Occupation Grade 3 Occupational grade is a field required by Employee Provident…" at bounding box center [470, 311] width 553 height 43
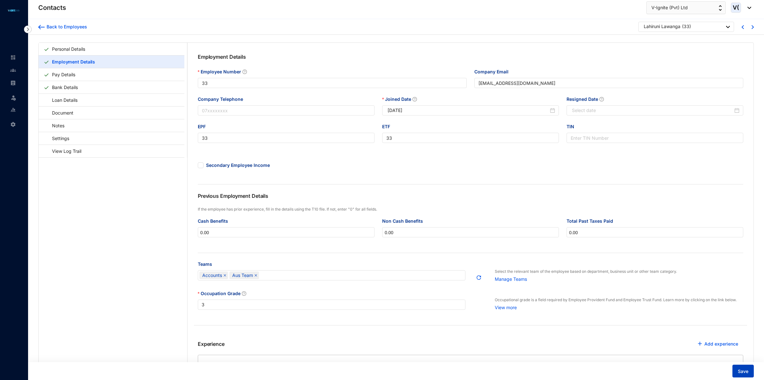
click at [751, 370] on button "Save" at bounding box center [743, 371] width 21 height 13
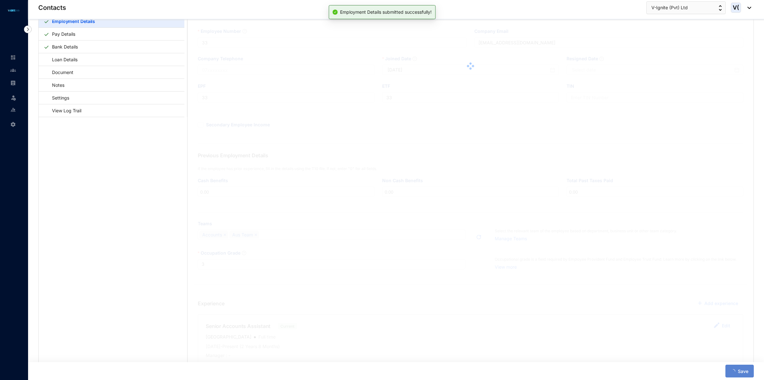
scroll to position [82, 0]
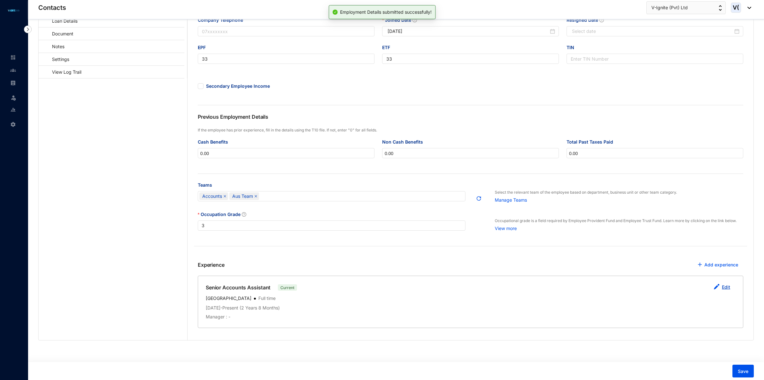
click at [720, 288] on button "Edit" at bounding box center [722, 287] width 27 height 13
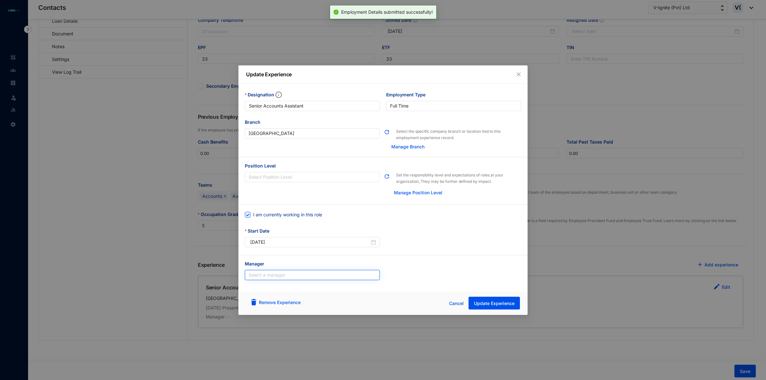
click at [321, 278] on input "search" at bounding box center [312, 275] width 127 height 10
type input "ahm"
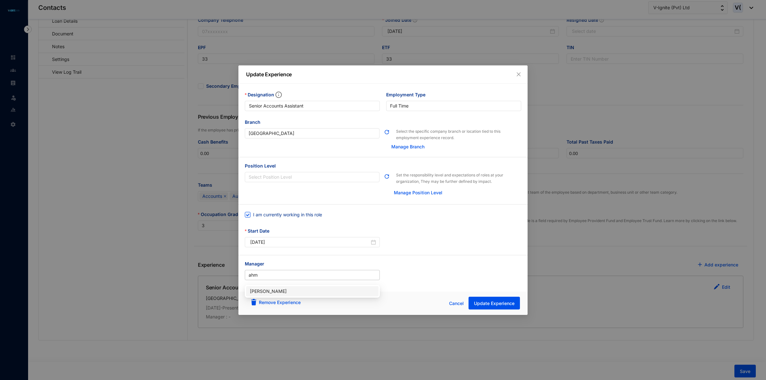
click at [306, 286] on div "[PERSON_NAME]" at bounding box center [312, 291] width 132 height 10
click at [497, 305] on span "Update Experience" at bounding box center [494, 303] width 41 height 6
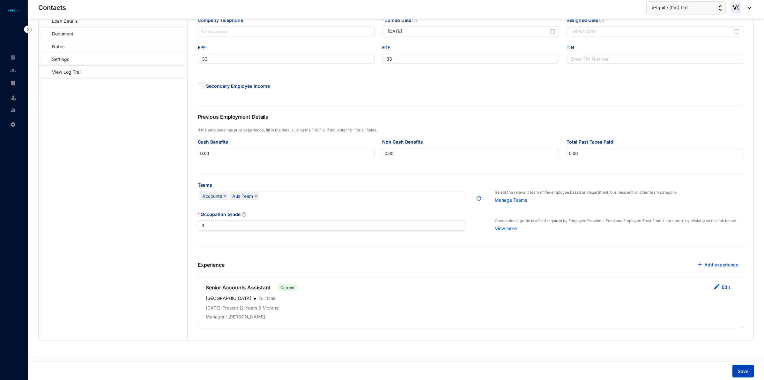
click at [750, 374] on button "Save" at bounding box center [743, 371] width 21 height 13
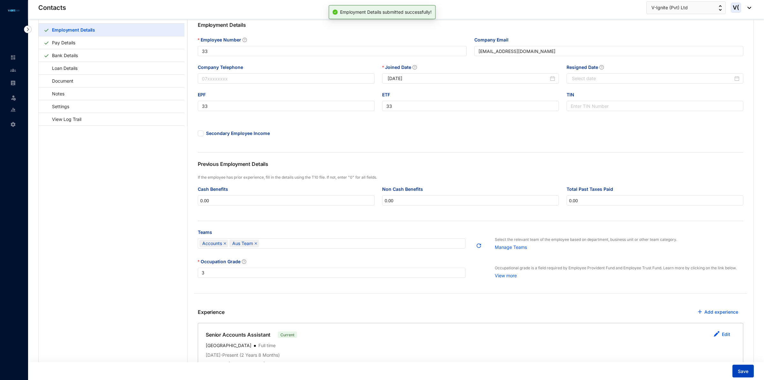
scroll to position [0, 0]
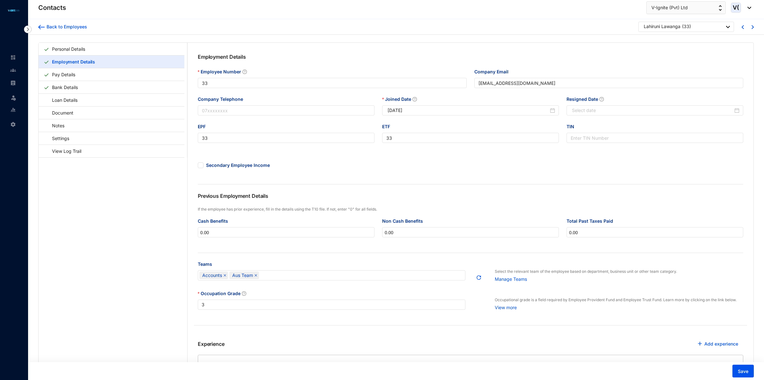
click at [680, 30] on p "Lahiruni Lawanga" at bounding box center [662, 27] width 37 height 8
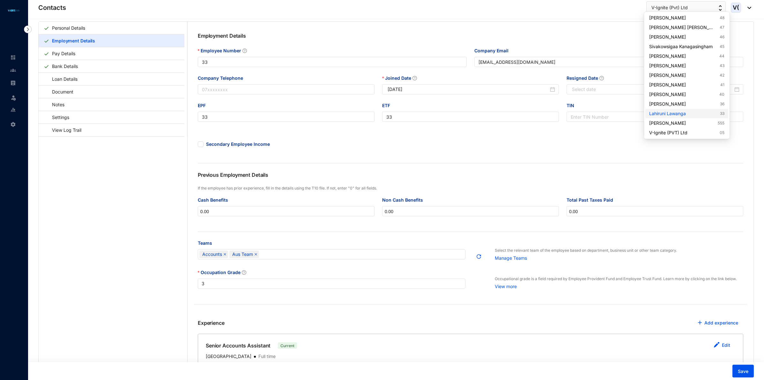
scroll to position [40, 0]
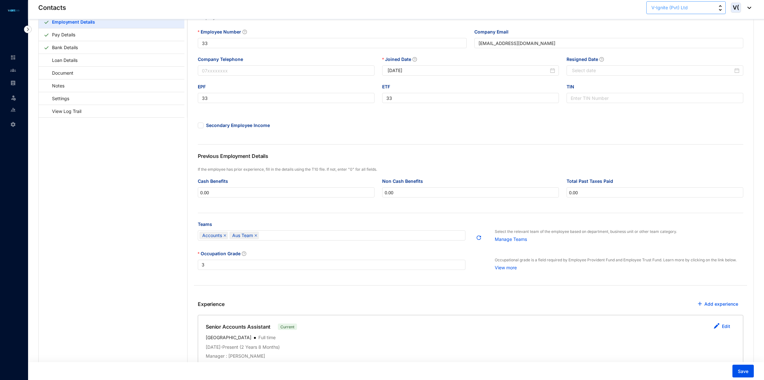
click at [710, 7] on button "V-Ignite (Pvt) Ltd" at bounding box center [685, 7] width 79 height 13
click at [756, 37] on div "Personal Details Employment Details Pay Details Bank Details Loan Details Docum…" at bounding box center [396, 191] width 736 height 392
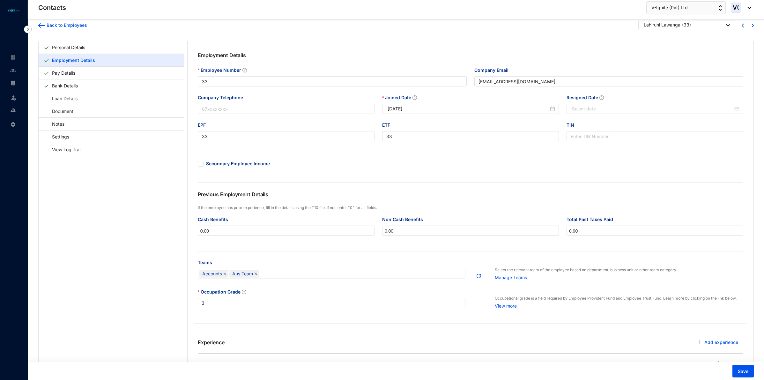
scroll to position [0, 0]
click at [696, 26] on div "Lahiruni Lawanga ( 33 )" at bounding box center [687, 27] width 86 height 8
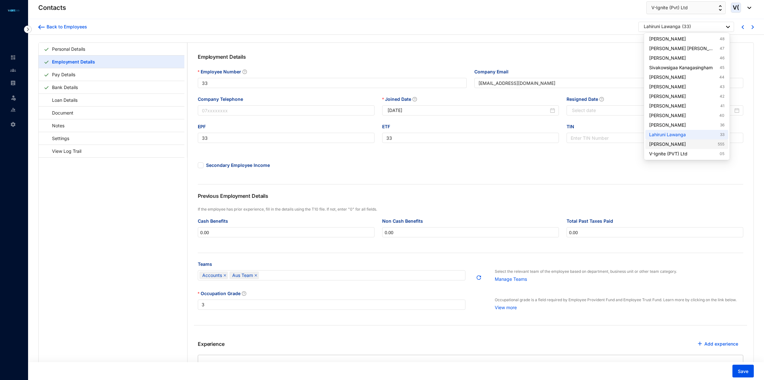
click at [686, 144] on link "[PERSON_NAME] 555" at bounding box center [686, 144] width 75 height 6
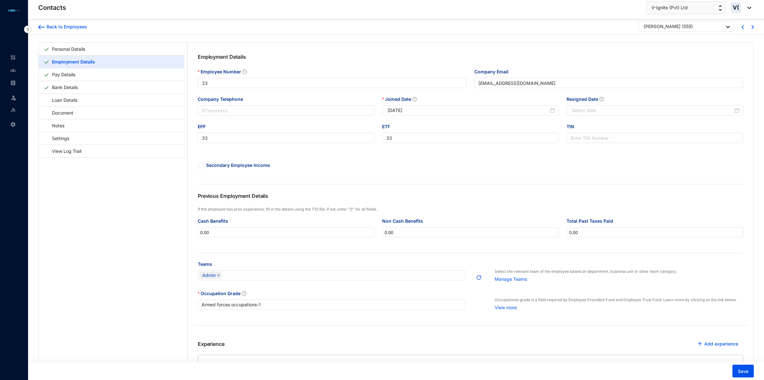
type input "555"
type input "[PERSON_NAME][EMAIL_ADDRESS][DOMAIN_NAME]"
type input "555"
type input "[DATE]"
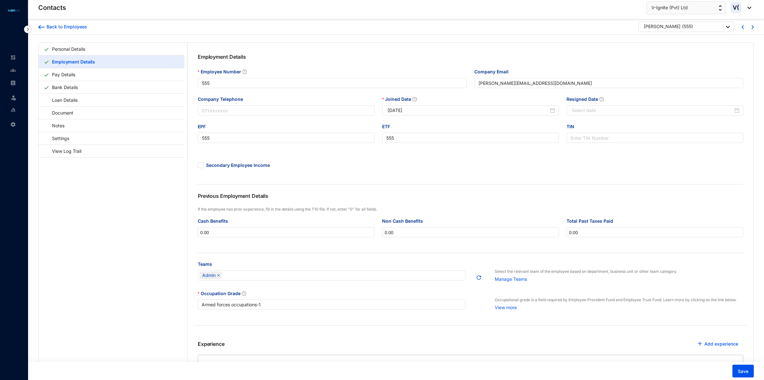
scroll to position [82, 0]
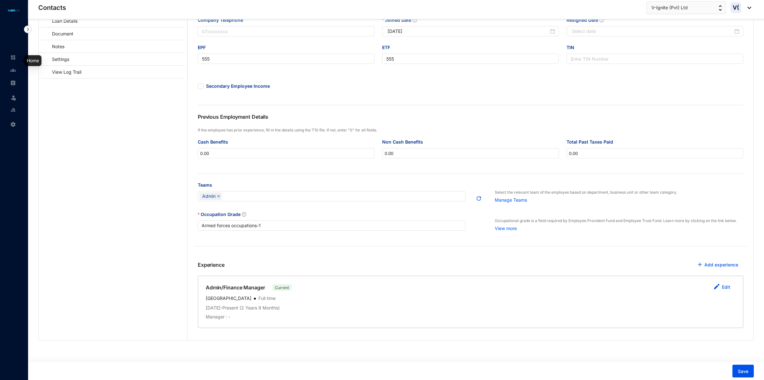
click at [15, 58] on img at bounding box center [13, 58] width 6 height 6
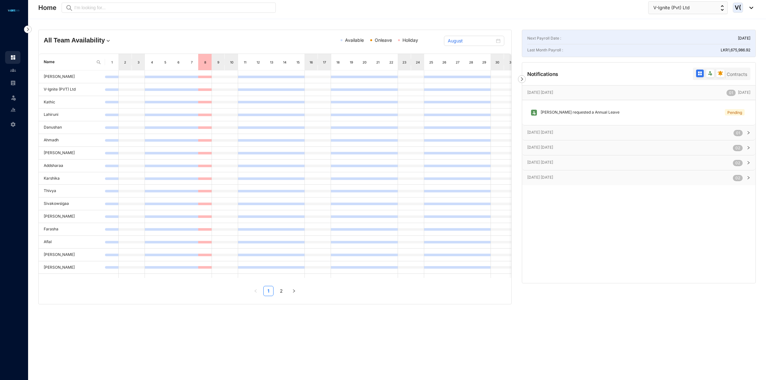
click at [102, 44] on h4 "All Team Availability" at bounding box center [121, 40] width 154 height 9
click at [80, 62] on div "Abinayan Team" at bounding box center [72, 65] width 47 height 6
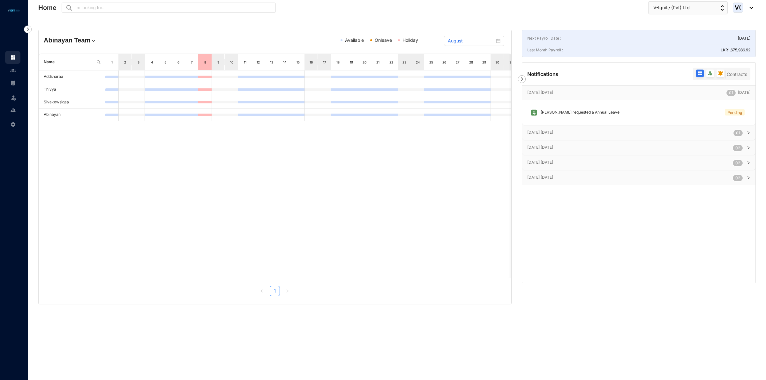
click at [341, 38] on span "Available" at bounding box center [351, 40] width 23 height 7
click at [589, 114] on p "[PERSON_NAME] requested a Annual Leave" at bounding box center [578, 112] width 82 height 7
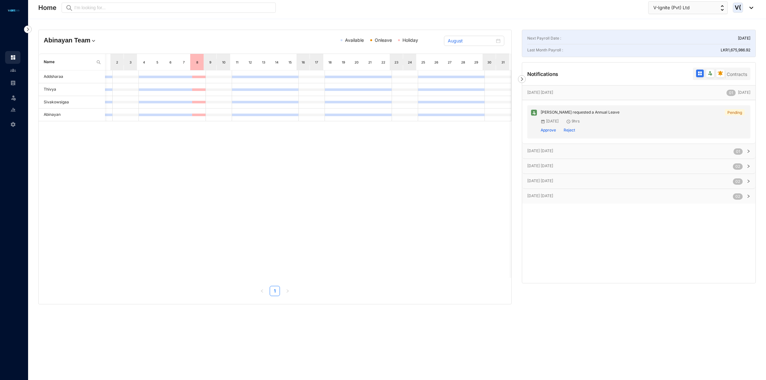
click at [551, 131] on p "Approve" at bounding box center [552, 130] width 23 height 6
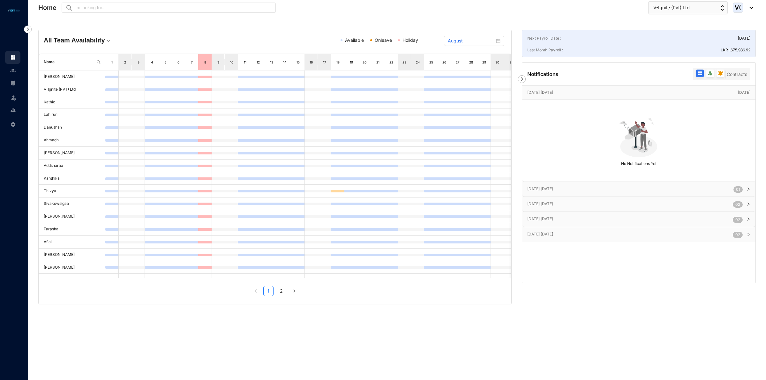
click at [99, 43] on h4 "All Team Availability" at bounding box center [121, 40] width 154 height 9
click at [117, 39] on h4 "All Team Availability" at bounding box center [121, 40] width 154 height 9
